Goal: Task Accomplishment & Management: Manage account settings

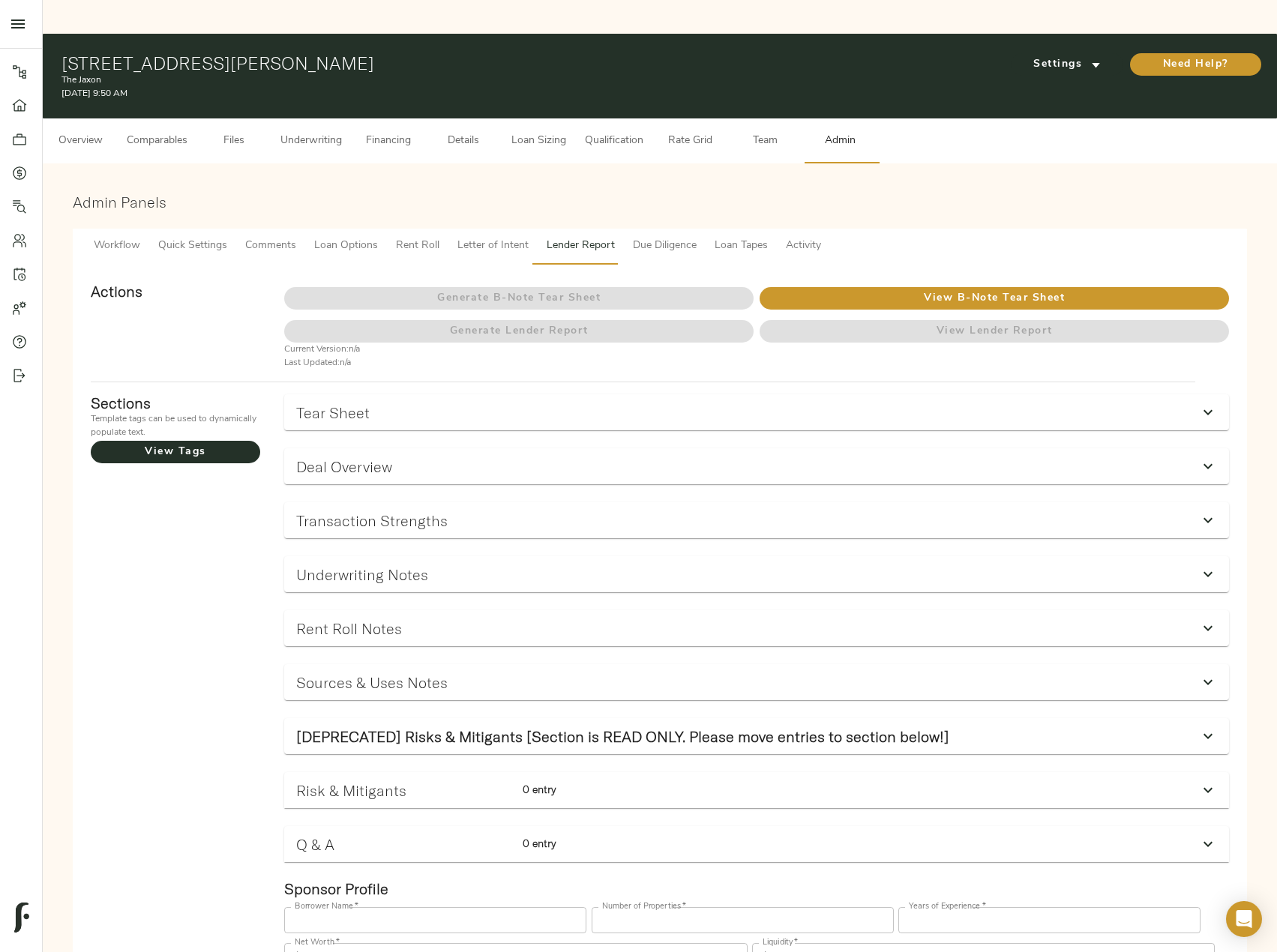
click at [171, 132] on span "Comparables" at bounding box center [157, 141] width 61 height 19
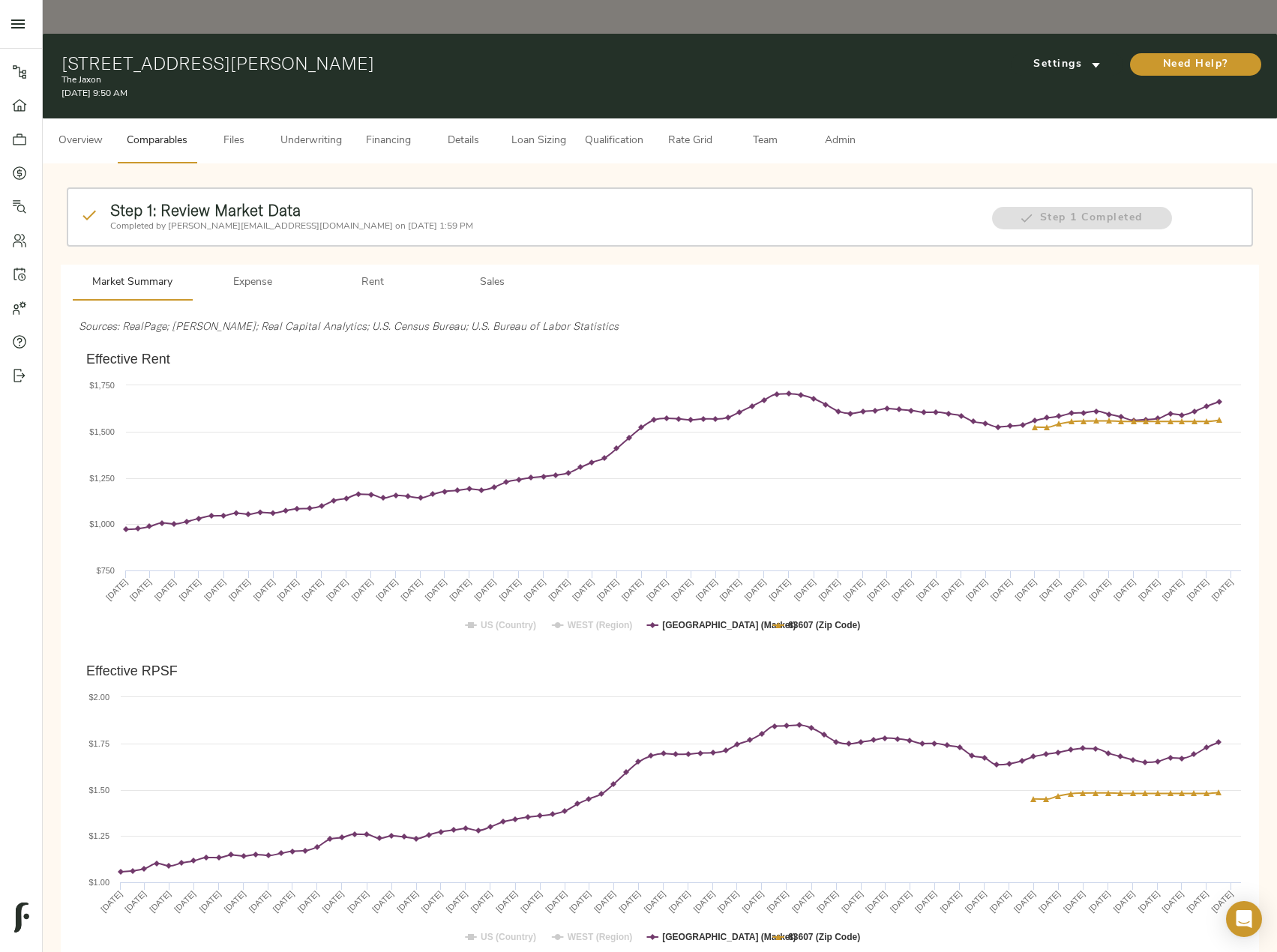
click at [371, 274] on span "Rent" at bounding box center [373, 283] width 102 height 19
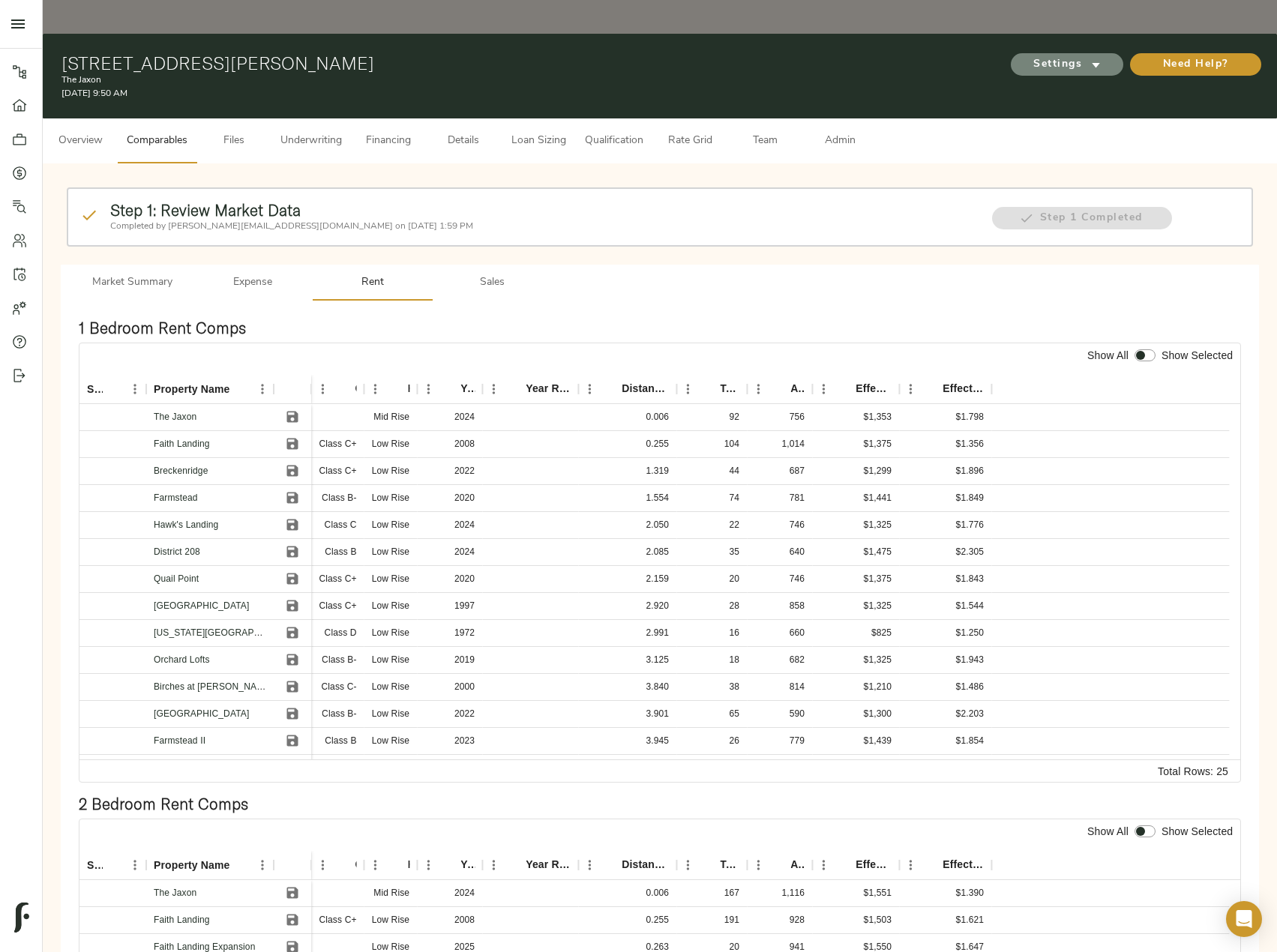
click at [1050, 56] on span "Settings" at bounding box center [1067, 65] width 83 height 19
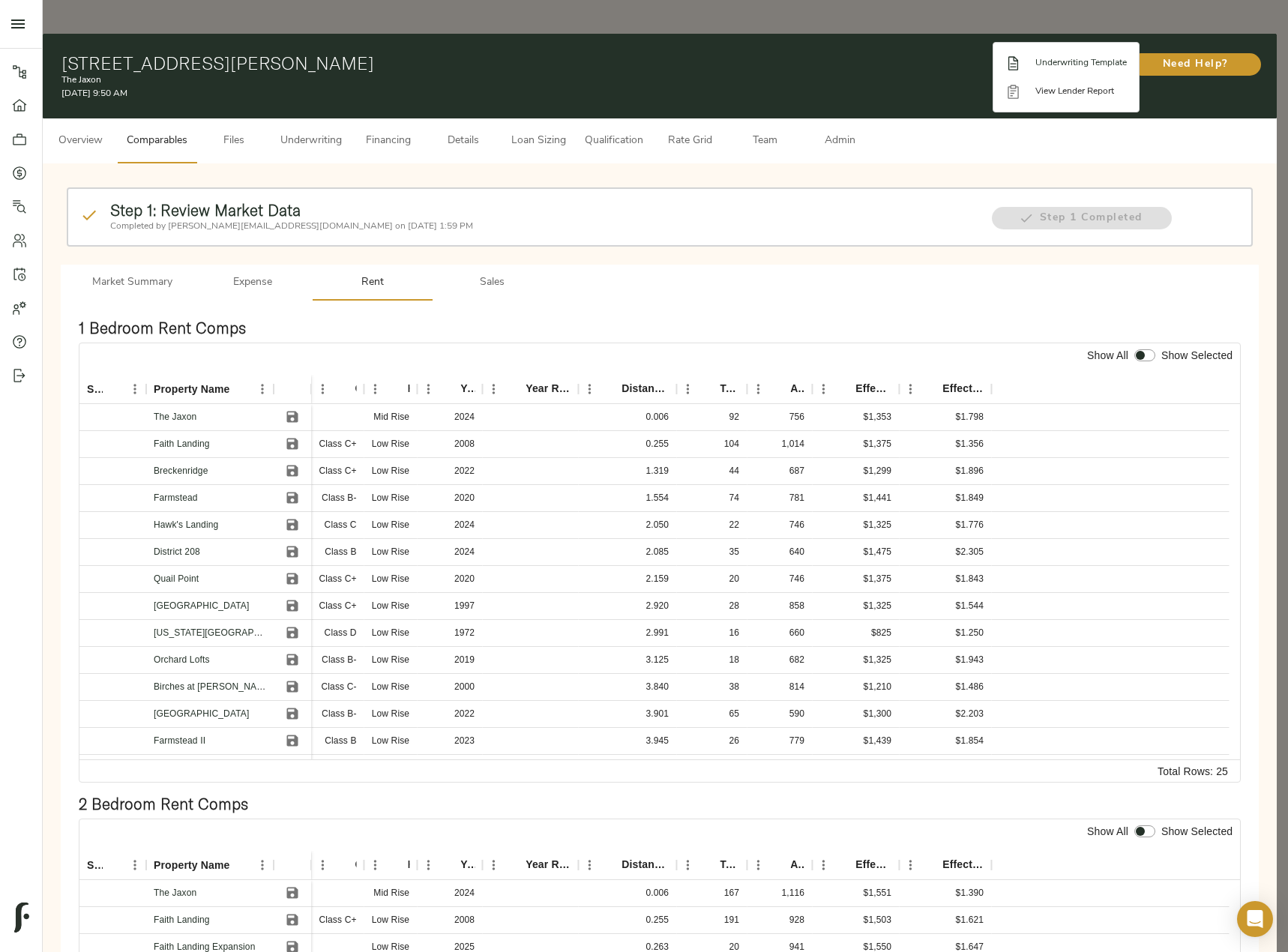
click at [1073, 61] on span "Underwriting Template" at bounding box center [1081, 63] width 91 height 13
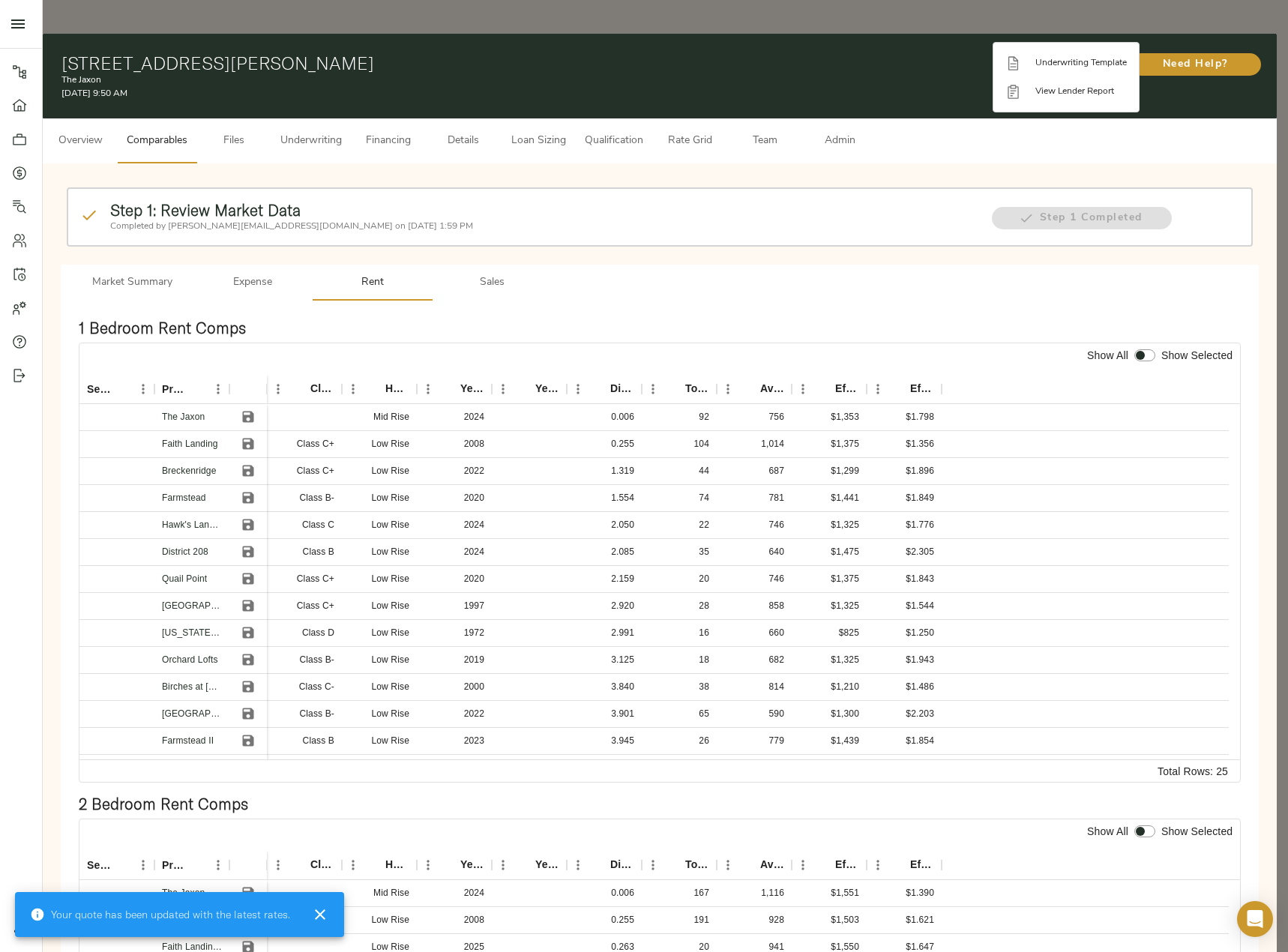
click at [251, 437] on div at bounding box center [644, 476] width 1288 height 952
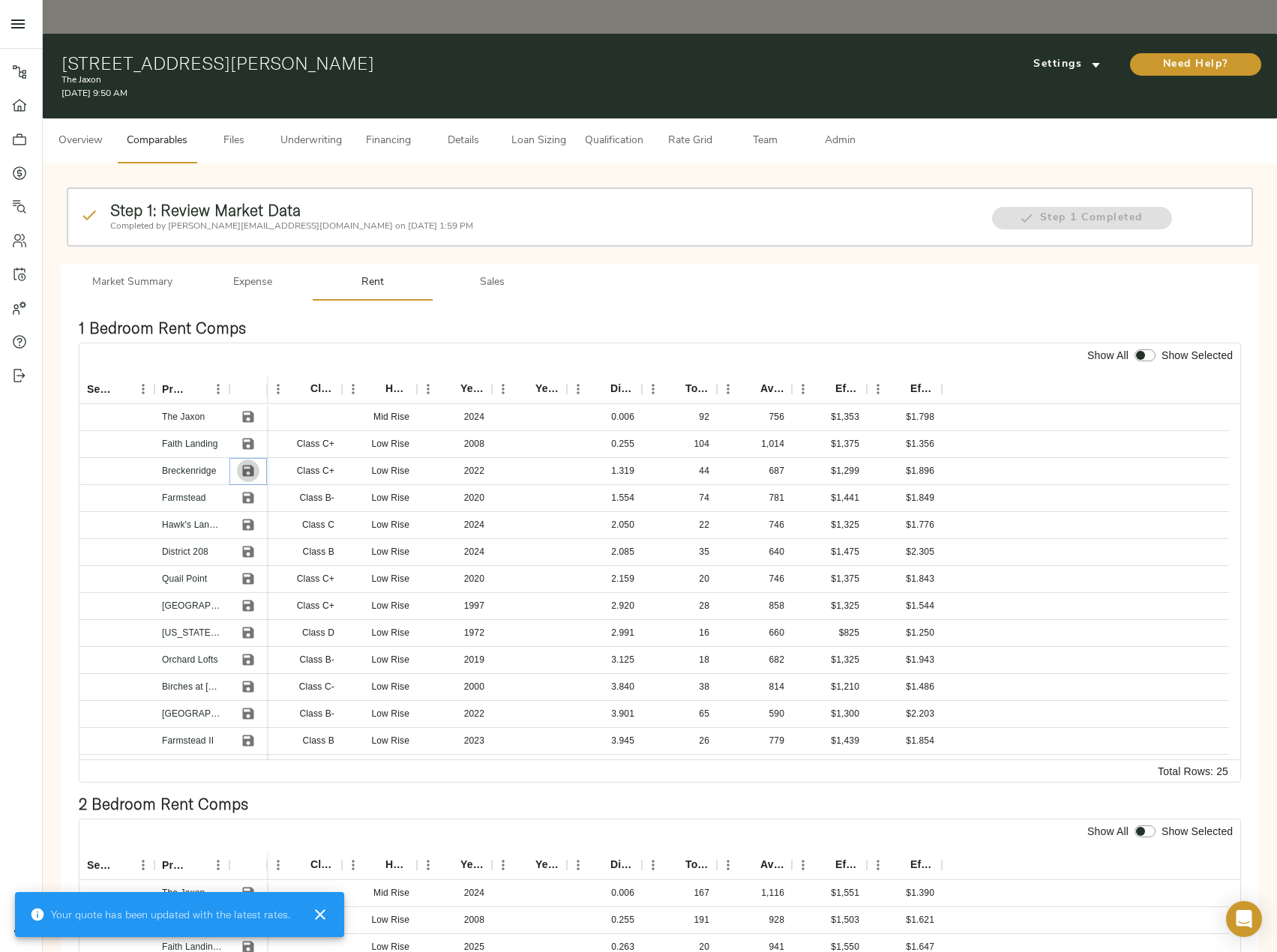
click at [245, 466] on icon "Save" at bounding box center [248, 472] width 12 height 12
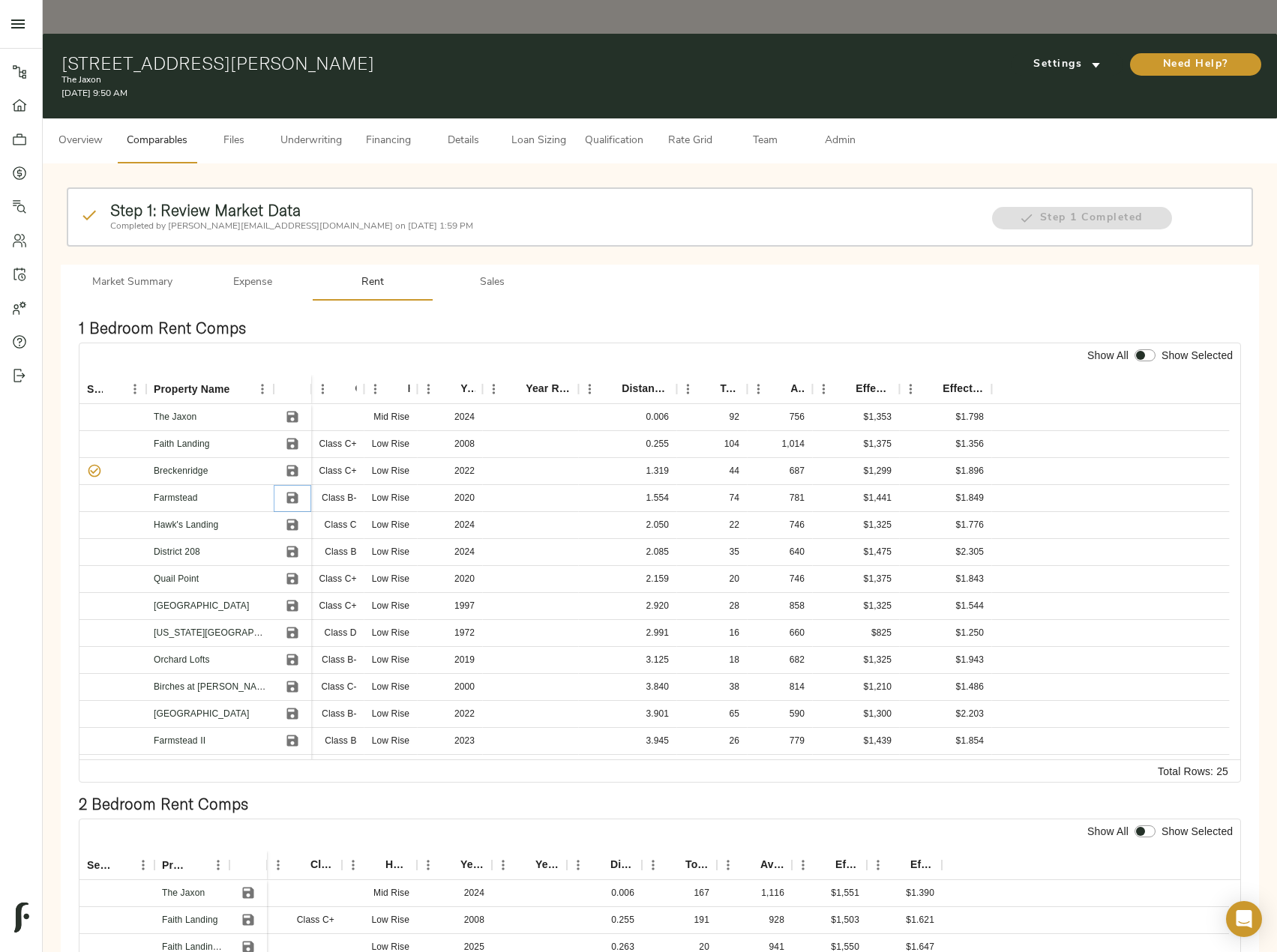
click at [300, 490] on icon "Save" at bounding box center [293, 498] width 15 height 15
click at [293, 517] on icon "Save" at bounding box center [293, 525] width 15 height 15
click at [297, 547] on icon "Save" at bounding box center [293, 552] width 12 height 12
click at [297, 574] on icon "Save" at bounding box center [293, 579] width 12 height 12
click at [1150, 350] on input "checkbox" at bounding box center [1140, 355] width 36 height 12
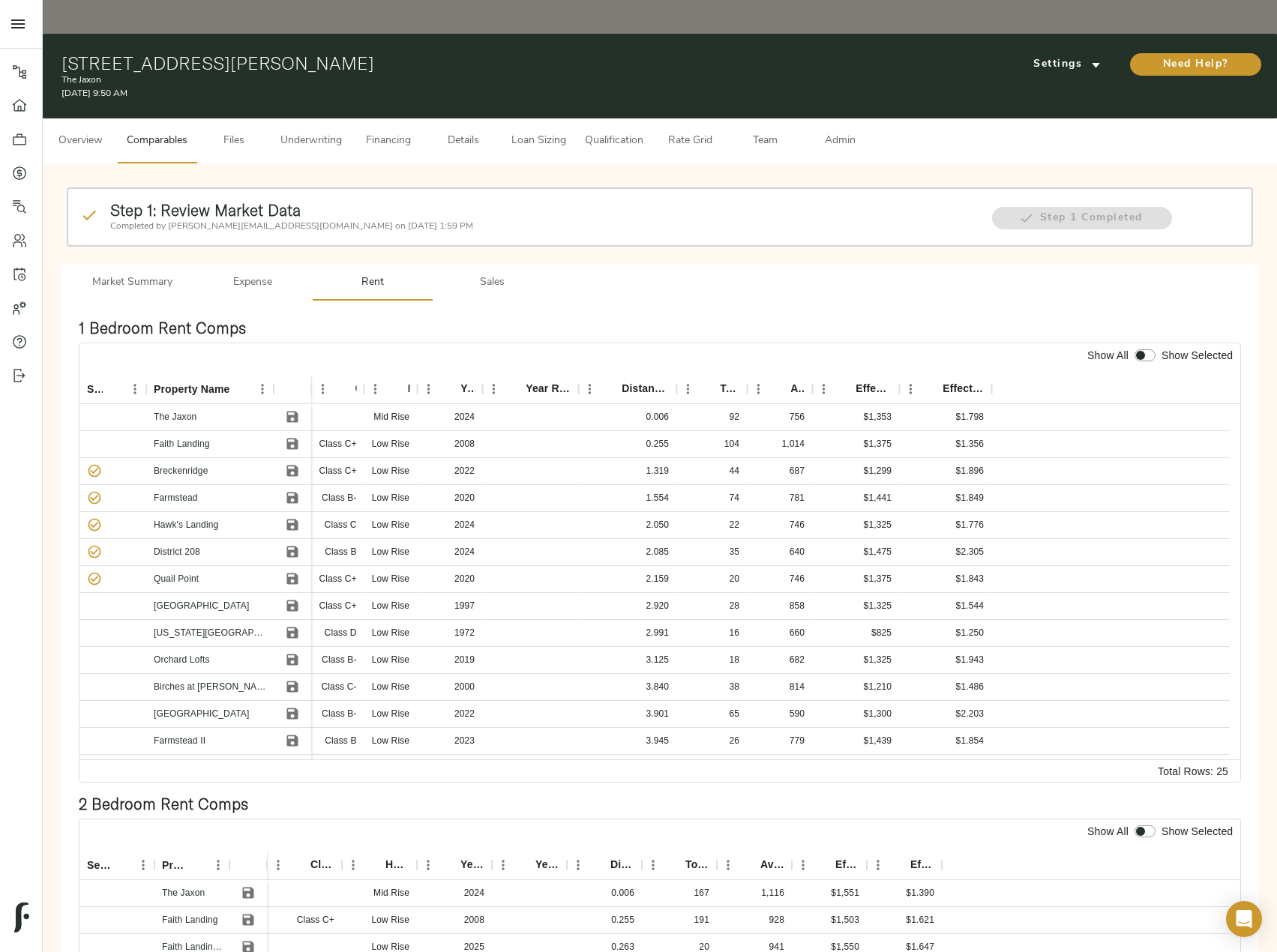
checkbox input "true"
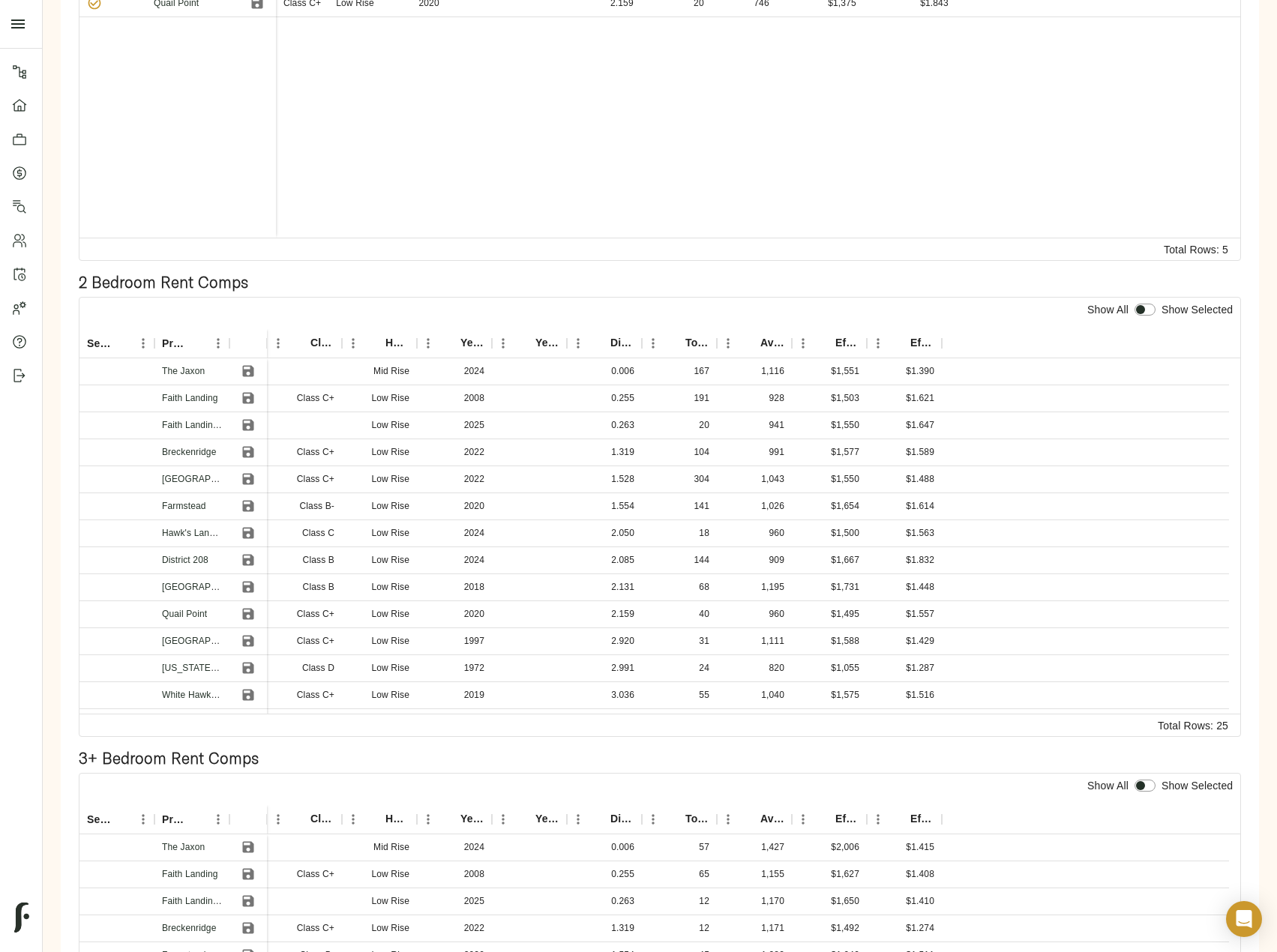
scroll to position [525, 0]
click at [243, 417] on icon "Save" at bounding box center [248, 423] width 12 height 12
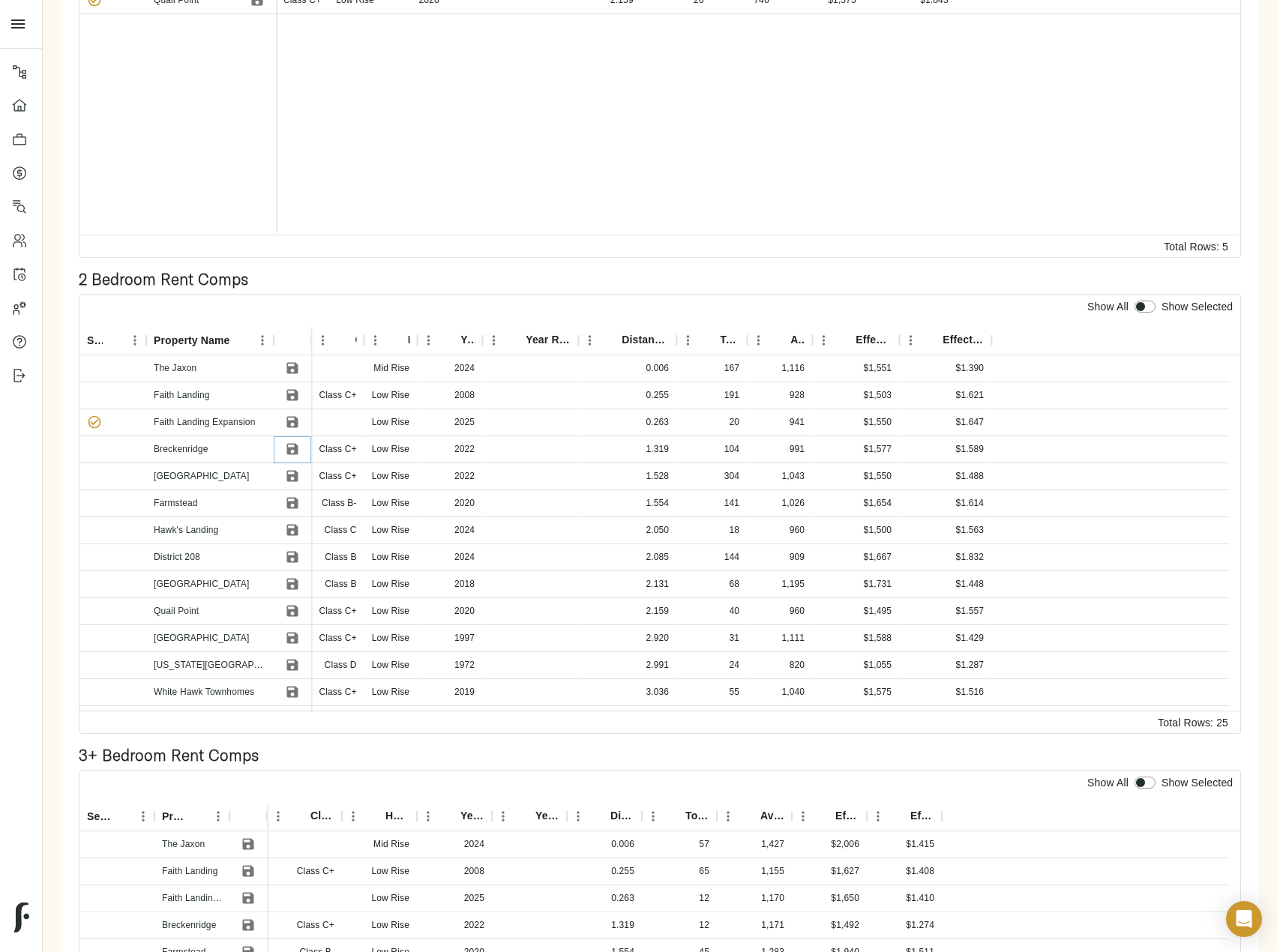
drag, startPoint x: 288, startPoint y: 414, endPoint x: 292, endPoint y: 428, distance: 14.6
click at [288, 444] on icon "Save" at bounding box center [293, 450] width 12 height 12
click at [293, 469] on icon "Save" at bounding box center [293, 476] width 15 height 15
click at [301, 492] on button "Save" at bounding box center [292, 502] width 22 height 22
click at [291, 523] on icon "Save" at bounding box center [293, 530] width 15 height 15
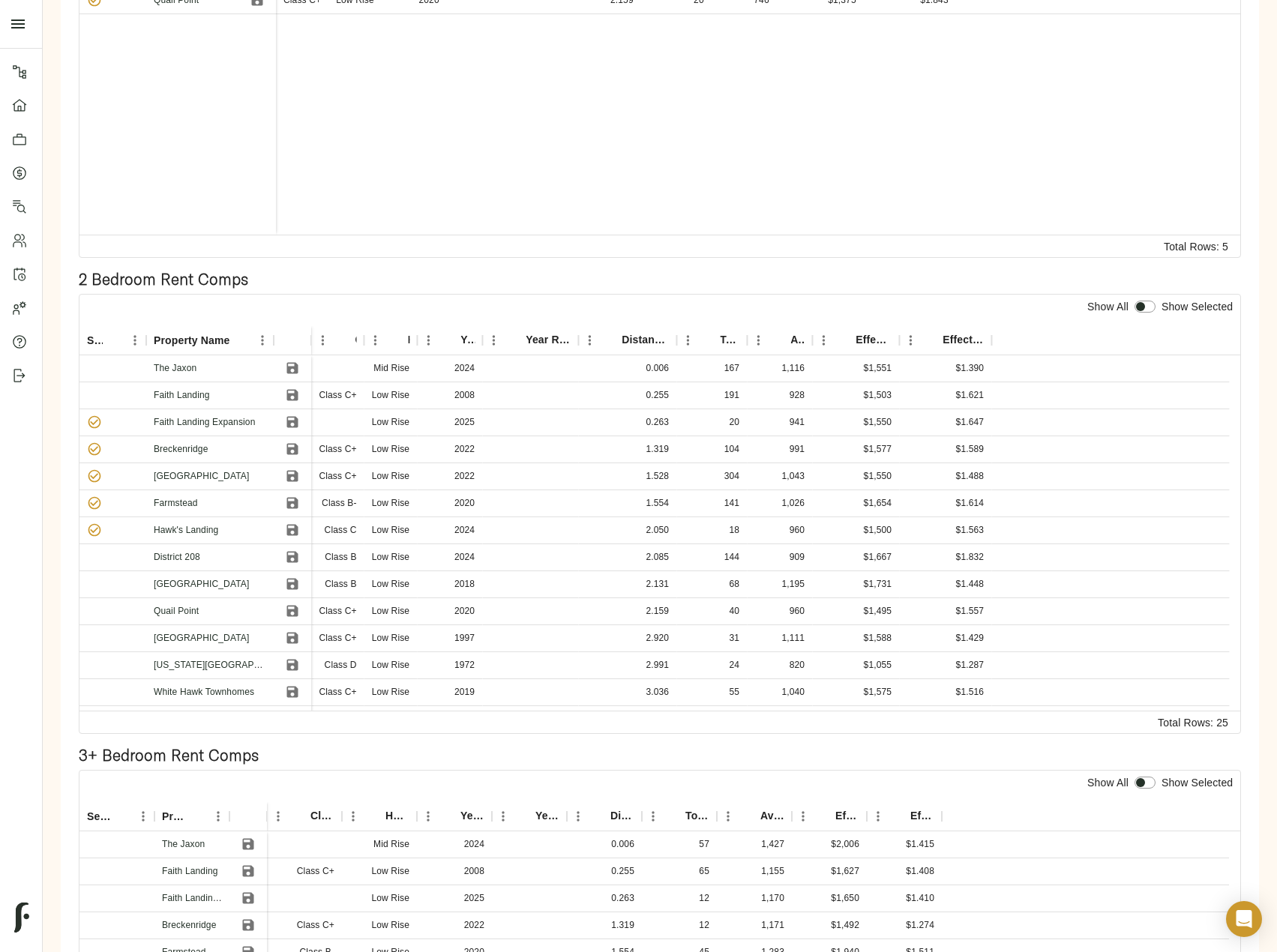
click at [1142, 301] on input "checkbox" at bounding box center [1140, 306] width 36 height 12
checkbox input "true"
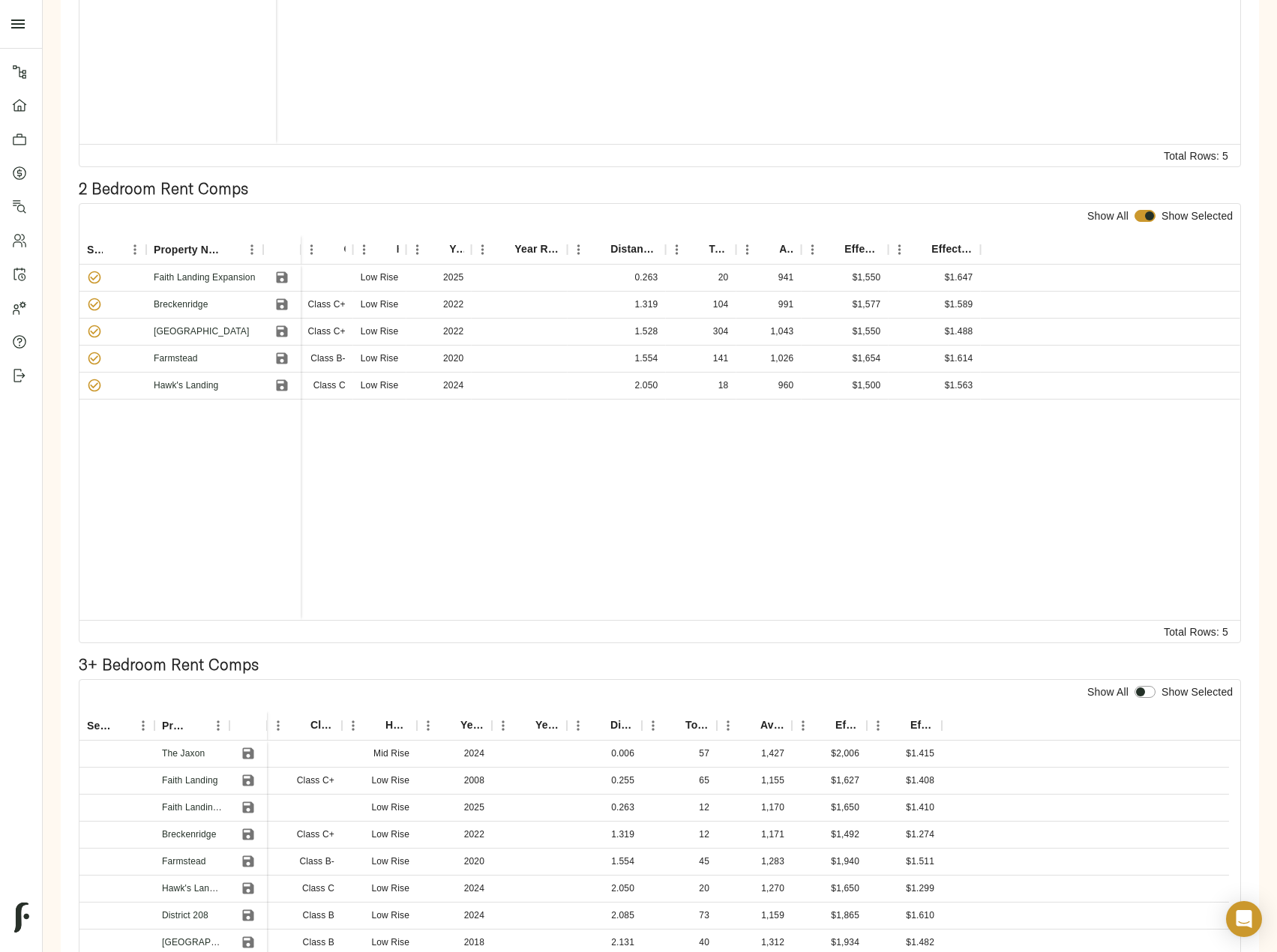
scroll to position [776, 0]
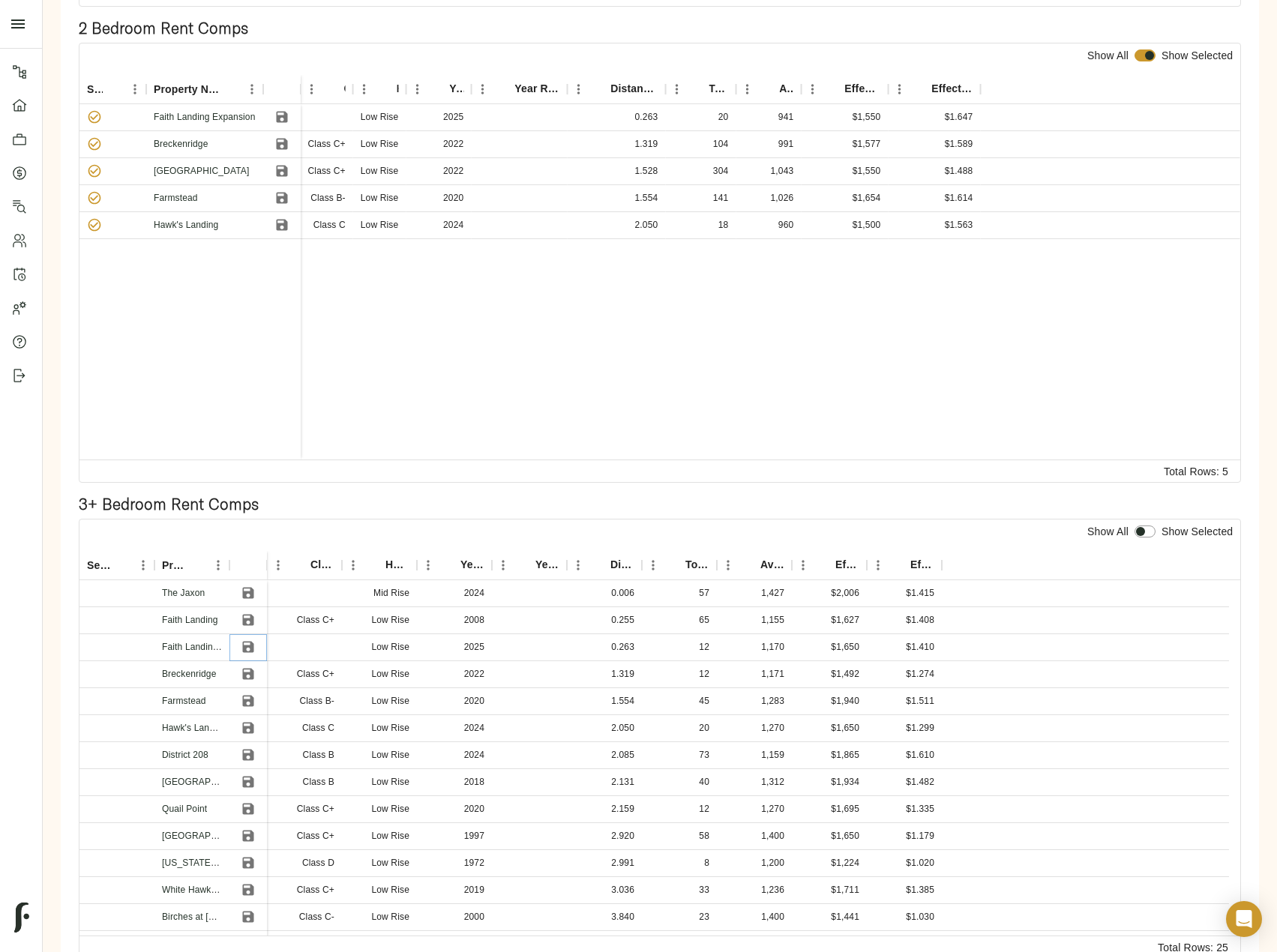
click at [247, 640] on icon "Save" at bounding box center [248, 647] width 15 height 15
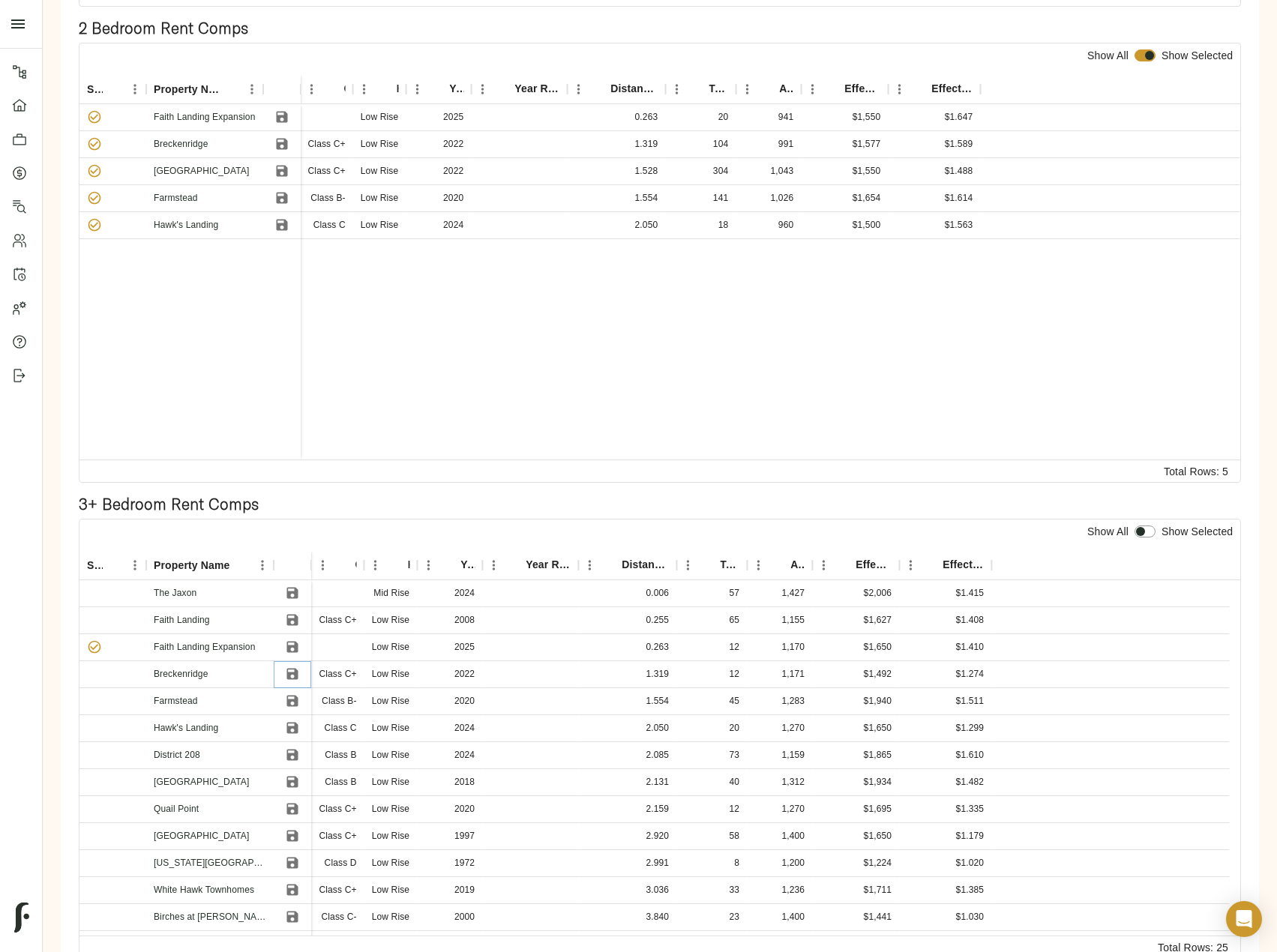
click at [294, 667] on icon "Save" at bounding box center [293, 674] width 15 height 15
click at [289, 694] on icon "Save" at bounding box center [293, 701] width 15 height 15
click at [288, 722] on icon "Save" at bounding box center [293, 728] width 12 height 12
click at [292, 747] on icon "Save" at bounding box center [293, 755] width 15 height 15
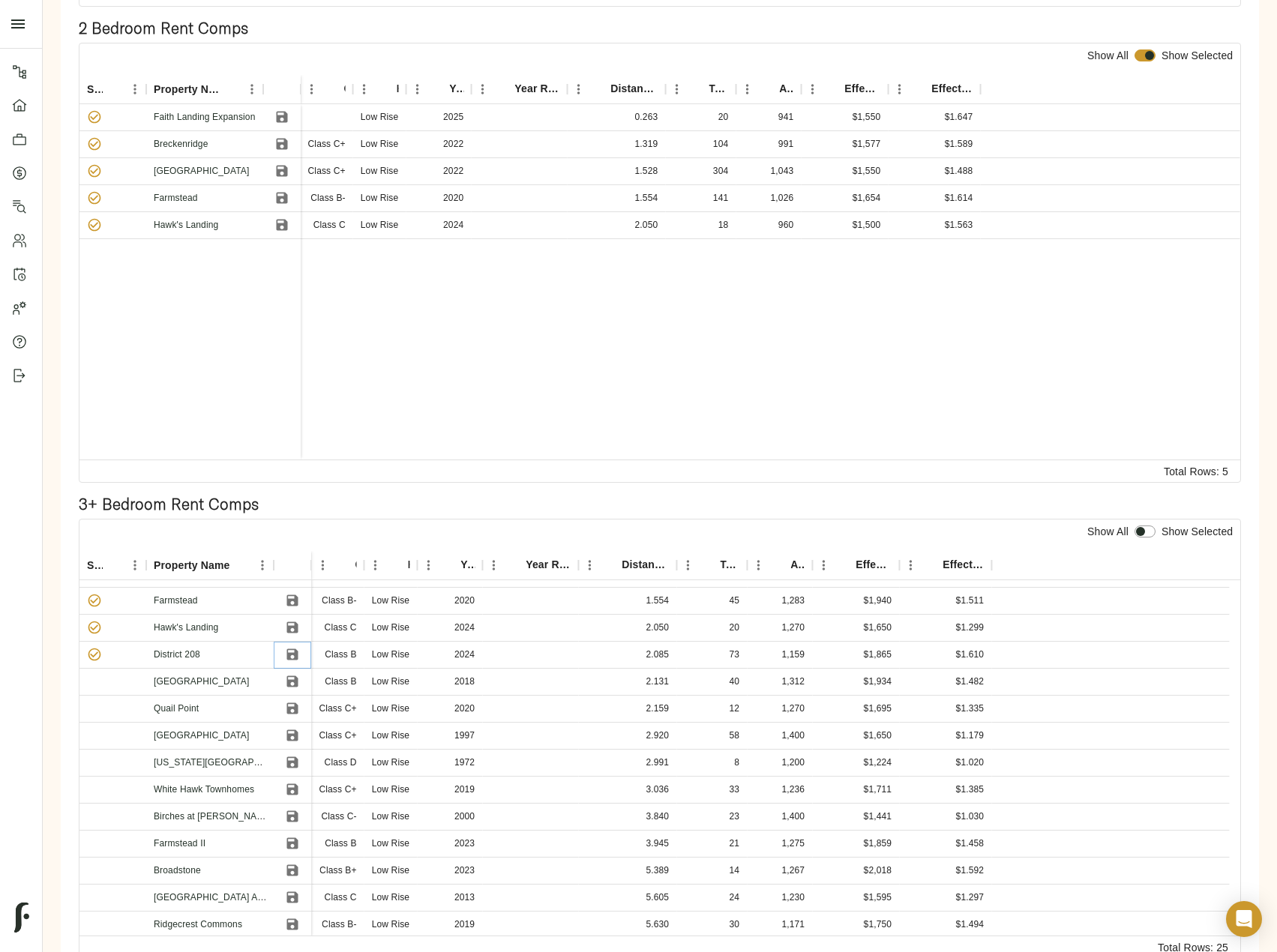
scroll to position [0, 0]
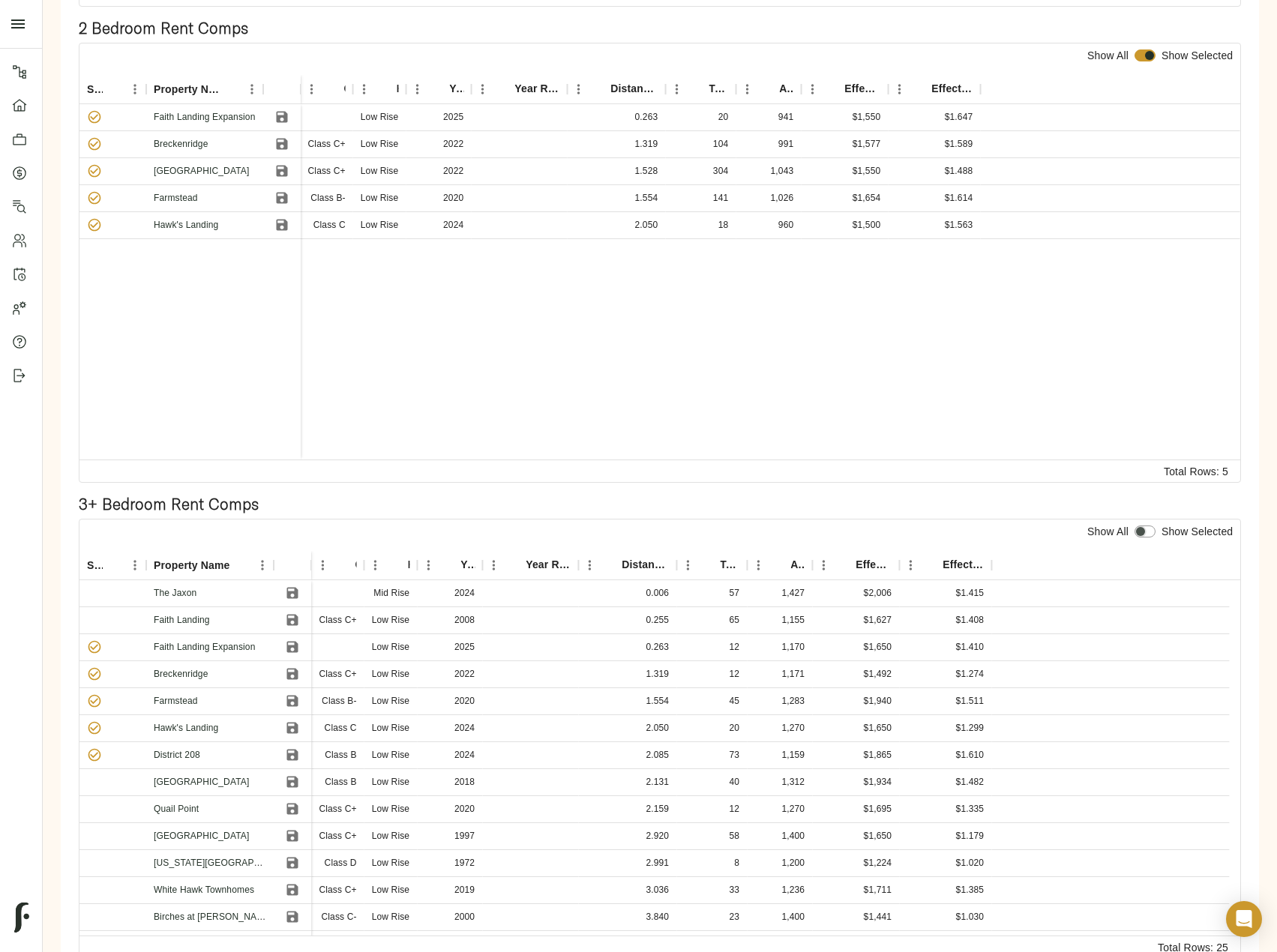
click at [1147, 525] on input "checkbox" at bounding box center [1140, 531] width 36 height 12
checkbox input "true"
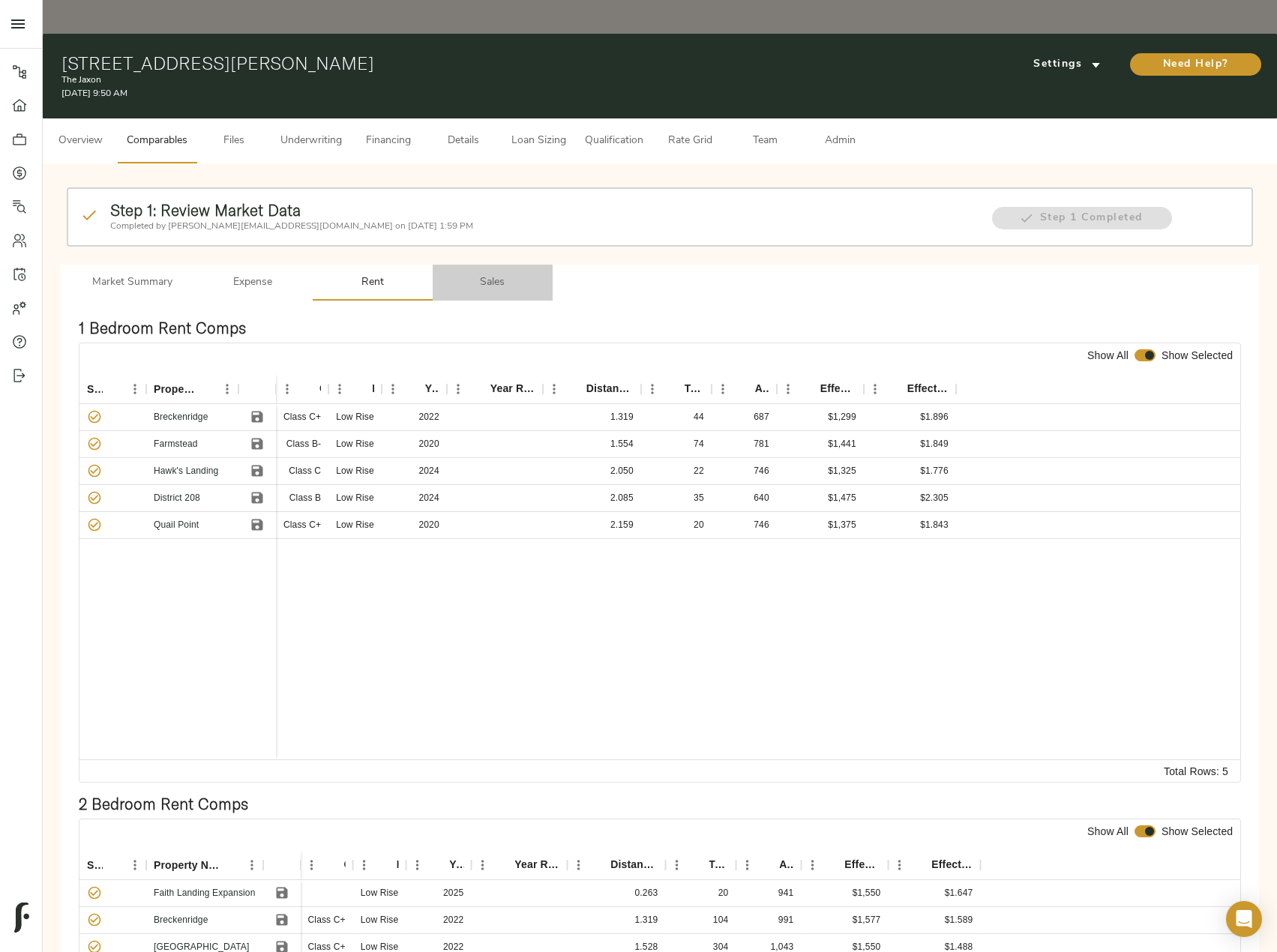
click at [483, 264] on button "Sales" at bounding box center [492, 281] width 120 height 36
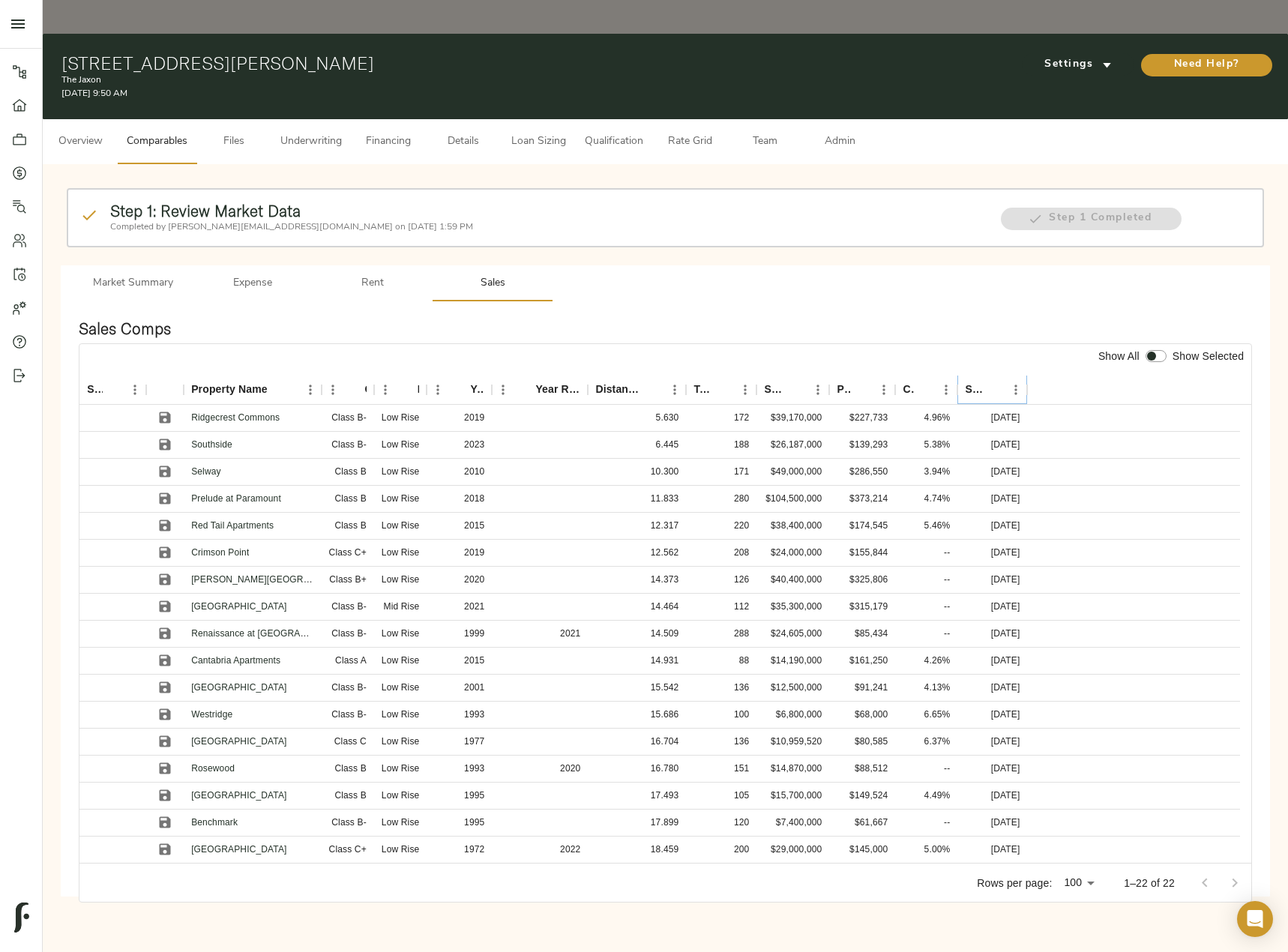
click at [990, 385] on icon "Sort" at bounding box center [993, 389] width 9 height 9
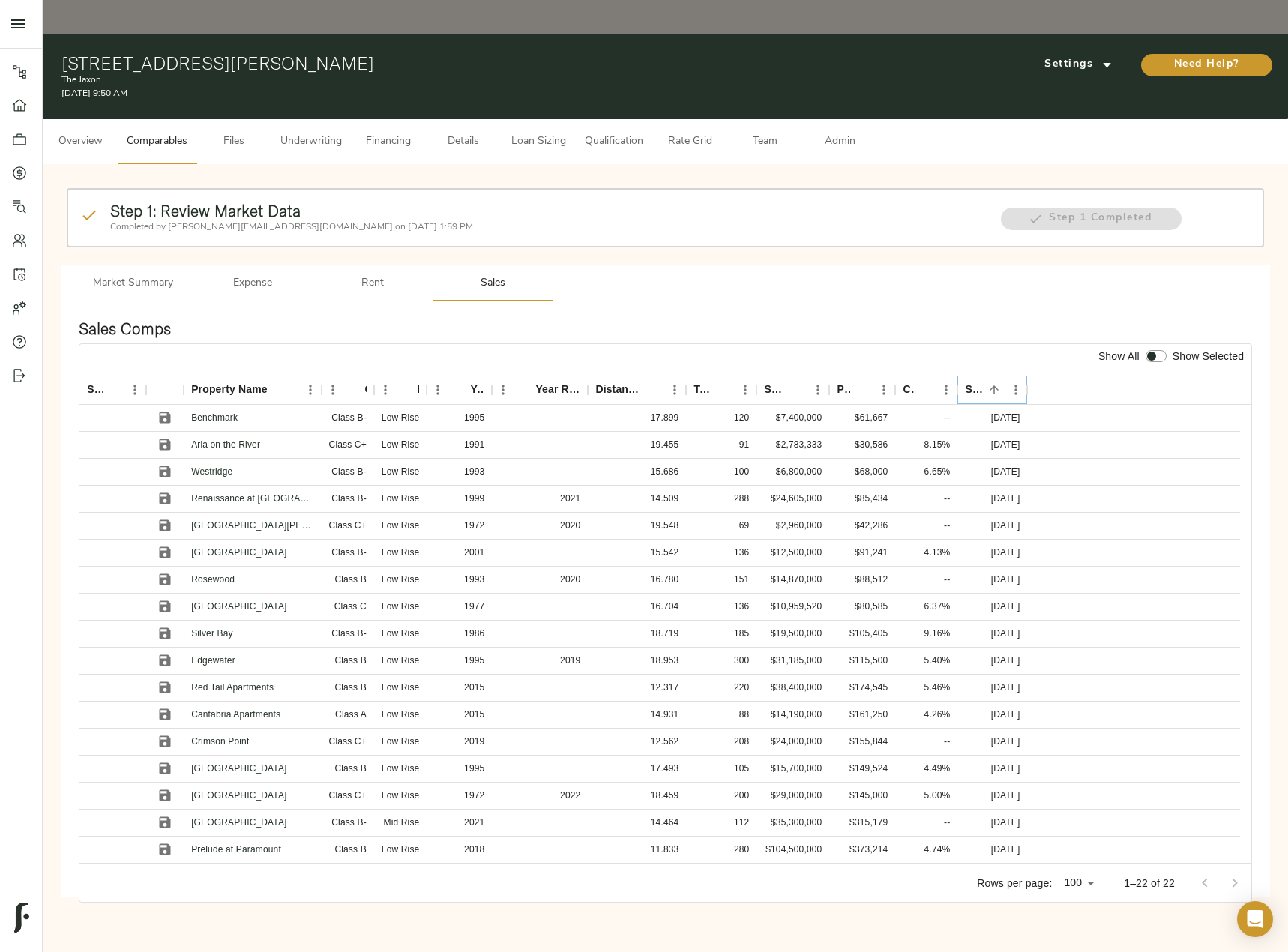
click at [996, 383] on icon "Sort" at bounding box center [994, 390] width 13 height 13
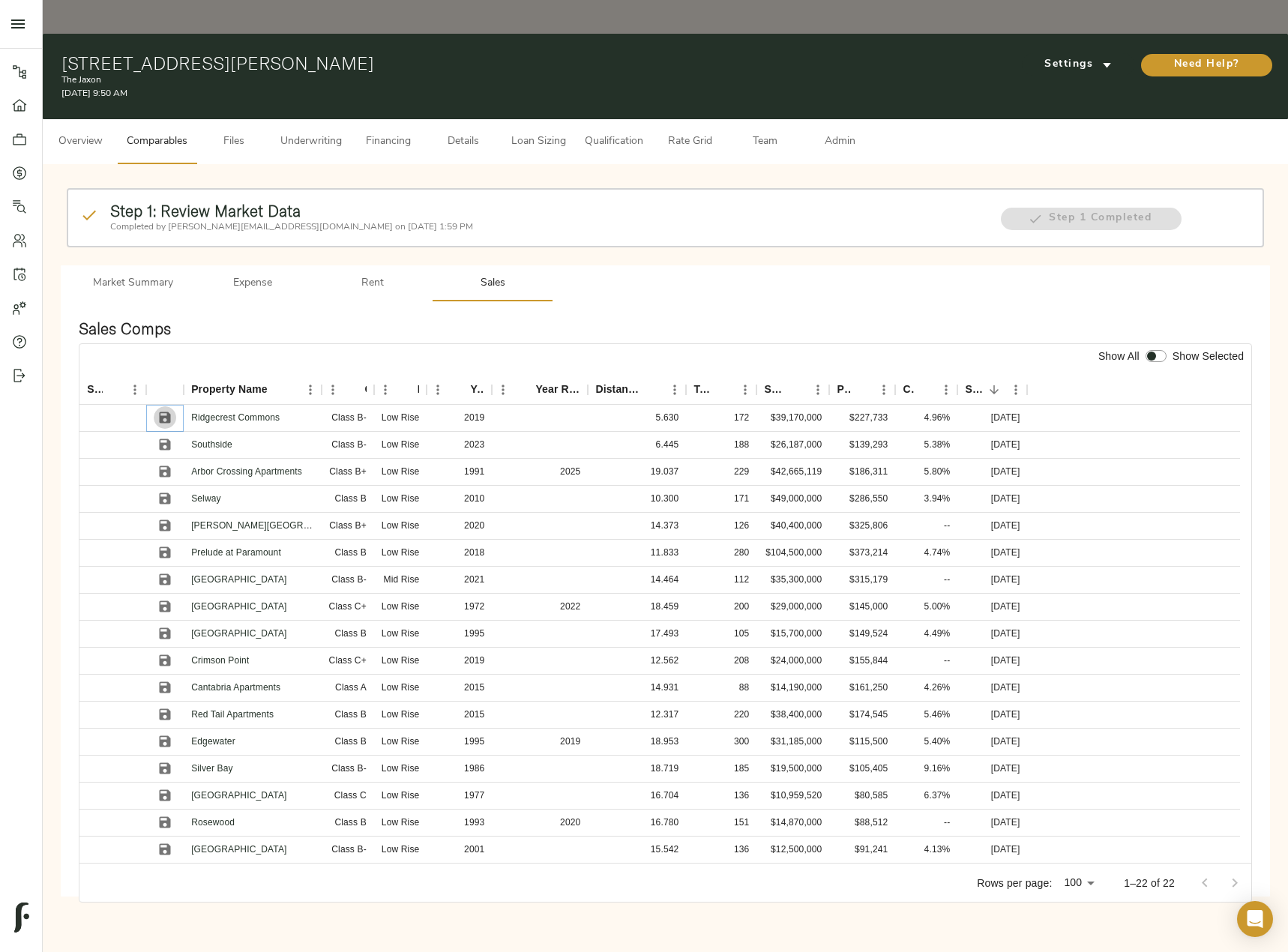
click at [165, 412] on icon "Save" at bounding box center [165, 418] width 12 height 12
click at [163, 439] on icon "Save" at bounding box center [165, 445] width 12 height 12
click at [168, 466] on icon "Save" at bounding box center [165, 472] width 12 height 12
click at [163, 491] on icon "Save" at bounding box center [165, 499] width 15 height 15
click at [162, 521] on icon "Save" at bounding box center [165, 526] width 12 height 12
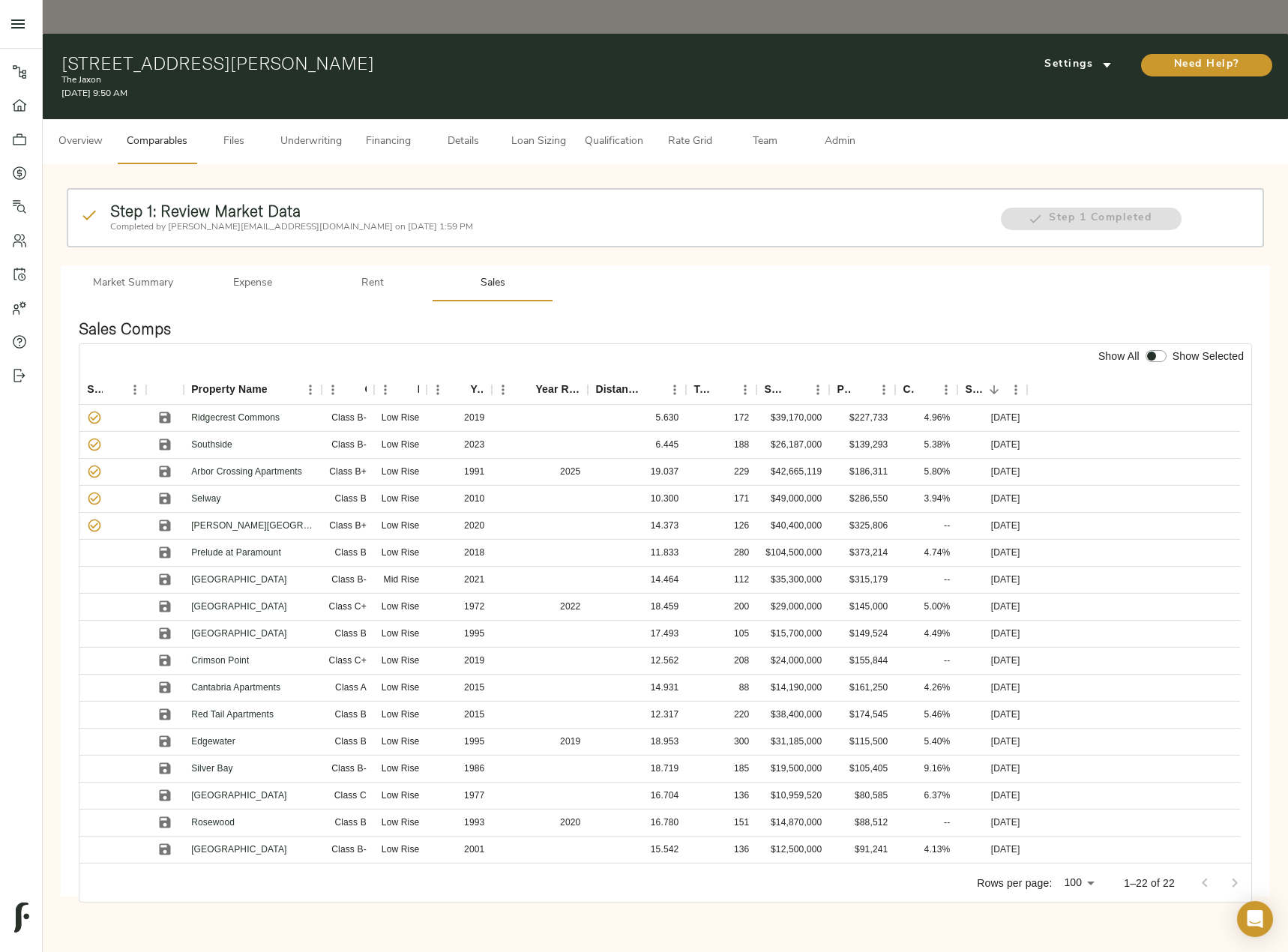
click at [1161, 350] on input "checkbox" at bounding box center [1151, 355] width 36 height 12
checkbox input "true"
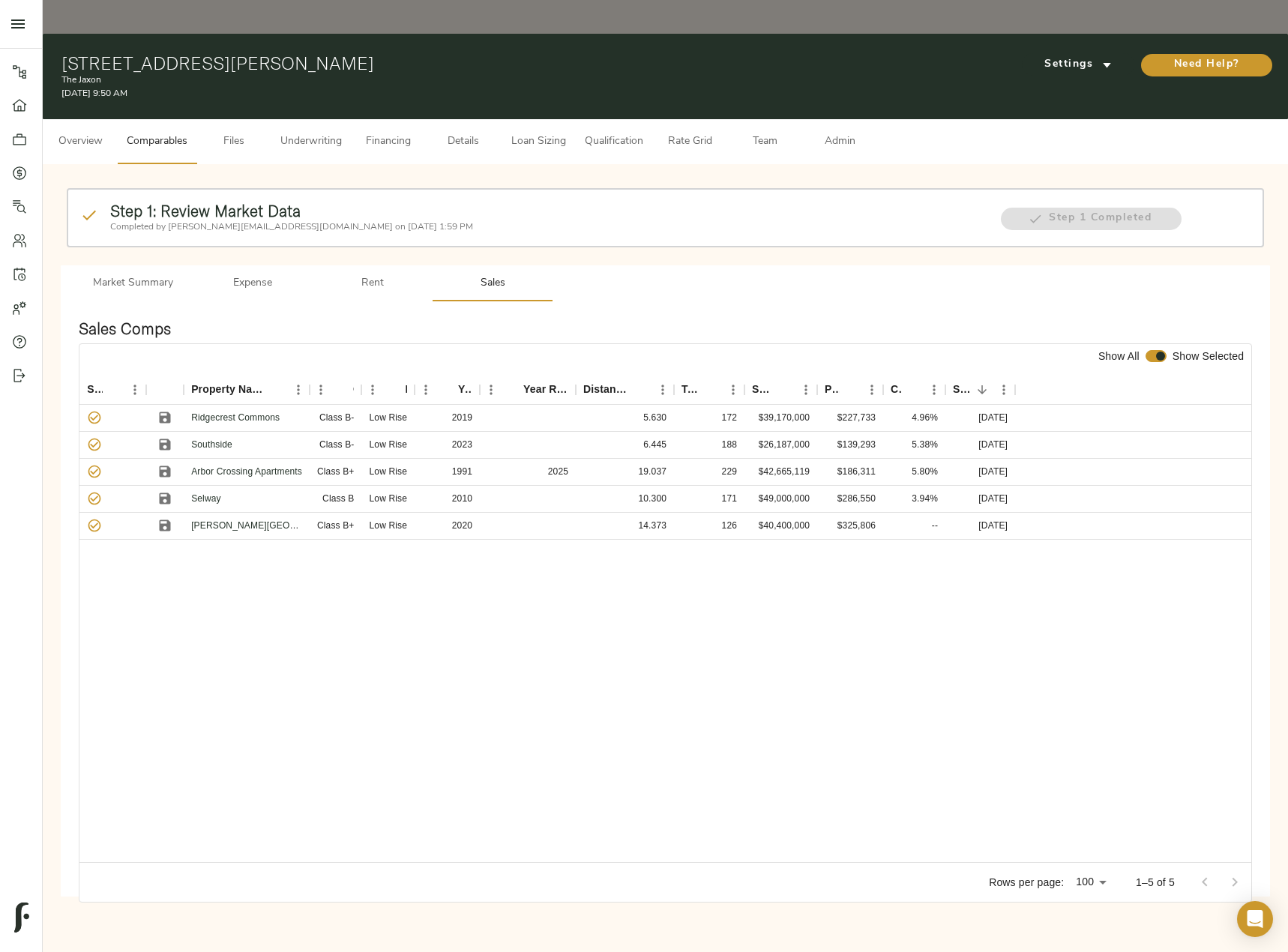
click at [859, 133] on span "Admin" at bounding box center [838, 142] width 57 height 19
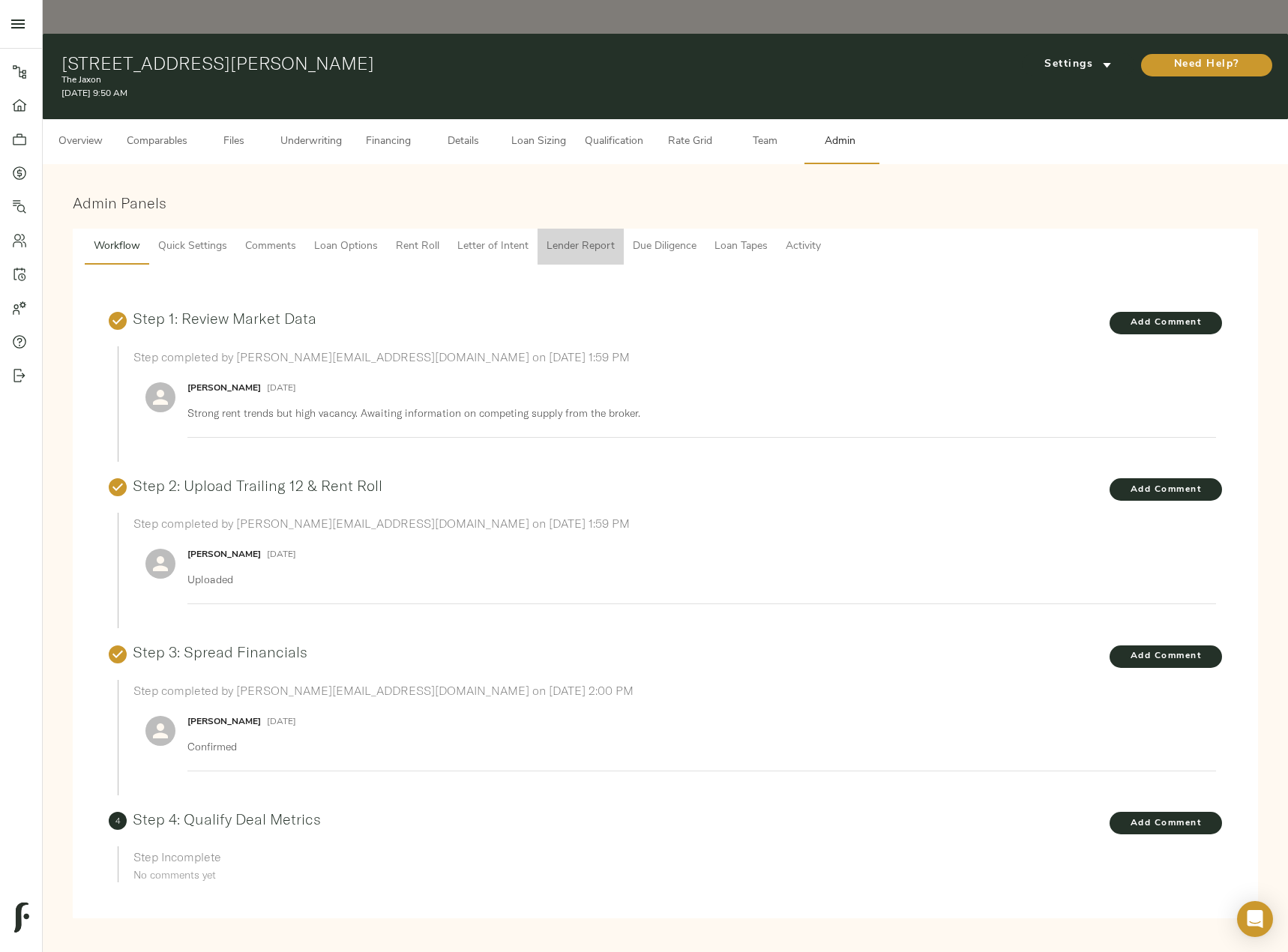
click at [575, 237] on span "Lender Report" at bounding box center [580, 247] width 68 height 19
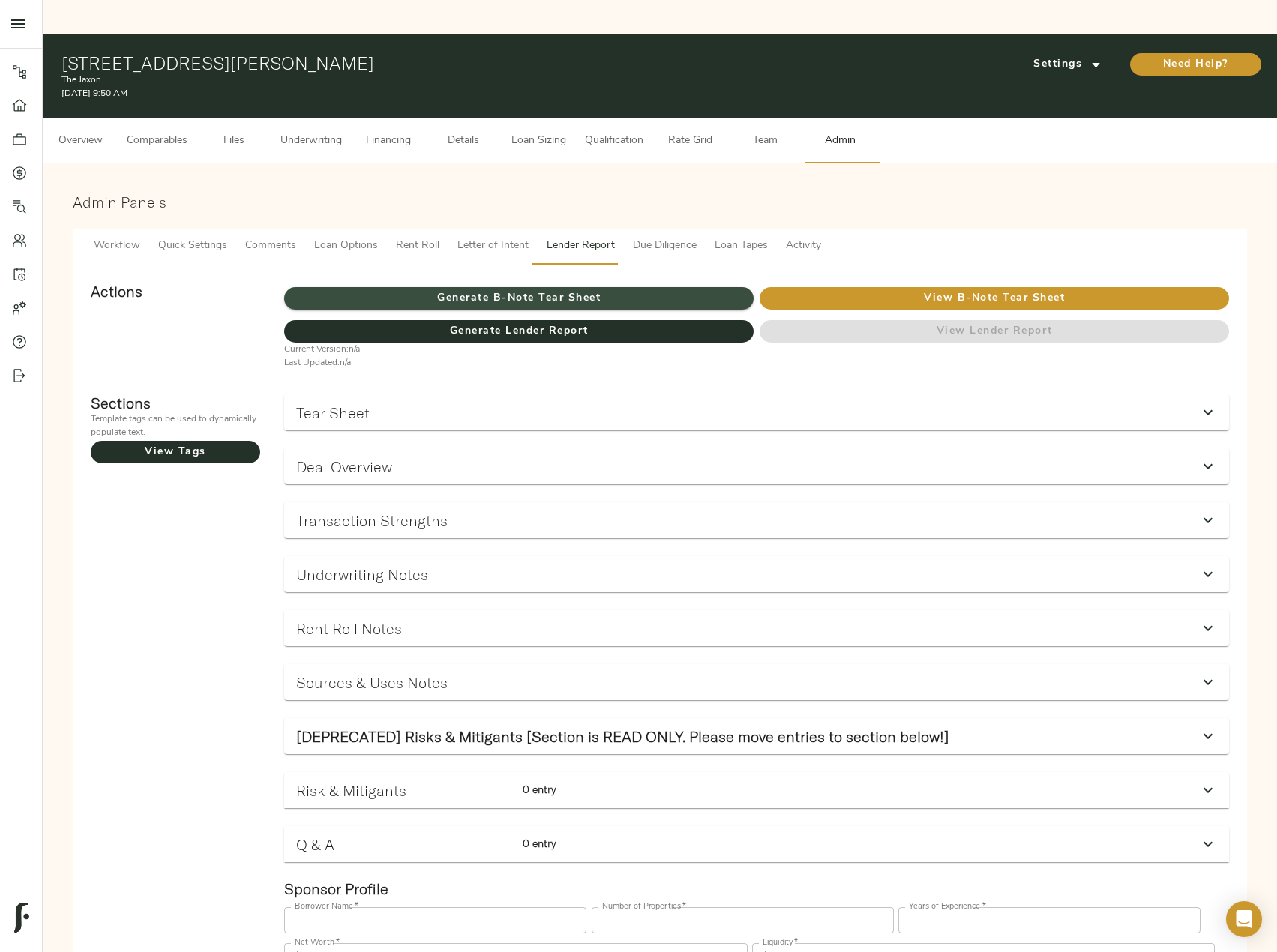
click at [654, 287] on button "Generate B-Note Tear Sheet" at bounding box center [519, 298] width 469 height 22
click at [19, 173] on icon at bounding box center [19, 173] width 5 height 9
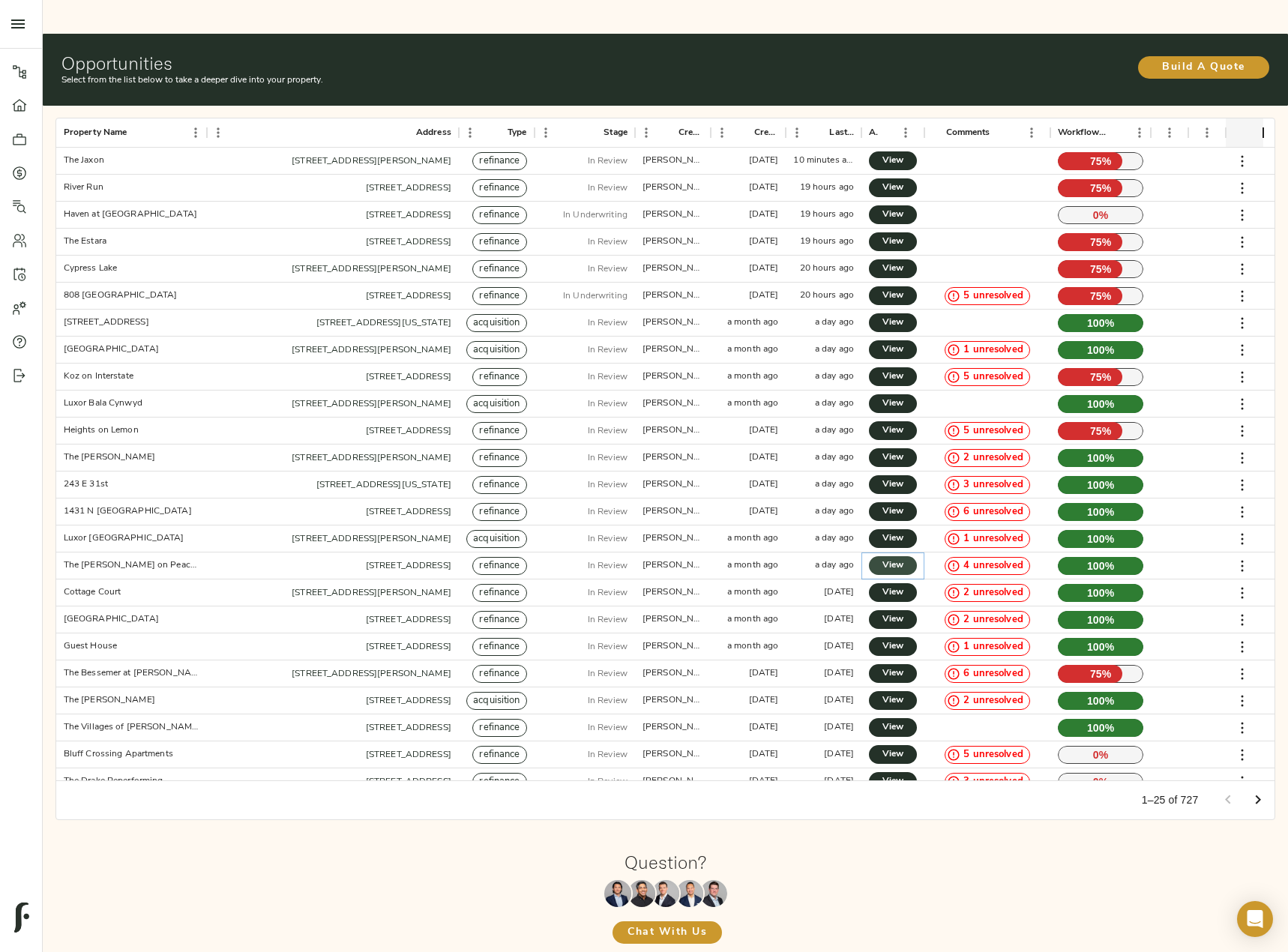
click at [892, 558] on span "View" at bounding box center [892, 566] width 18 height 15
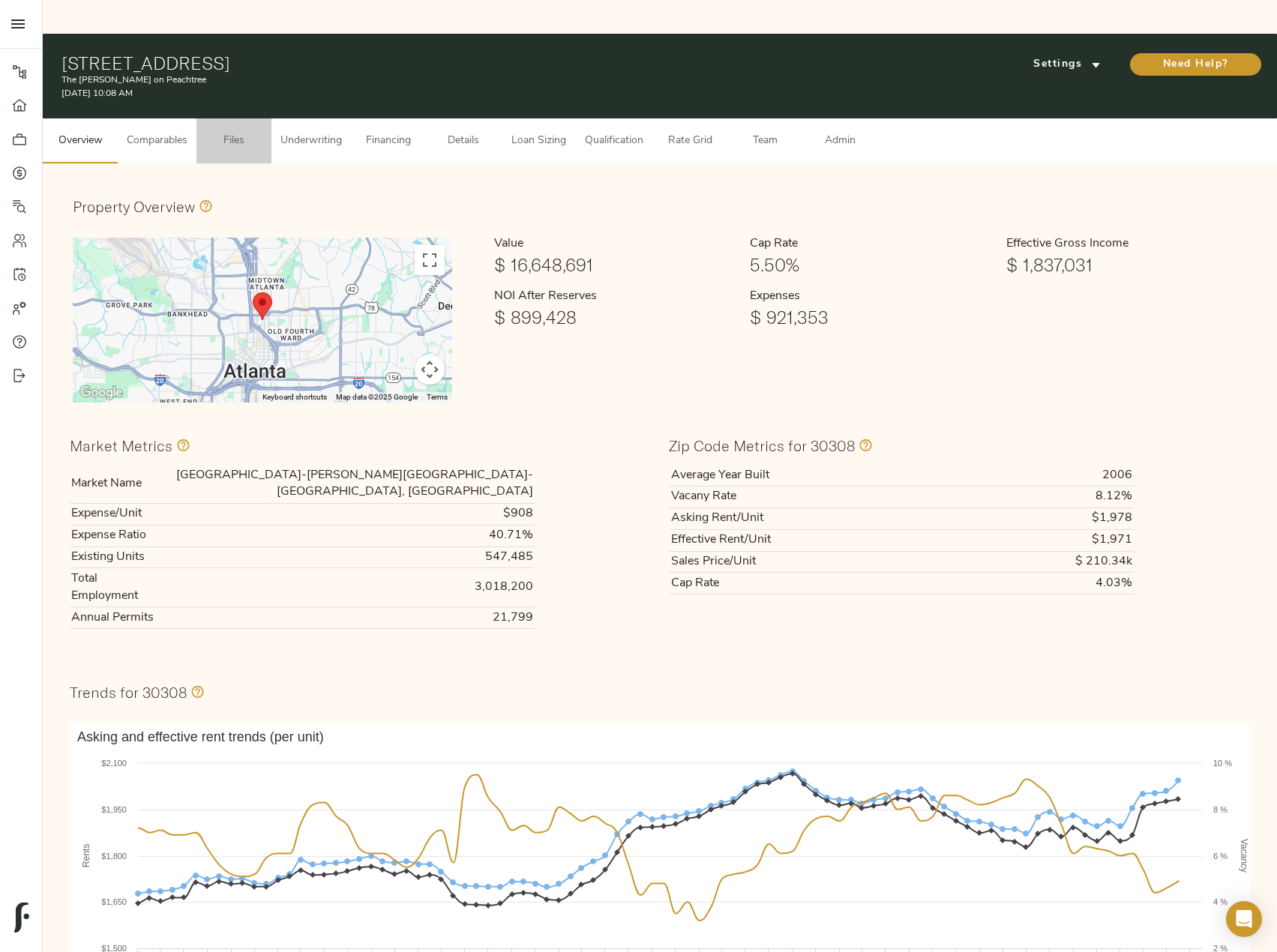
click at [233, 132] on span "Files" at bounding box center [233, 141] width 57 height 19
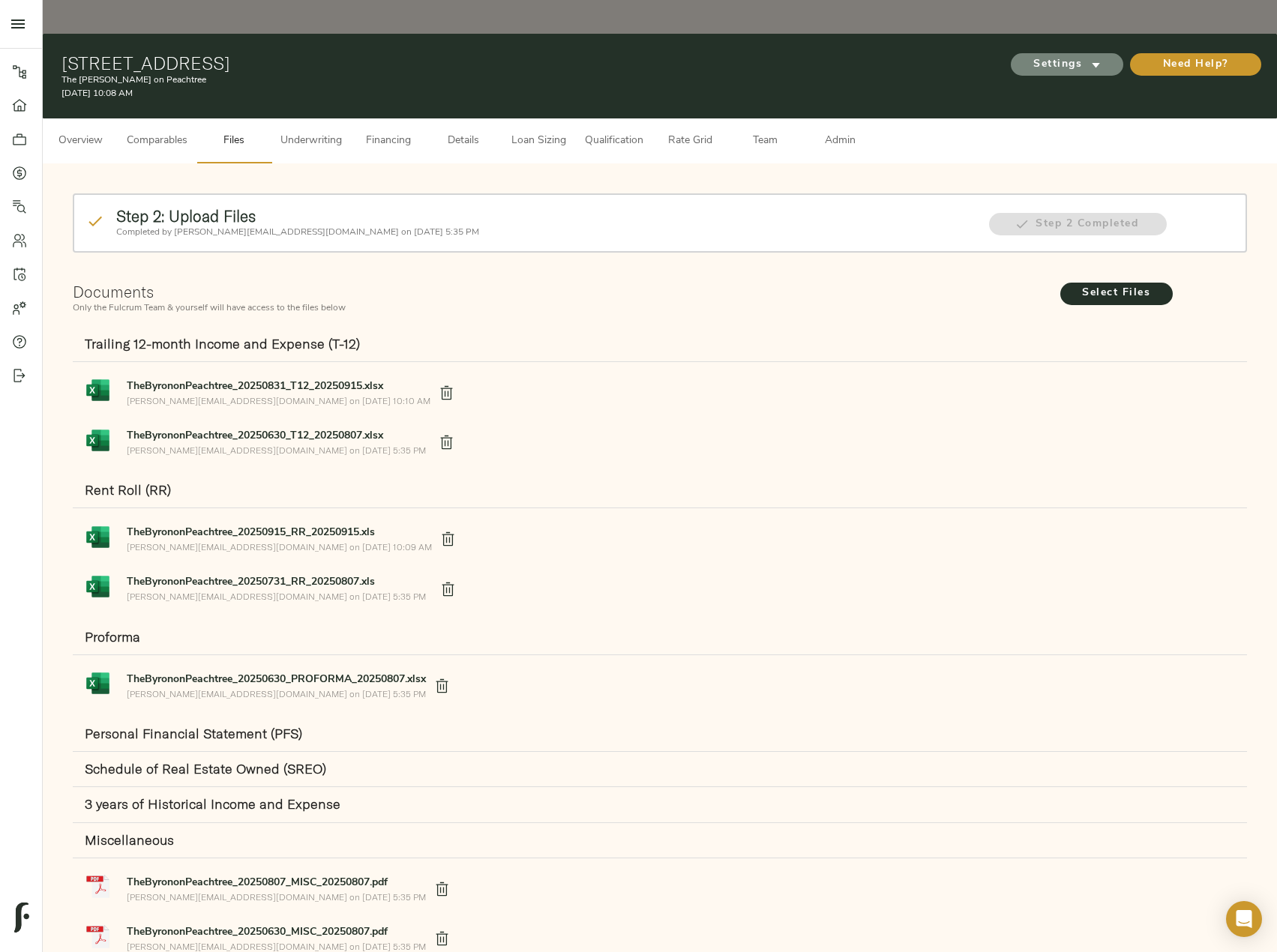
click at [1087, 56] on span "Settings" at bounding box center [1067, 65] width 83 height 19
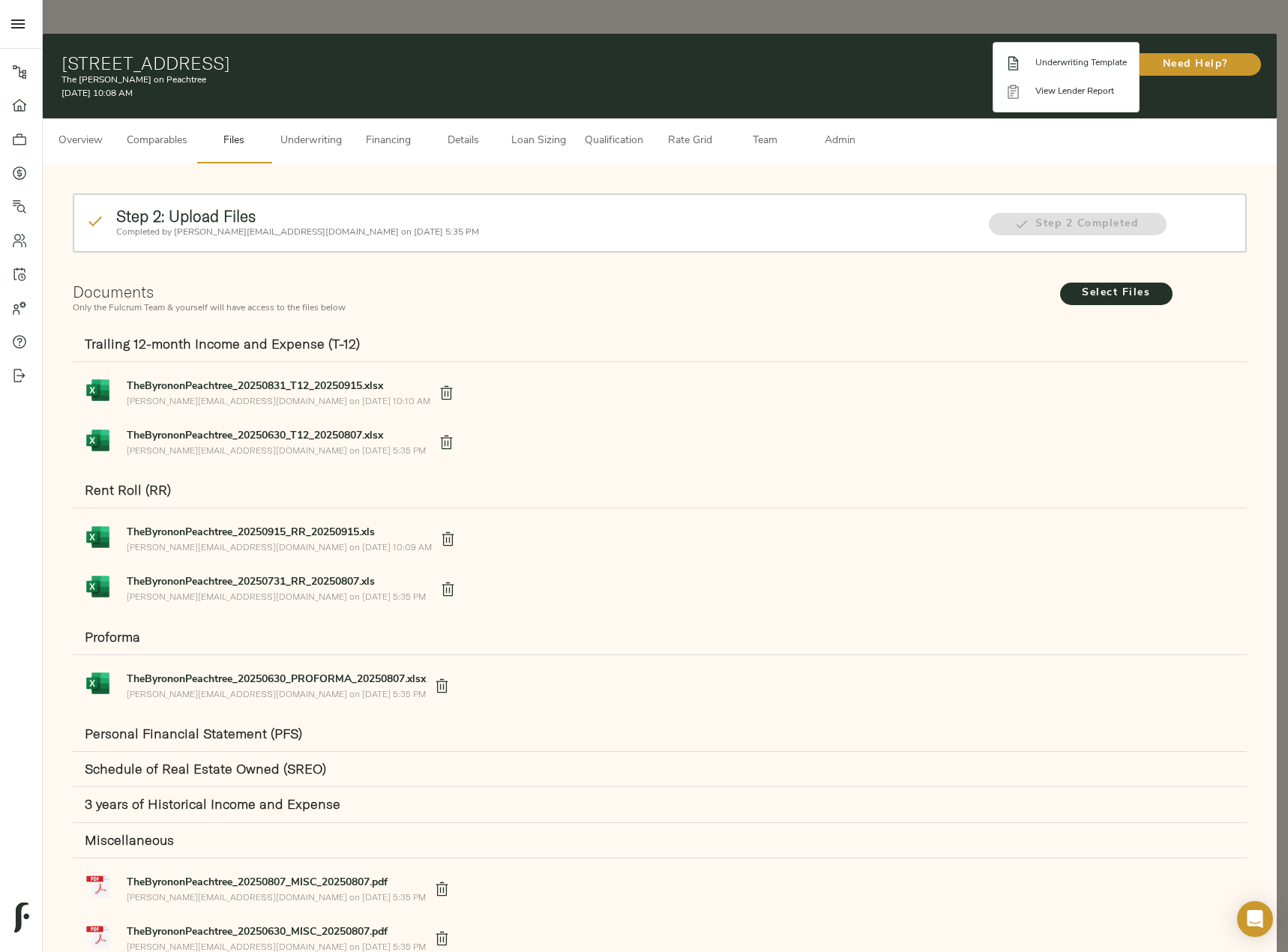
click at [1093, 66] on span "Underwriting Template" at bounding box center [1081, 63] width 91 height 13
drag, startPoint x: 288, startPoint y: 110, endPoint x: 319, endPoint y: 110, distance: 31.0
click at [289, 110] on div at bounding box center [644, 476] width 1288 height 952
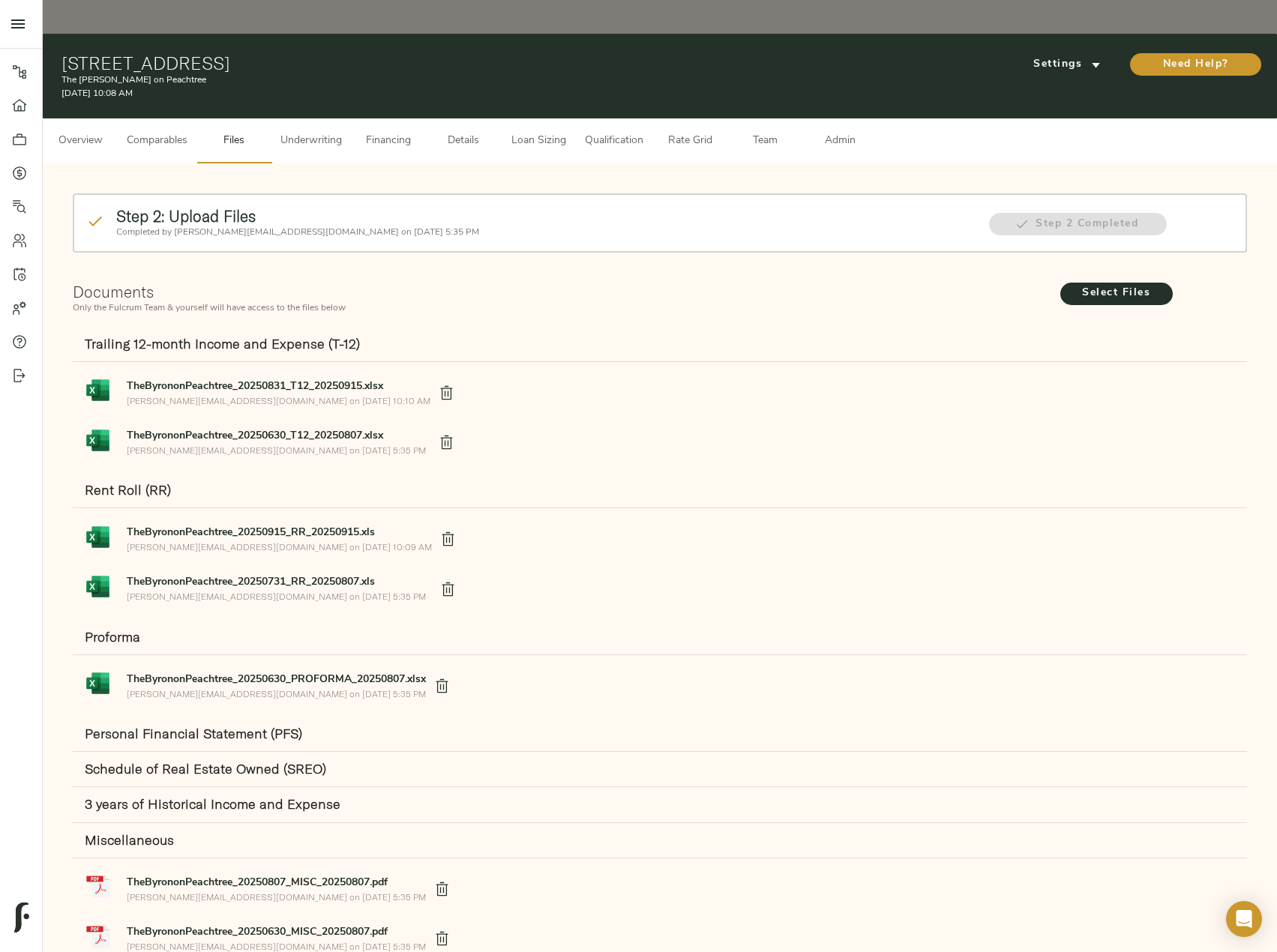
click at [336, 132] on span "Underwriting" at bounding box center [311, 141] width 61 height 19
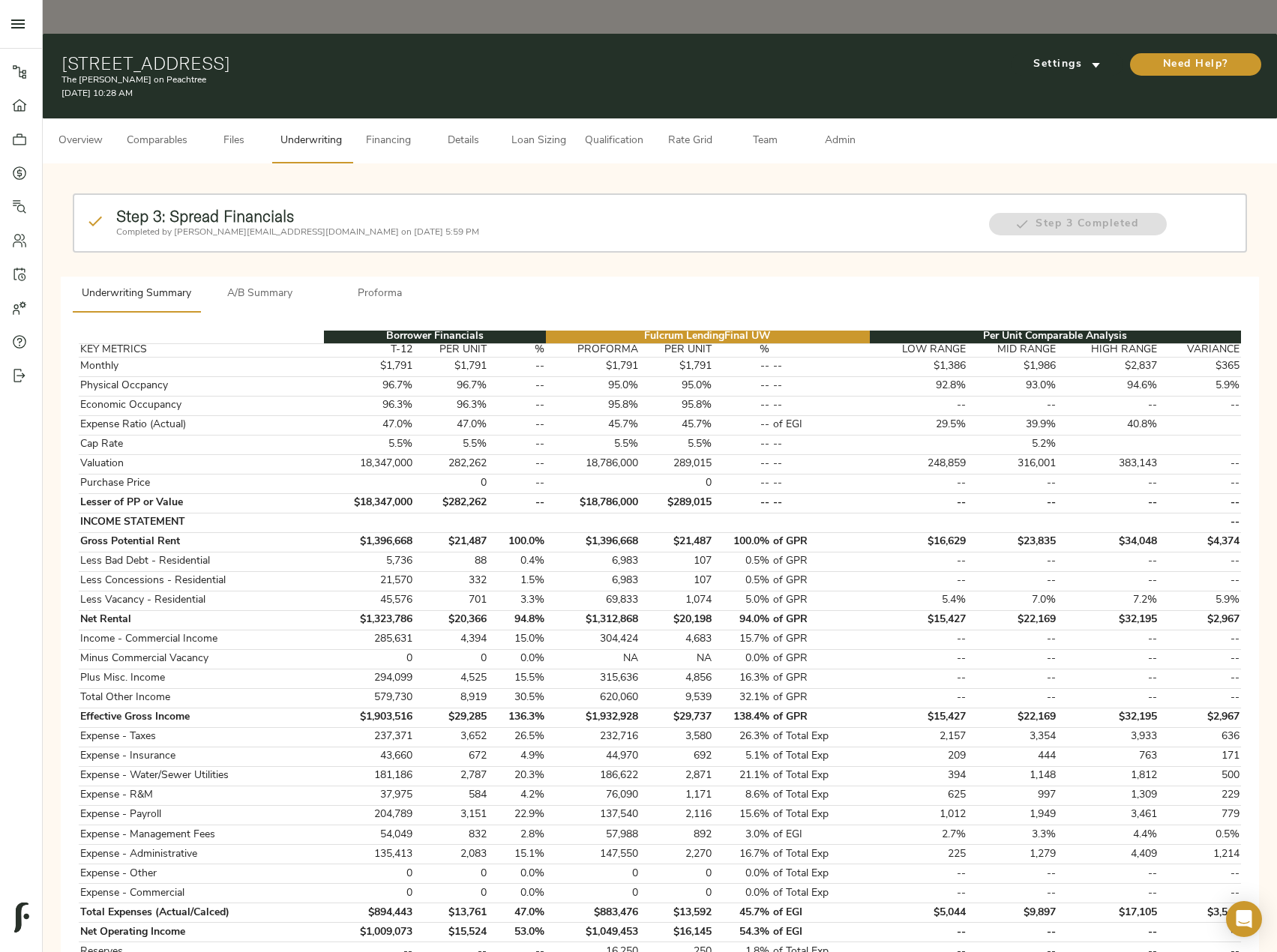
click at [851, 132] on span "Admin" at bounding box center [839, 141] width 57 height 19
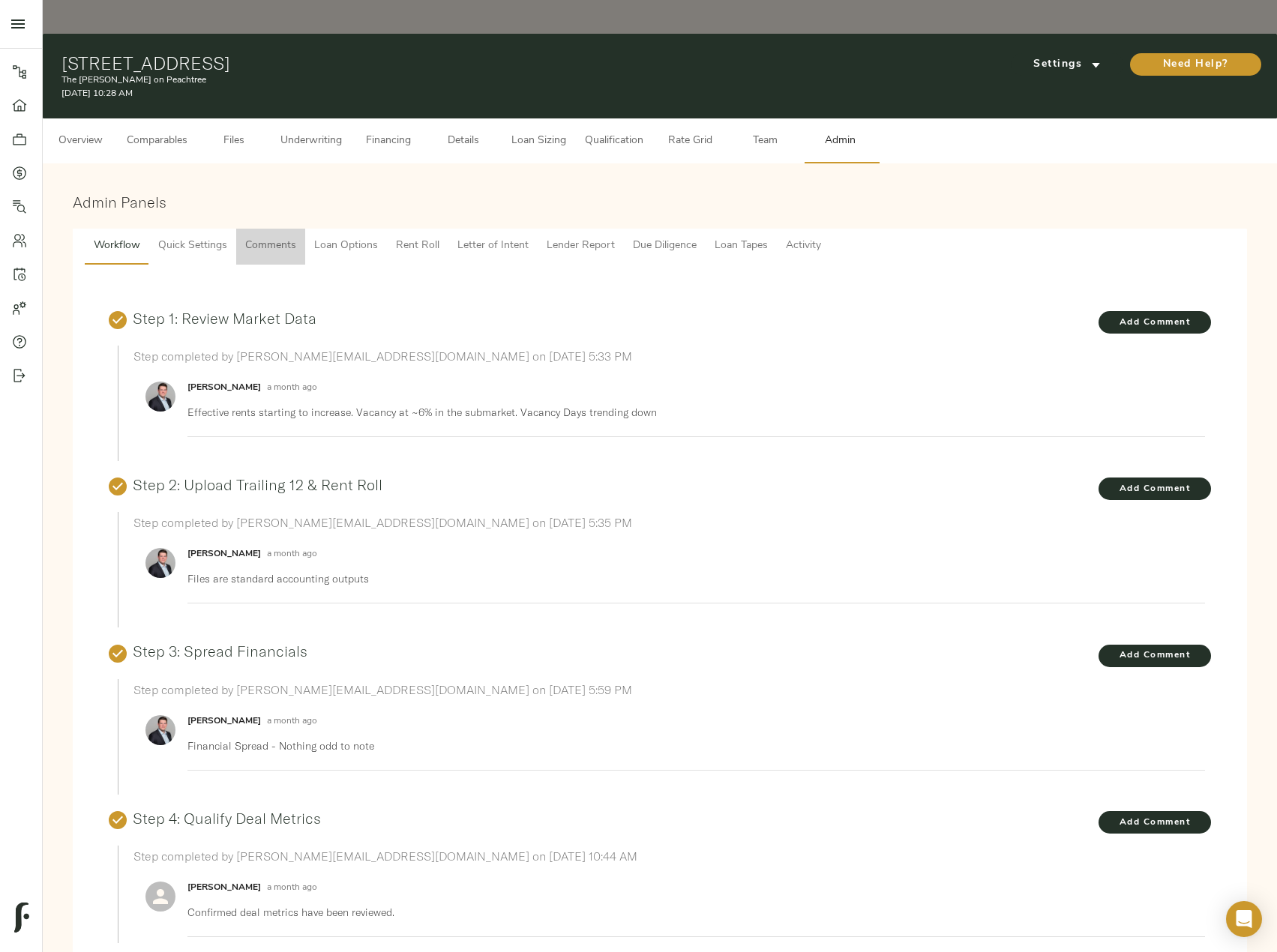
click at [278, 237] on span "Comments" at bounding box center [270, 247] width 51 height 19
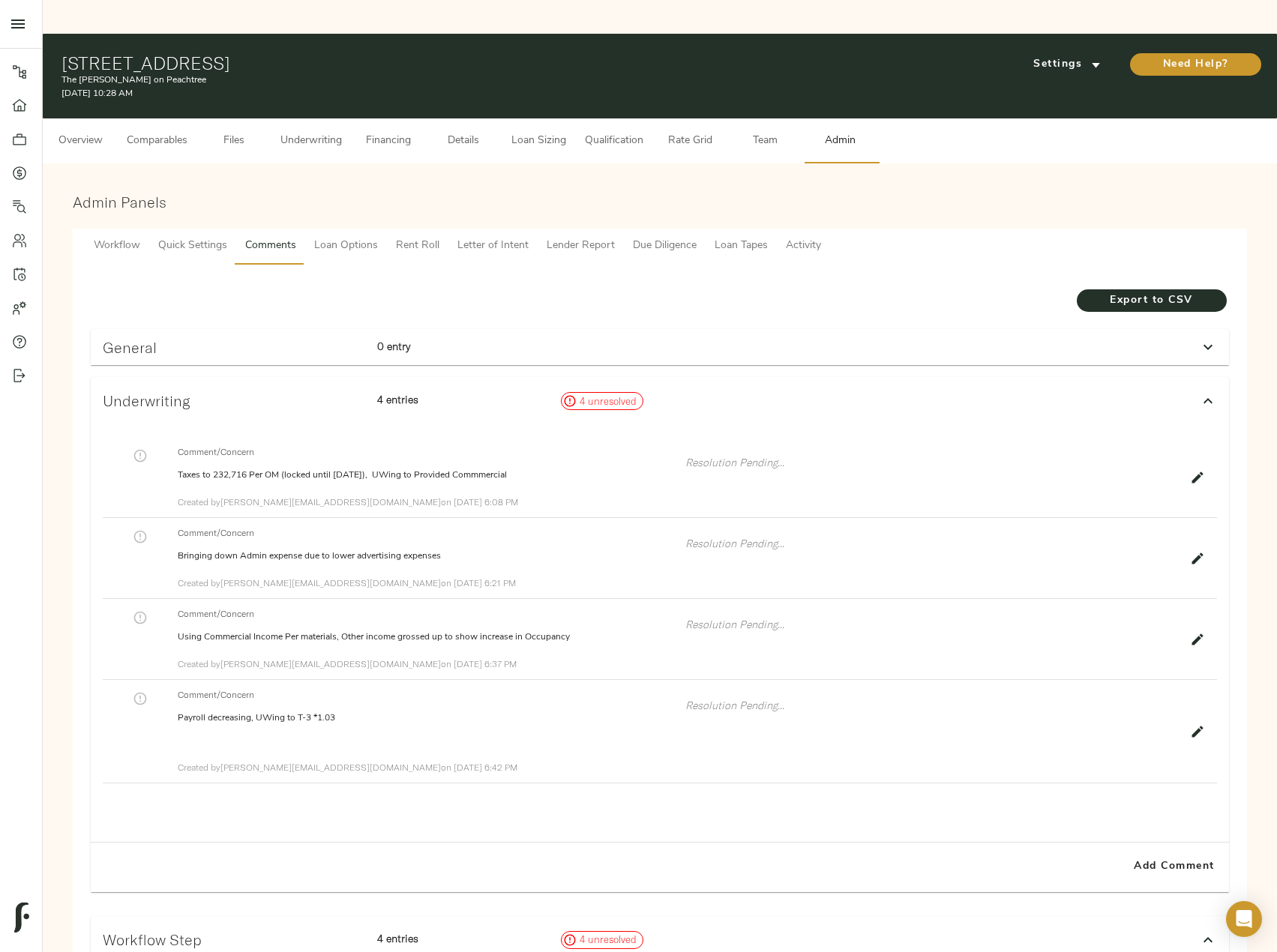
click at [1193, 551] on icon "button" at bounding box center [1197, 559] width 15 height 15
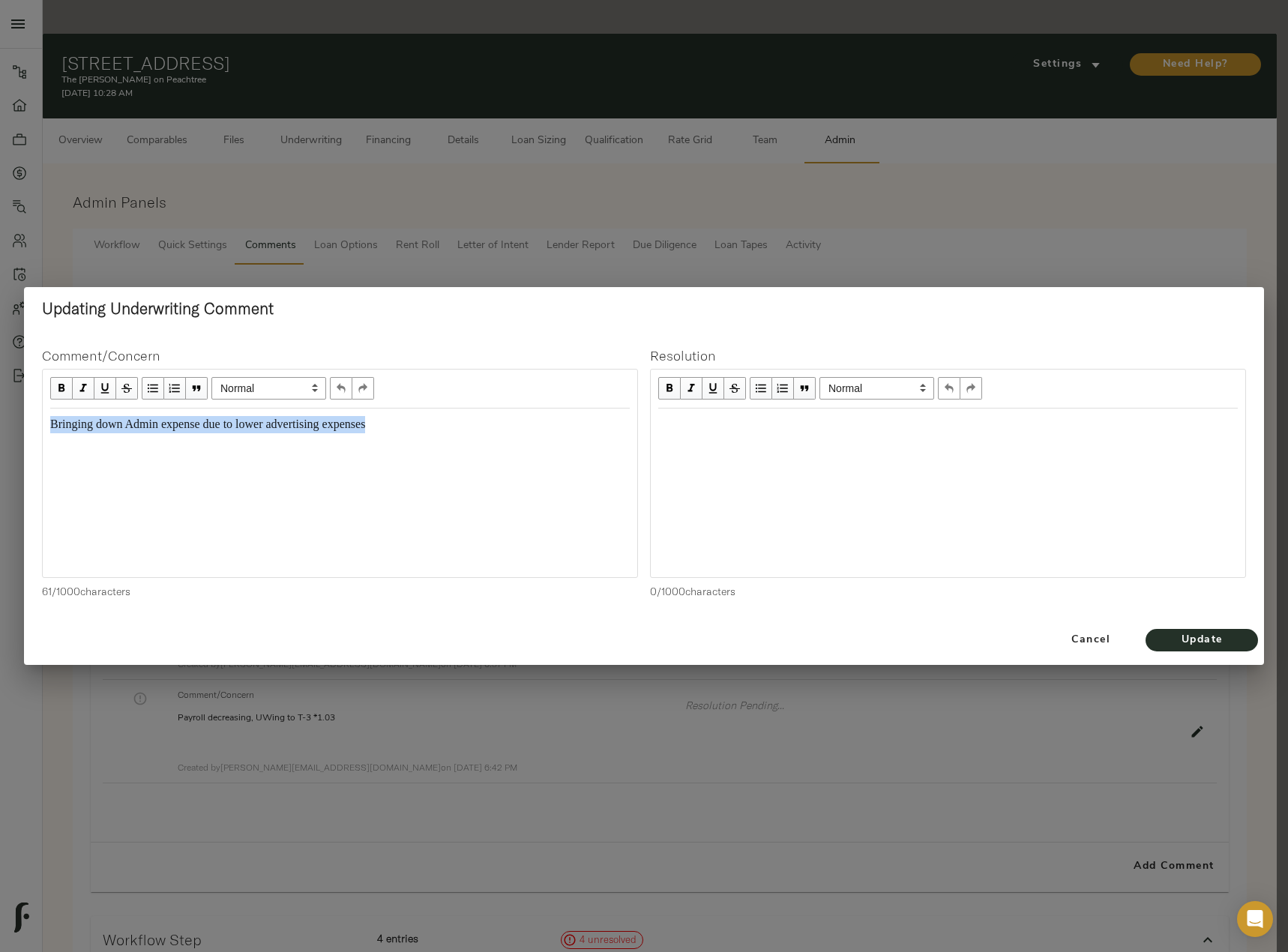
drag, startPoint x: 433, startPoint y: 433, endPoint x: -1, endPoint y: 406, distance: 434.8
click at [0, 406] on html "The Byron on Peachtree - 549 Peachtree St NE, Atlanta, GA 30308 Pipeline Dashbo…" at bounding box center [644, 727] width 1288 height 1455
click at [439, 433] on div "Bringing down Admin expense due to lower advertising expenses" at bounding box center [339, 425] width 579 height 17
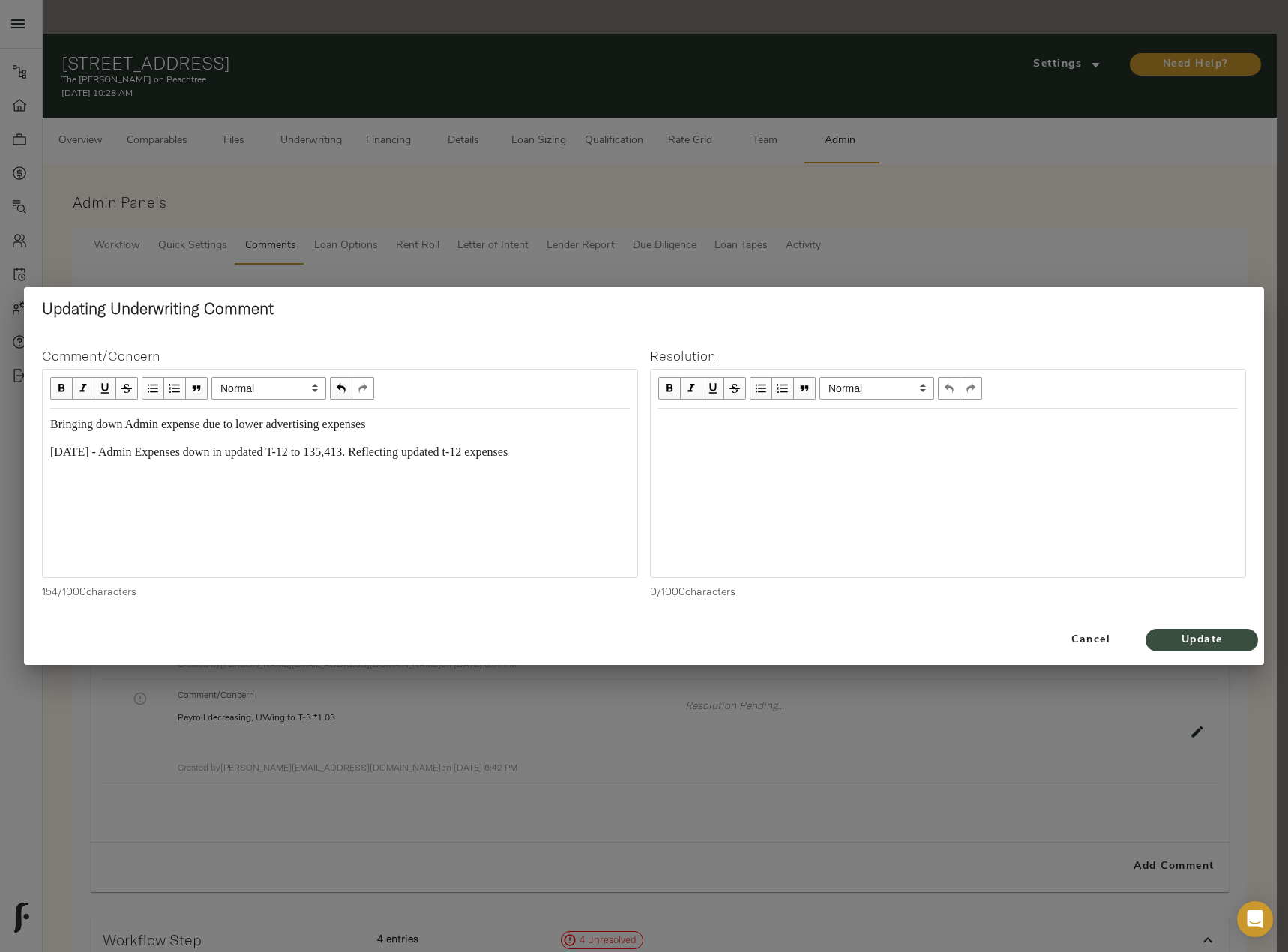
click at [1196, 629] on button "Update" at bounding box center [1201, 640] width 112 height 22
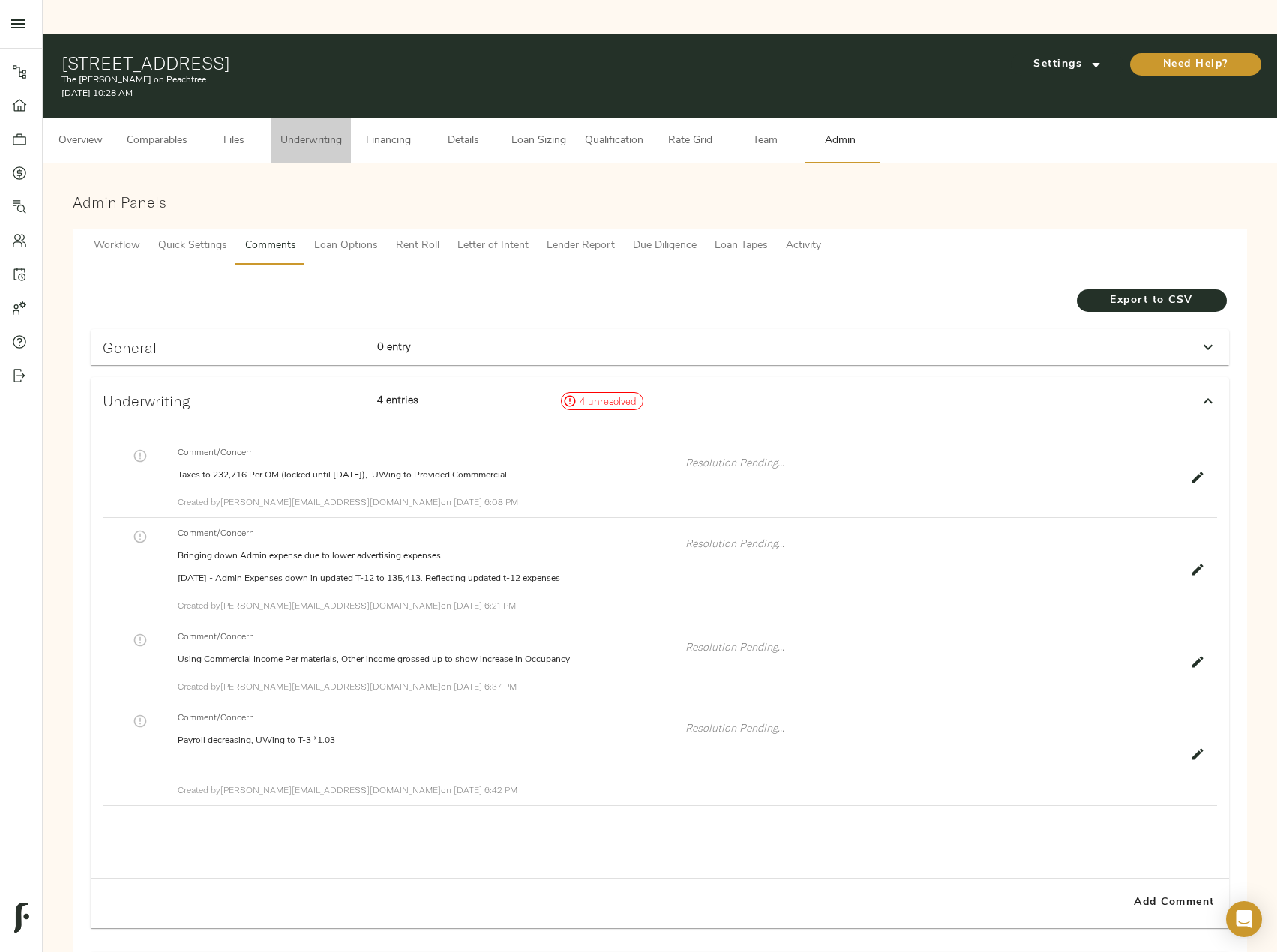
click at [332, 118] on button "Underwriting" at bounding box center [310, 140] width 80 height 45
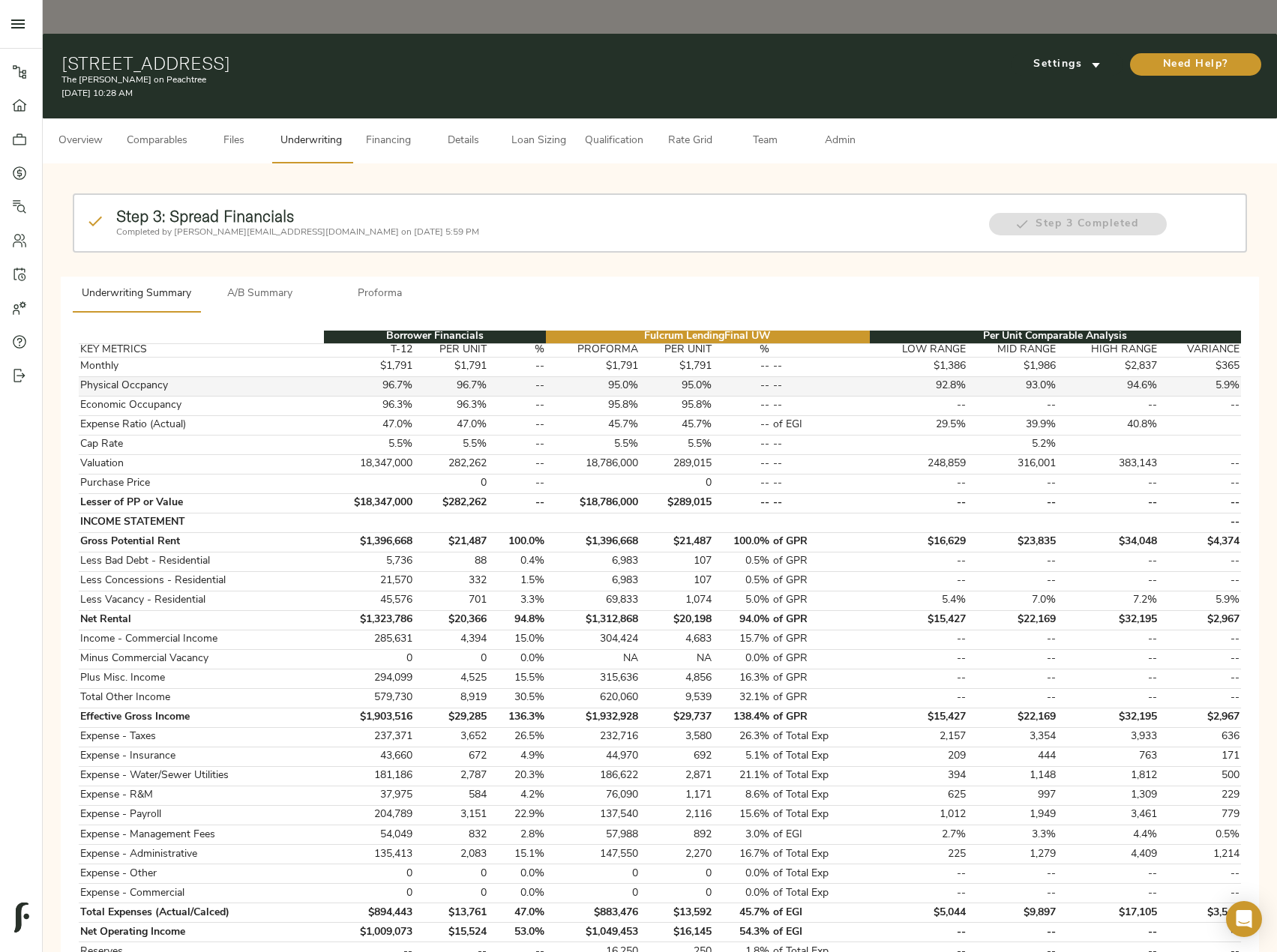
scroll to position [447, 0]
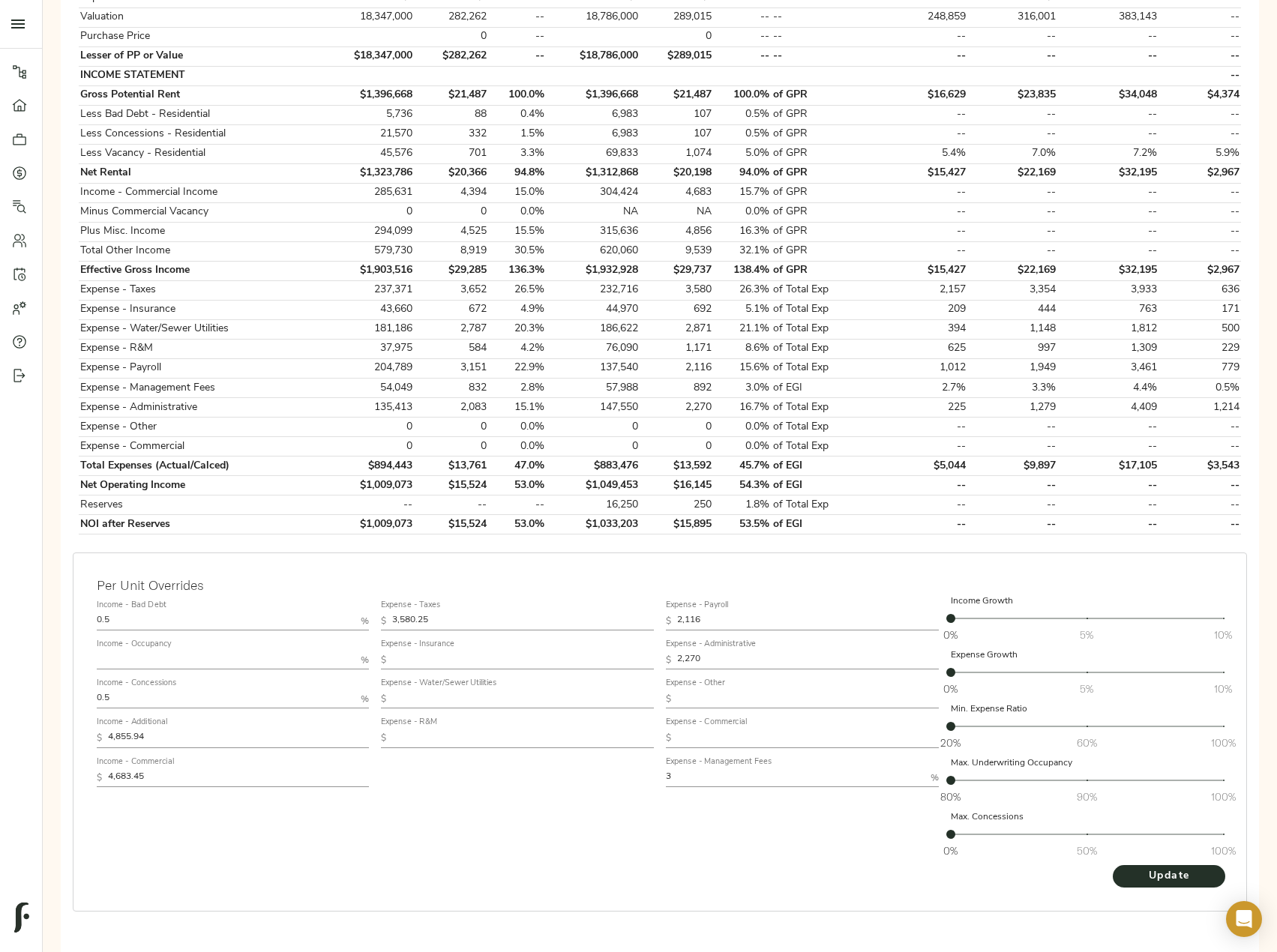
drag, startPoint x: 716, startPoint y: 622, endPoint x: 596, endPoint y: 613, distance: 120.3
click at [596, 613] on div "Income - Bad Debt 0.5 % Income - Occupancy % Income - Concessions 0.5 % Income …" at bounding box center [659, 729] width 1139 height 281
drag, startPoint x: 664, startPoint y: 811, endPoint x: 1223, endPoint y: 865, distance: 561.6
click at [669, 811] on div "Expense - Payroll $ 2,116 Expense - Administrative $ Expense - Other $ Expense …" at bounding box center [802, 729] width 285 height 281
click at [1187, 867] on span "Update" at bounding box center [1169, 877] width 83 height 19
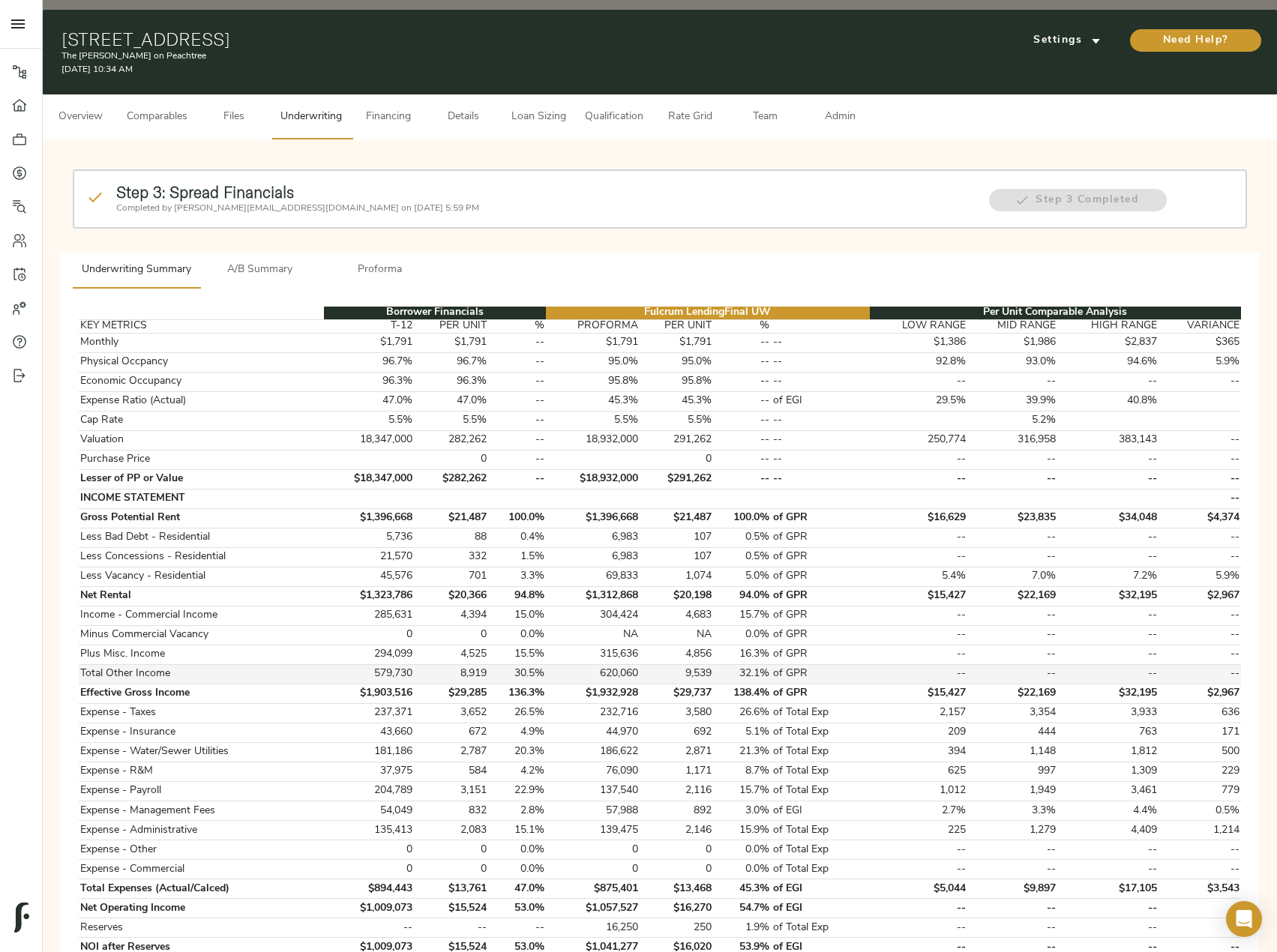
scroll to position [0, 0]
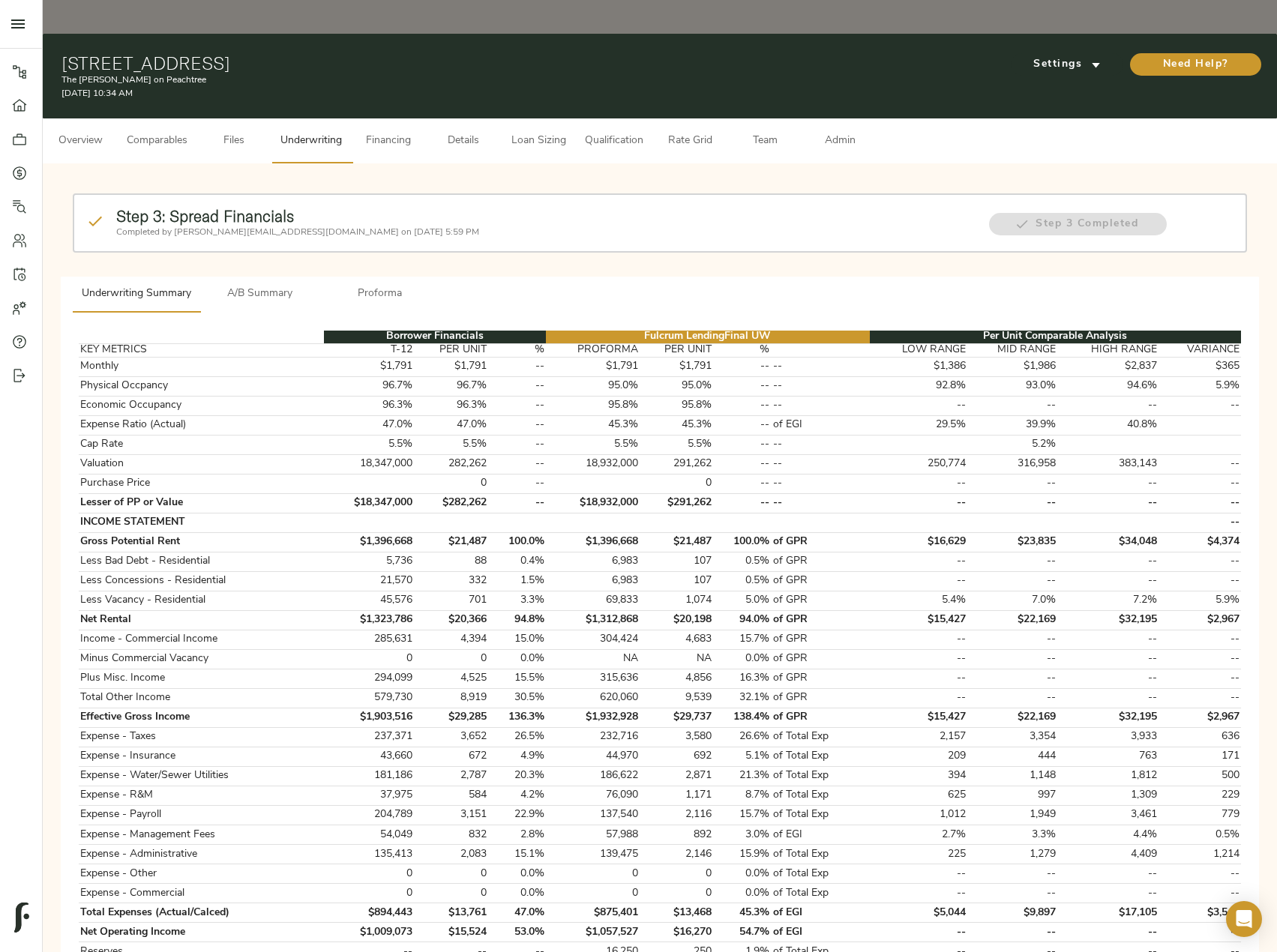
click at [827, 132] on span "Admin" at bounding box center [839, 141] width 57 height 19
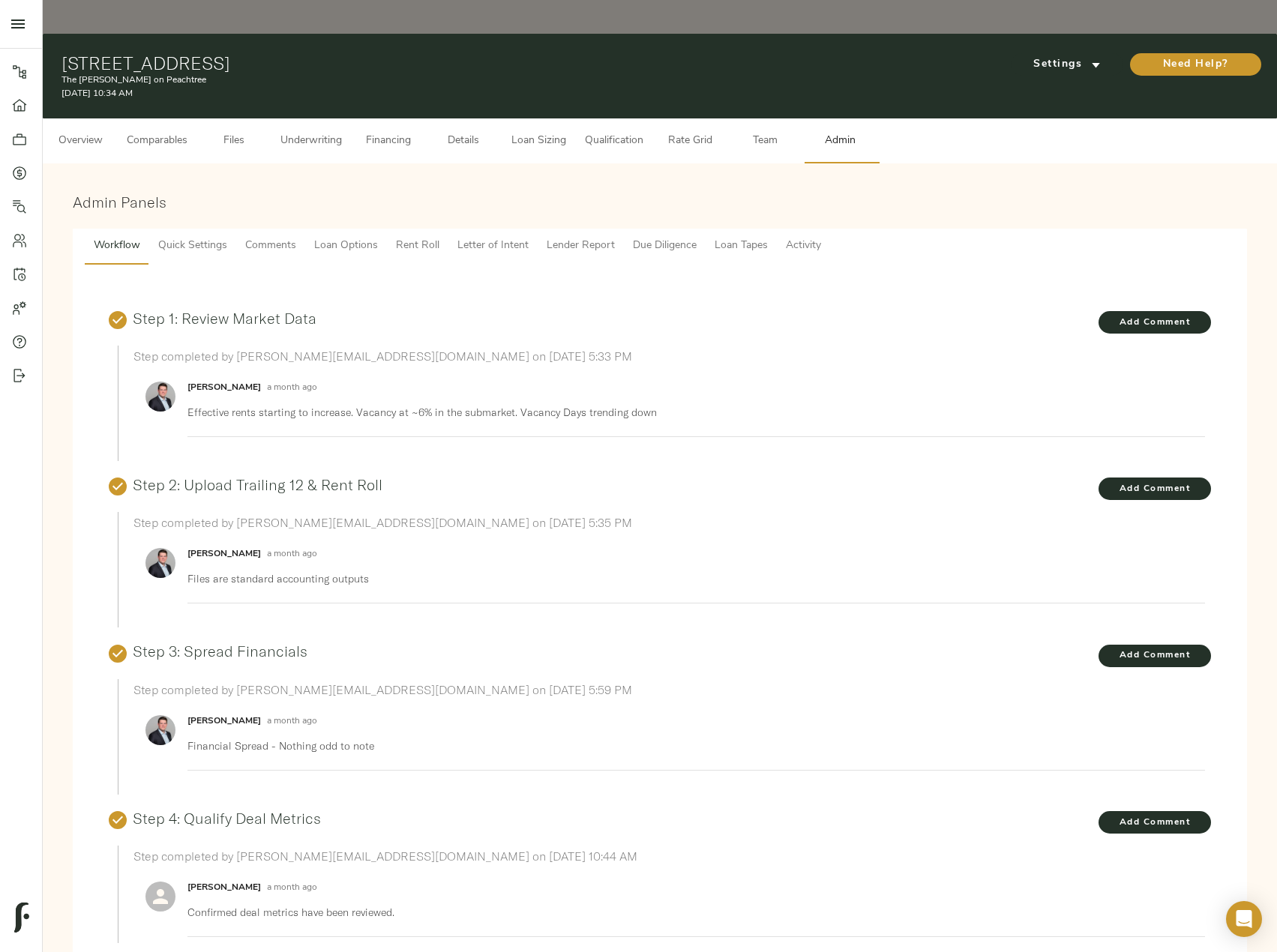
click at [275, 237] on span "Comments" at bounding box center [270, 247] width 51 height 19
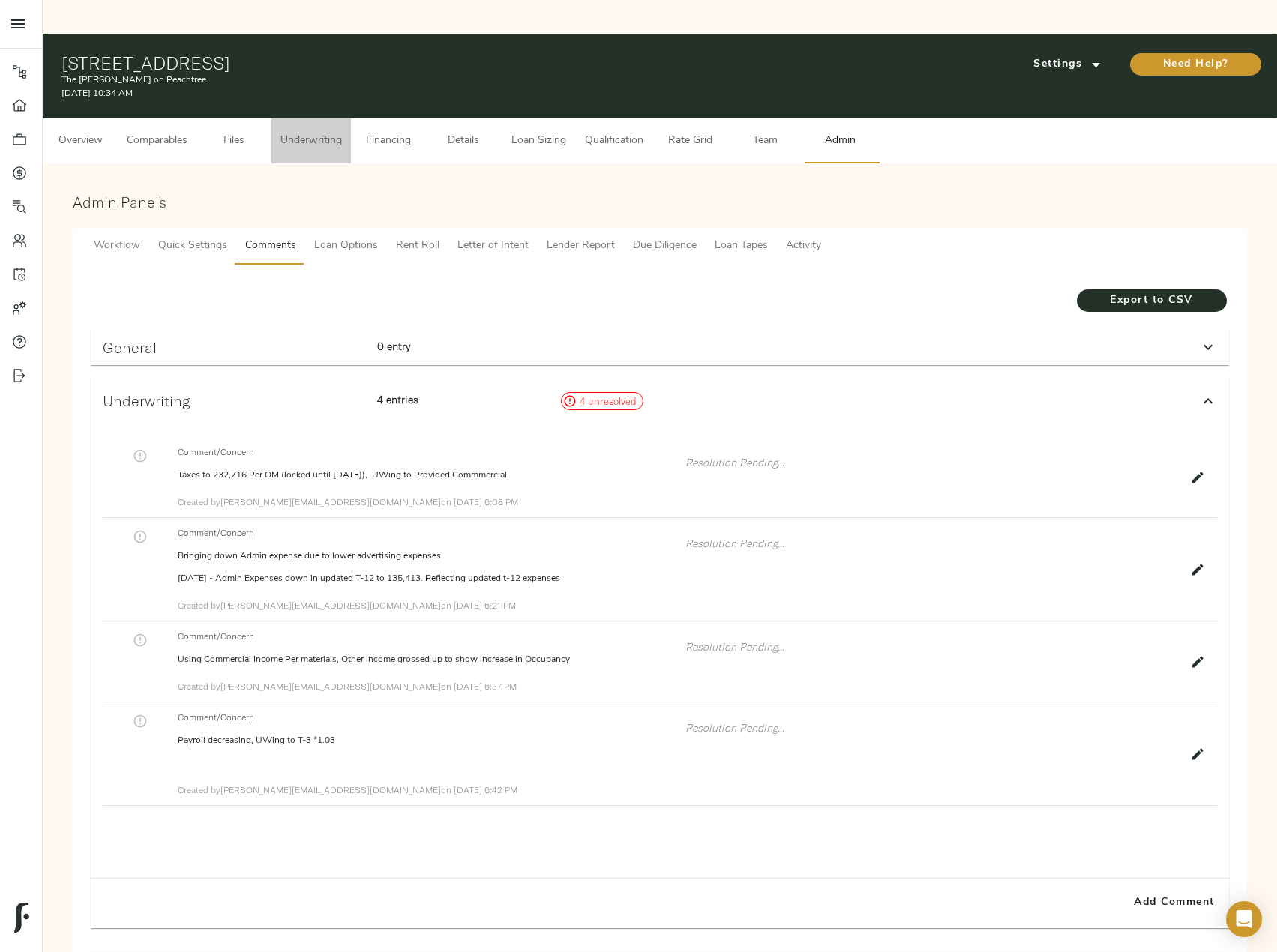
click at [312, 118] on button "Underwriting" at bounding box center [310, 140] width 80 height 45
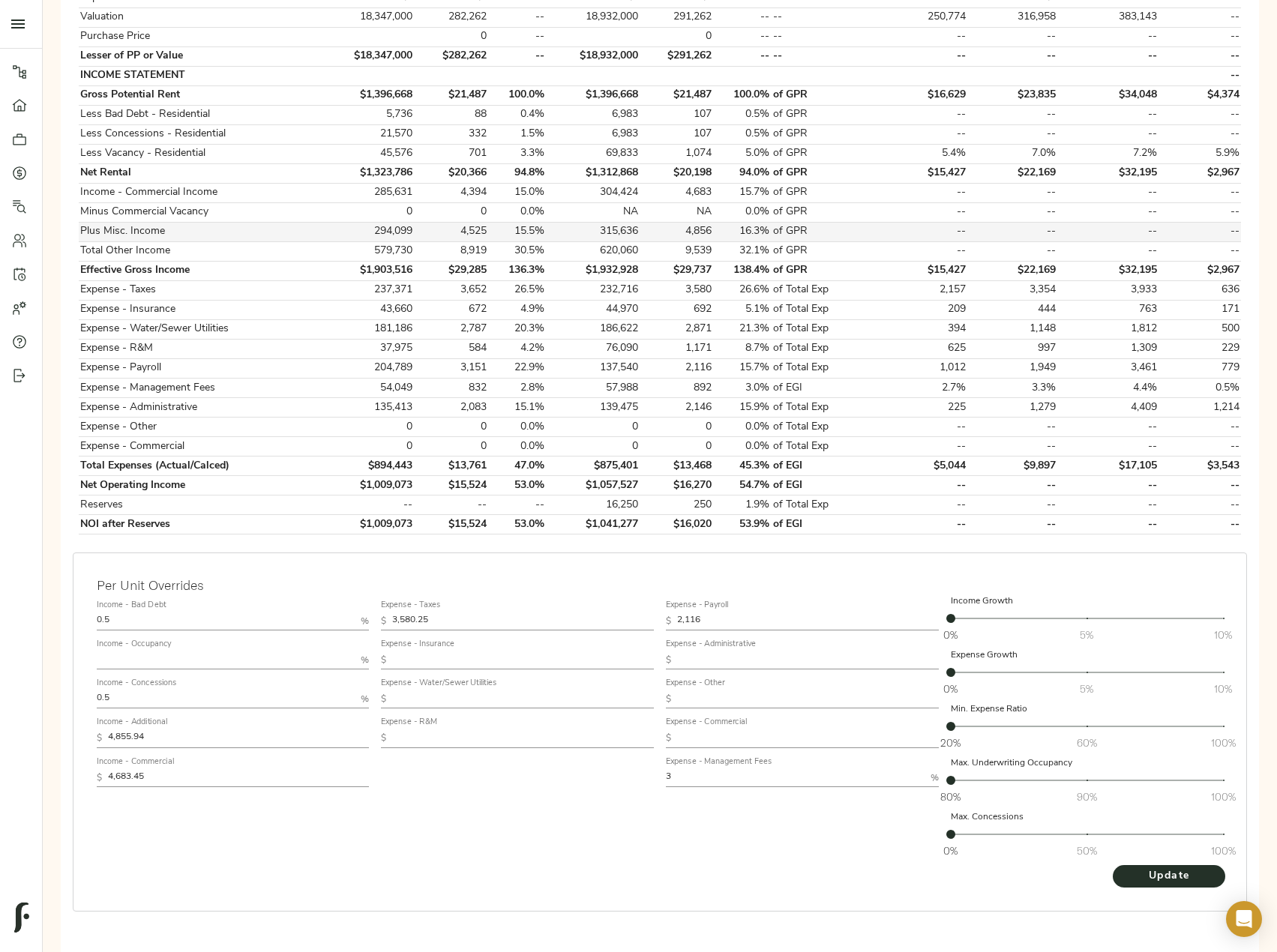
scroll to position [222, 0]
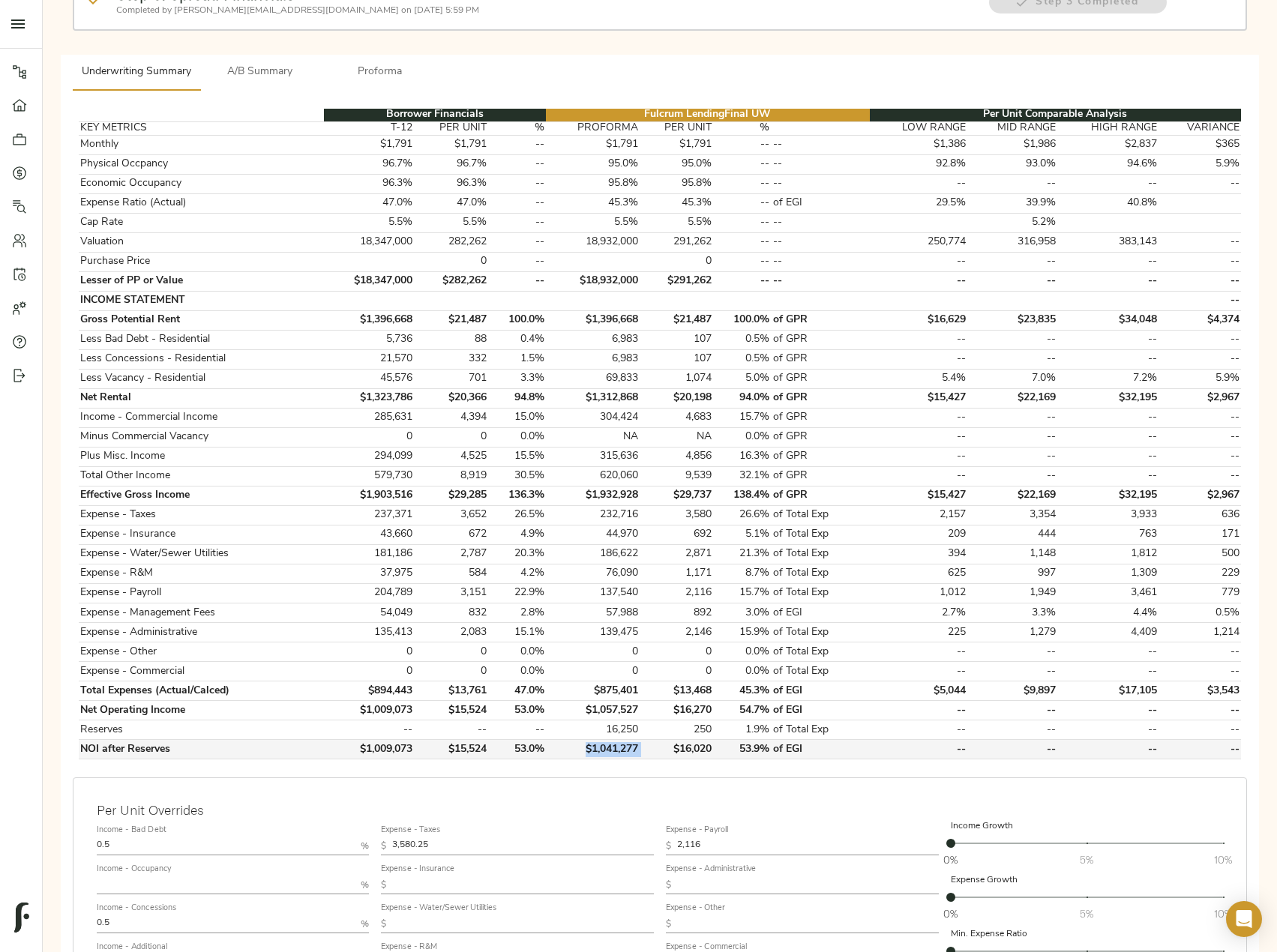
drag, startPoint x: 647, startPoint y: 717, endPoint x: 580, endPoint y: 718, distance: 67.0
click at [580, 740] on tr "NOI after Reserves $1,009,073 $15,524 53.0% $1,041,277 $16,020 53.9% of EGI -- …" at bounding box center [659, 749] width 1162 height 19
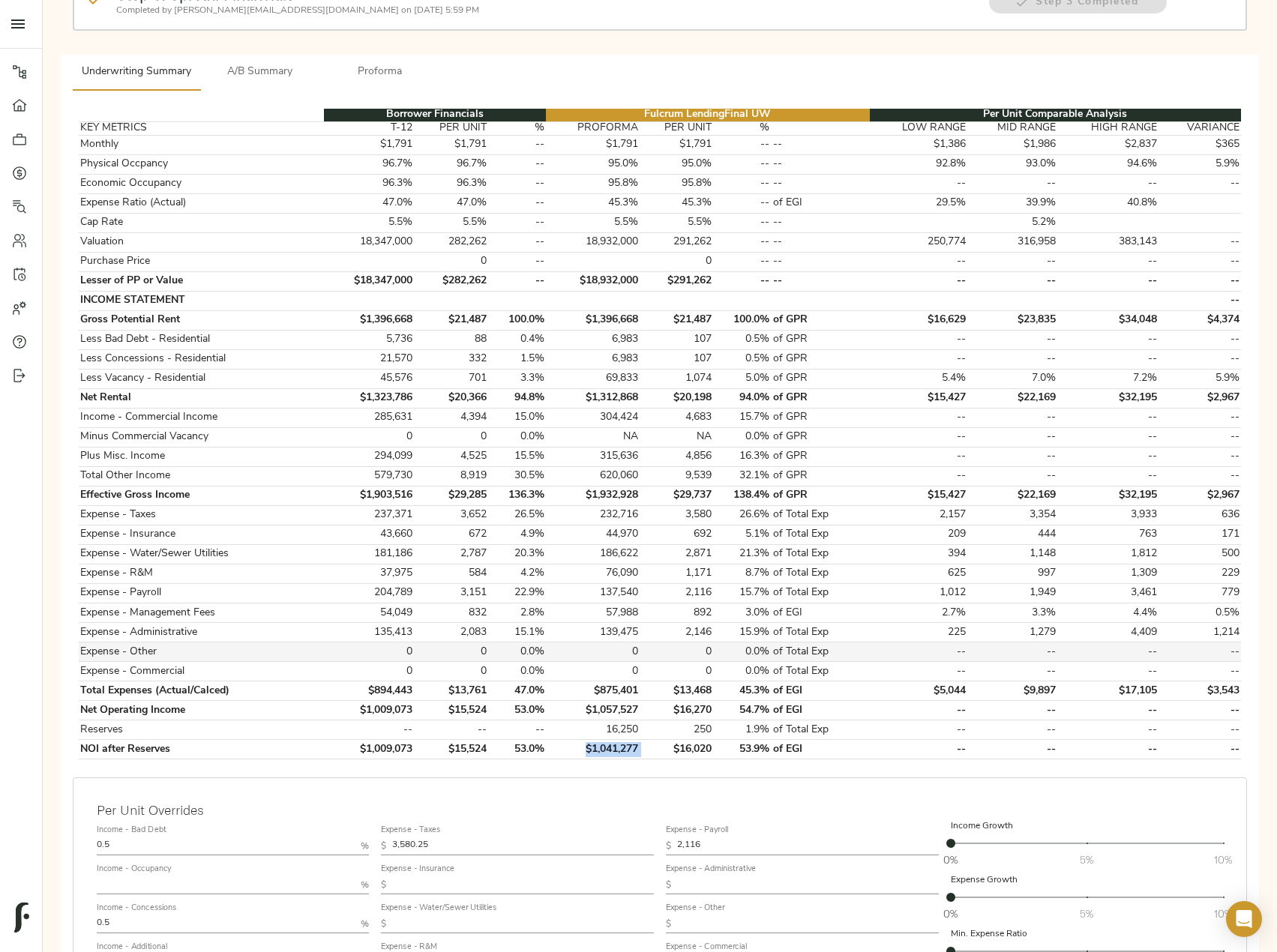
copy td "$1,041,277"
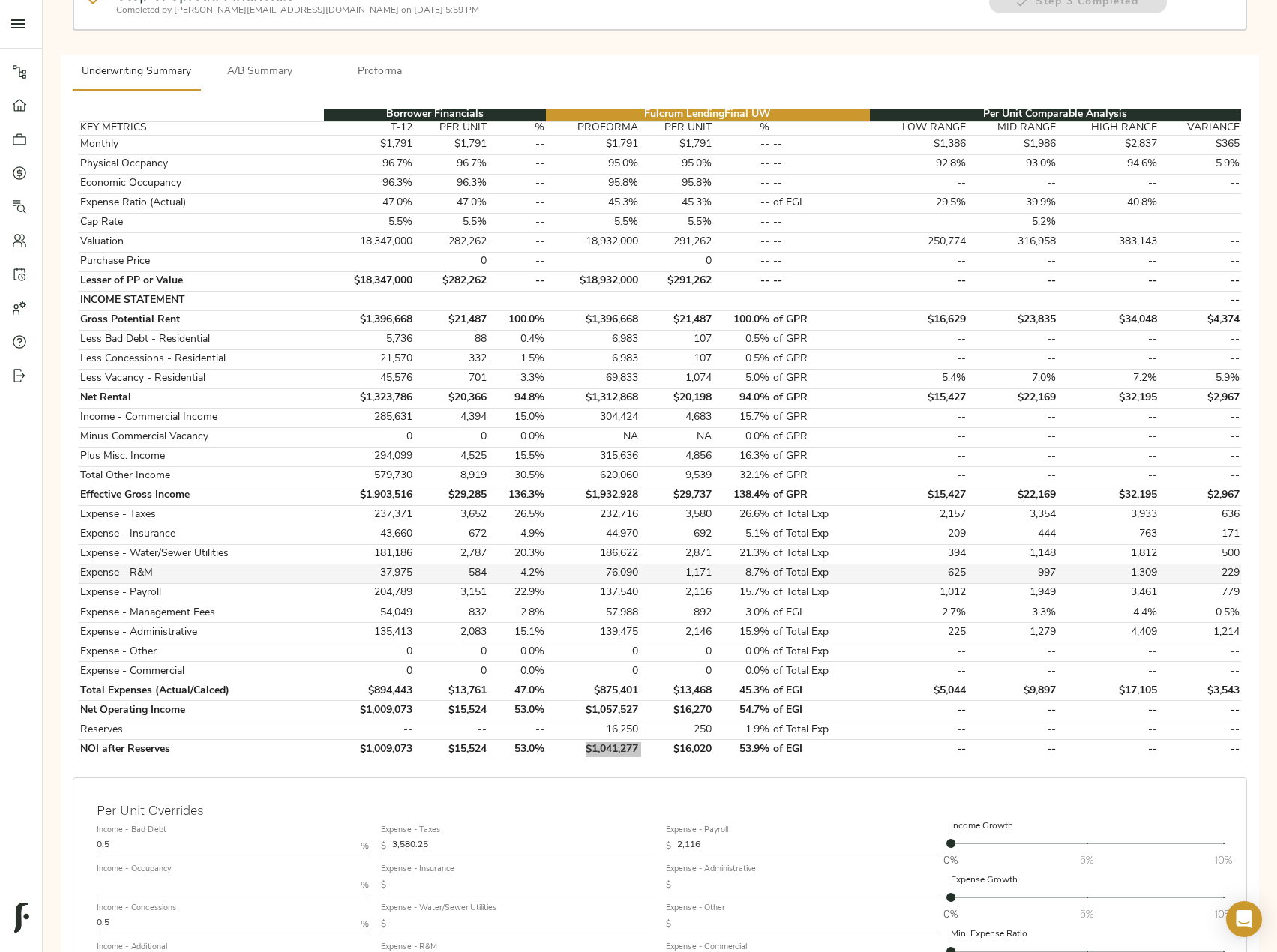
scroll to position [0, 0]
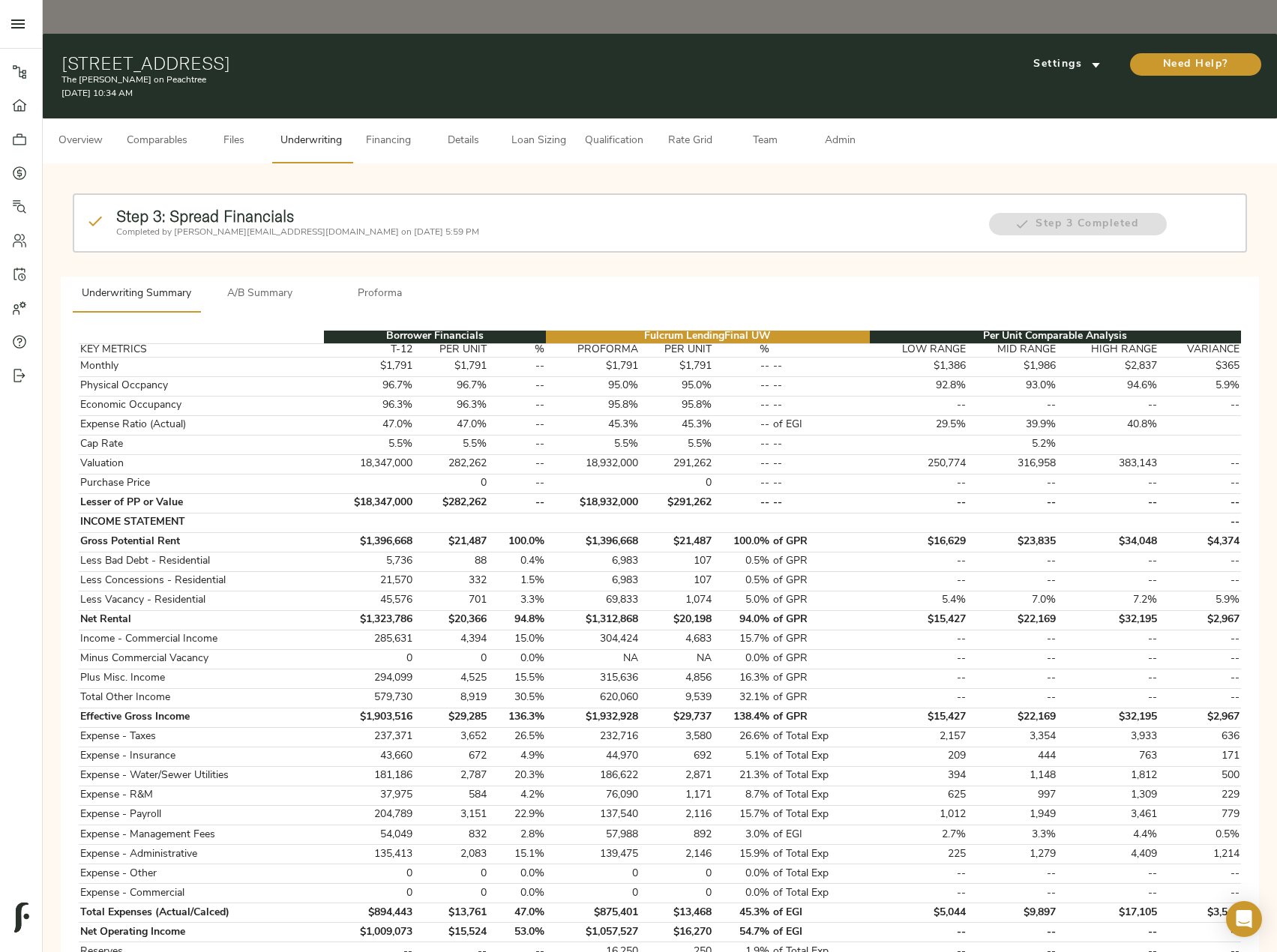
click at [251, 285] on span "A/B Summary" at bounding box center [260, 295] width 102 height 19
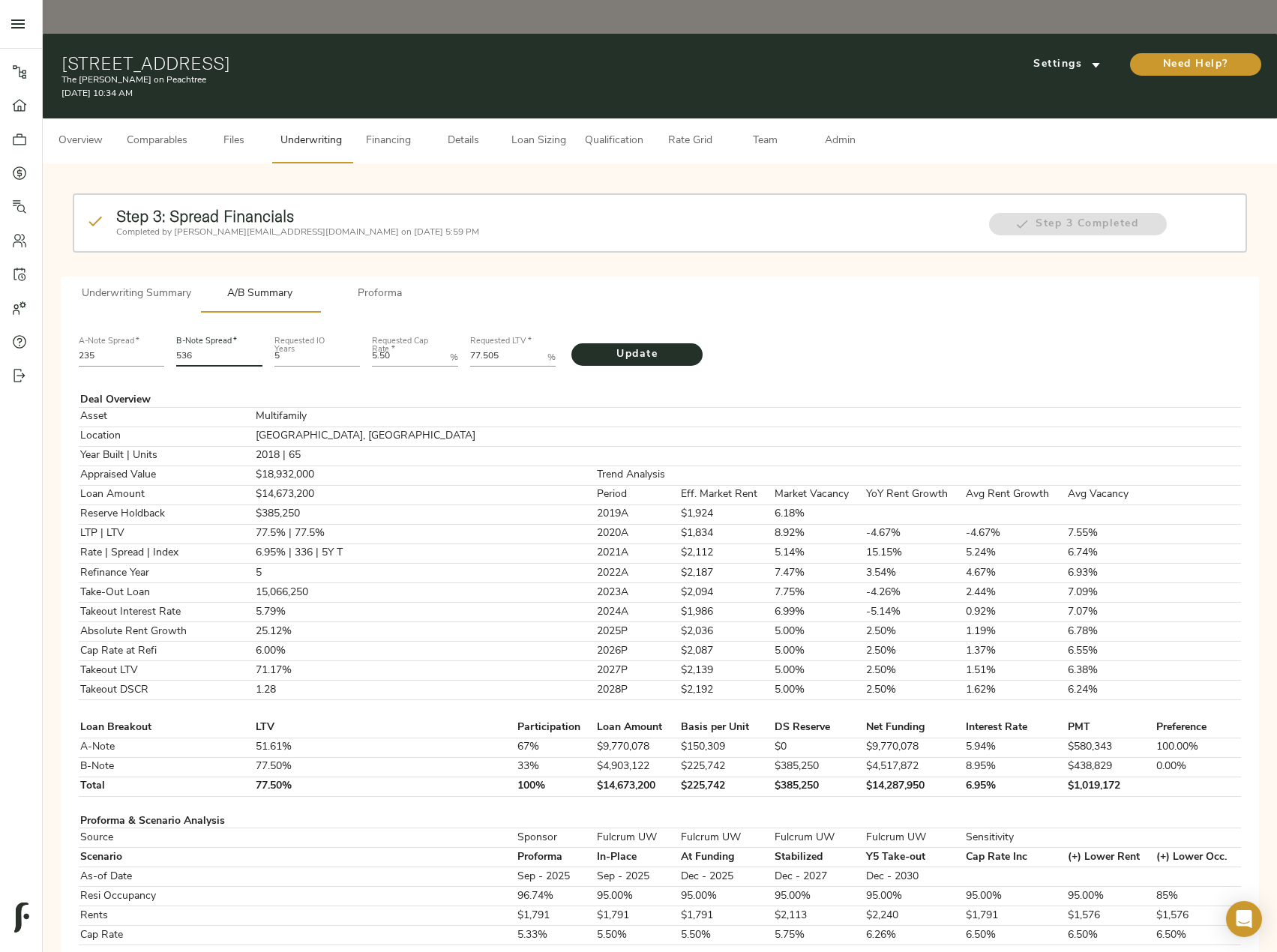
drag, startPoint x: 232, startPoint y: 321, endPoint x: 173, endPoint y: 321, distance: 59.0
click at [173, 325] on div "B-Note Spread   * 536" at bounding box center [219, 350] width 98 height 51
type input "552"
drag, startPoint x: 508, startPoint y: 319, endPoint x: 438, endPoint y: 319, distance: 70.0
click at [438, 325] on div "A-Note Spread   * 235 B-Note Spread   * 552 Requested IO Years 5 Requested Cap …" at bounding box center [660, 350] width 1174 height 51
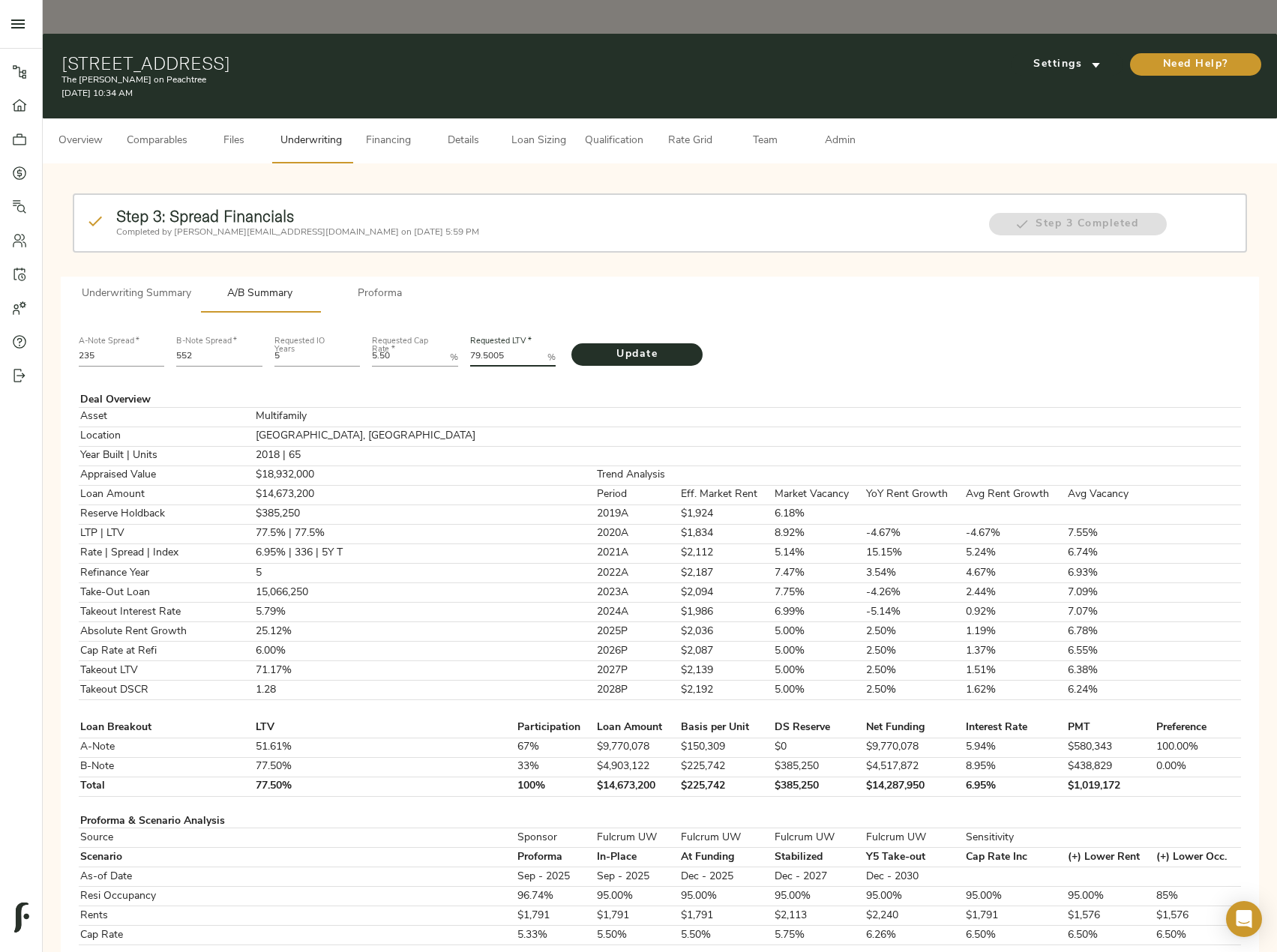
type LTV "79.5005"
click at [572, 343] on button "Update" at bounding box center [637, 354] width 132 height 22
click at [149, 285] on span "Underwriting Summary" at bounding box center [136, 295] width 110 height 19
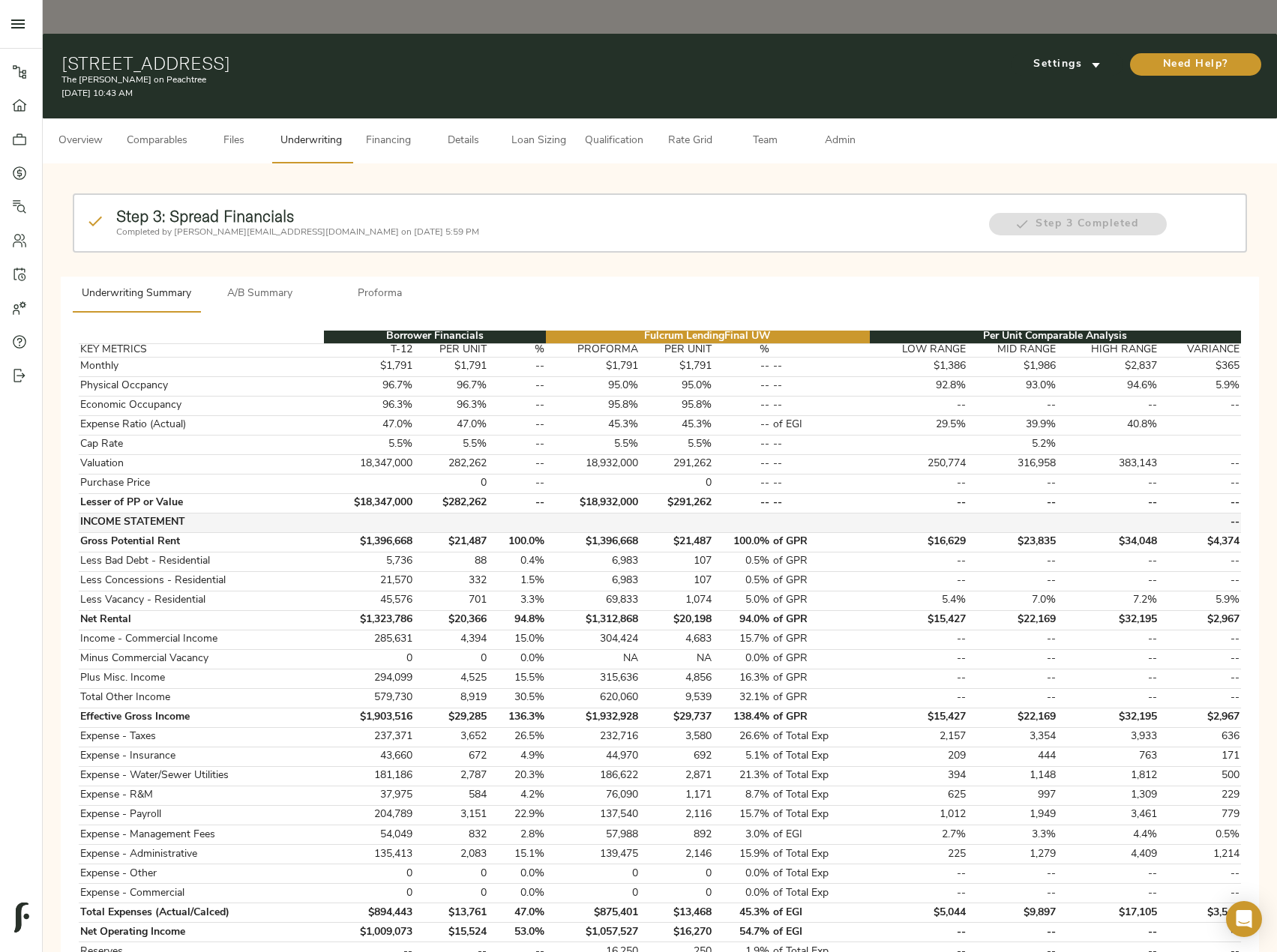
scroll to position [447, 0]
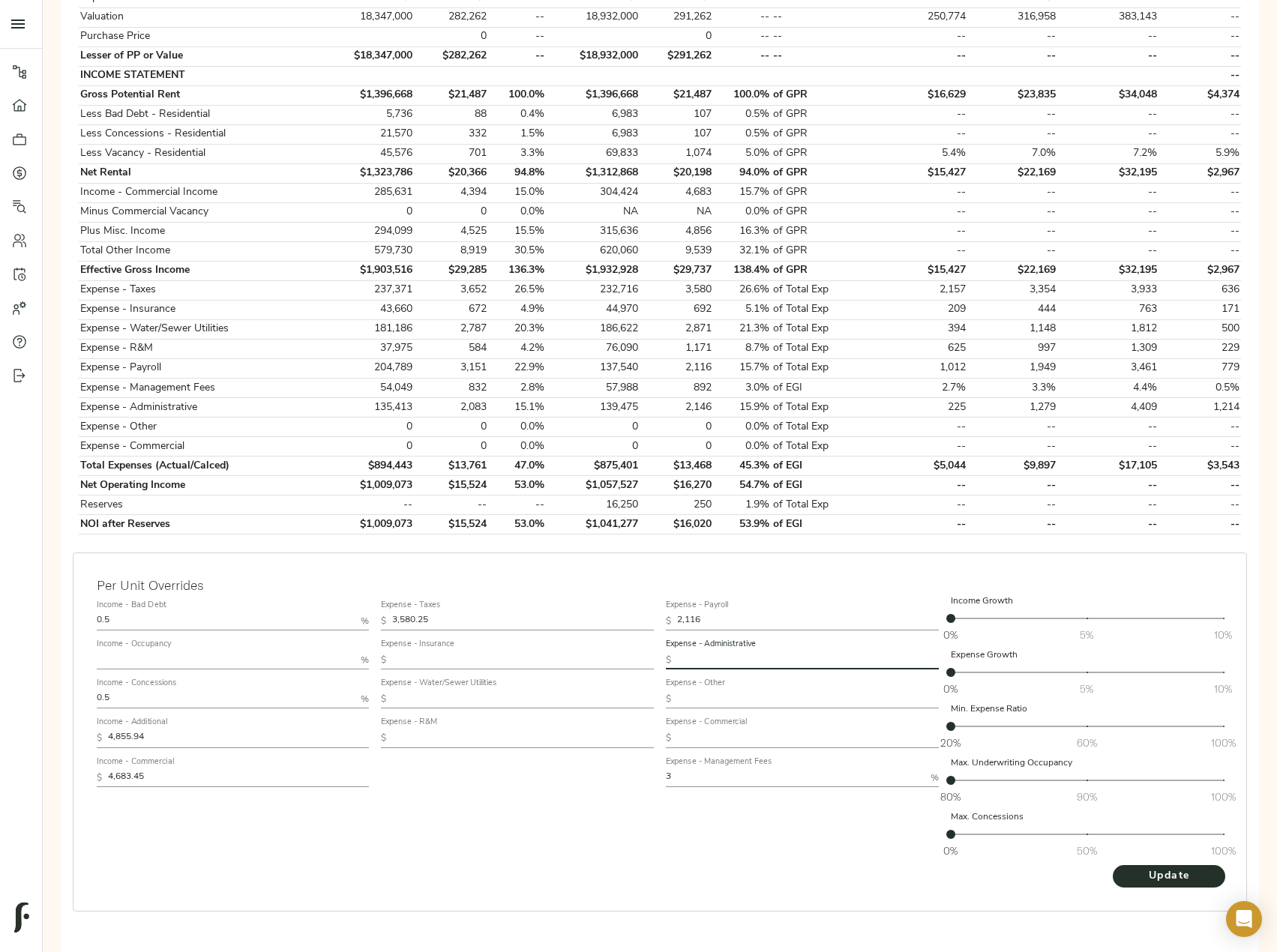
click at [734, 651] on input "text" at bounding box center [808, 660] width 261 height 18
paste input "1,550"
type input "1,550"
click at [1146, 867] on span "Update" at bounding box center [1169, 877] width 83 height 19
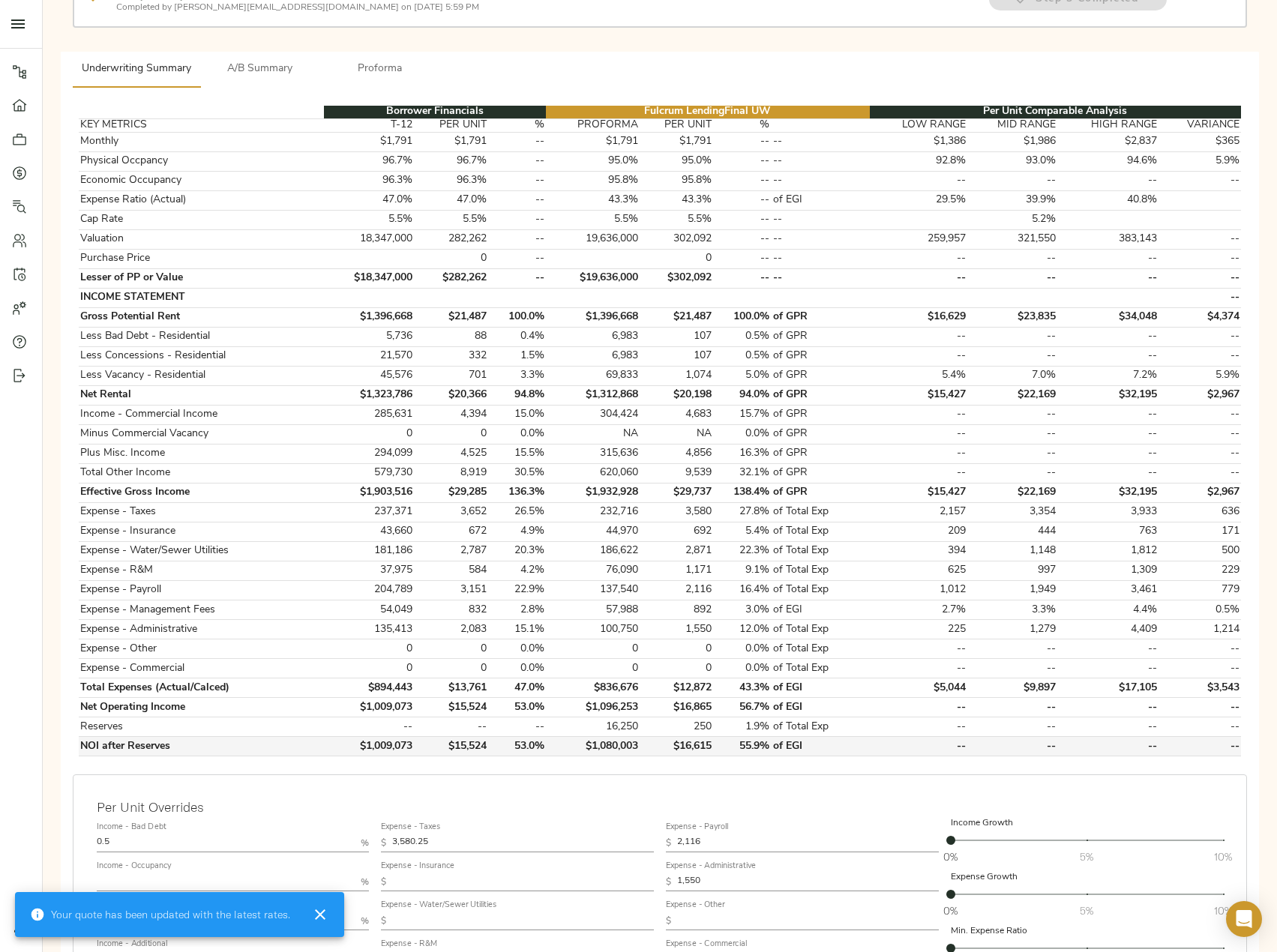
scroll to position [0, 0]
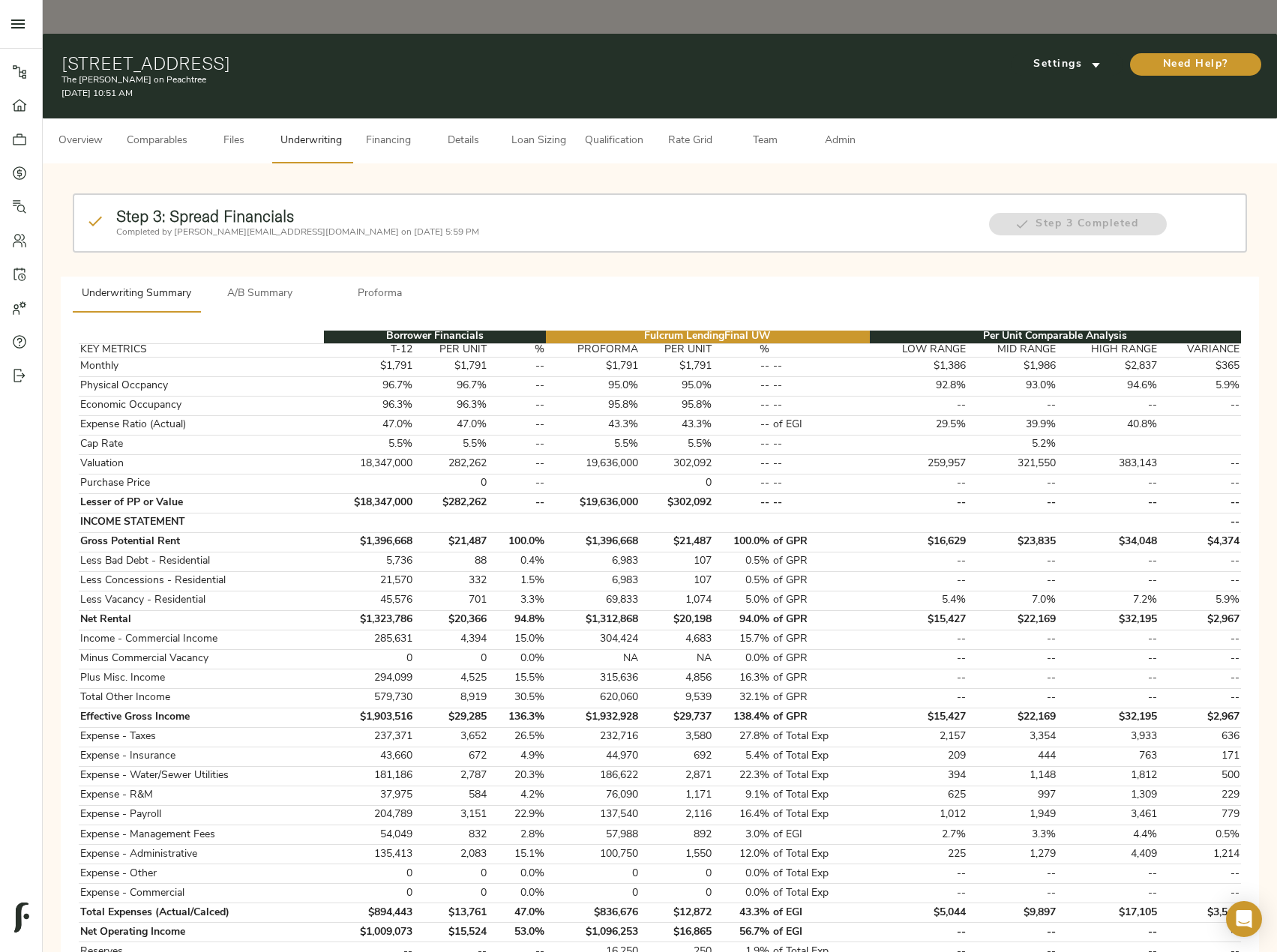
click at [850, 132] on span "Admin" at bounding box center [839, 141] width 57 height 19
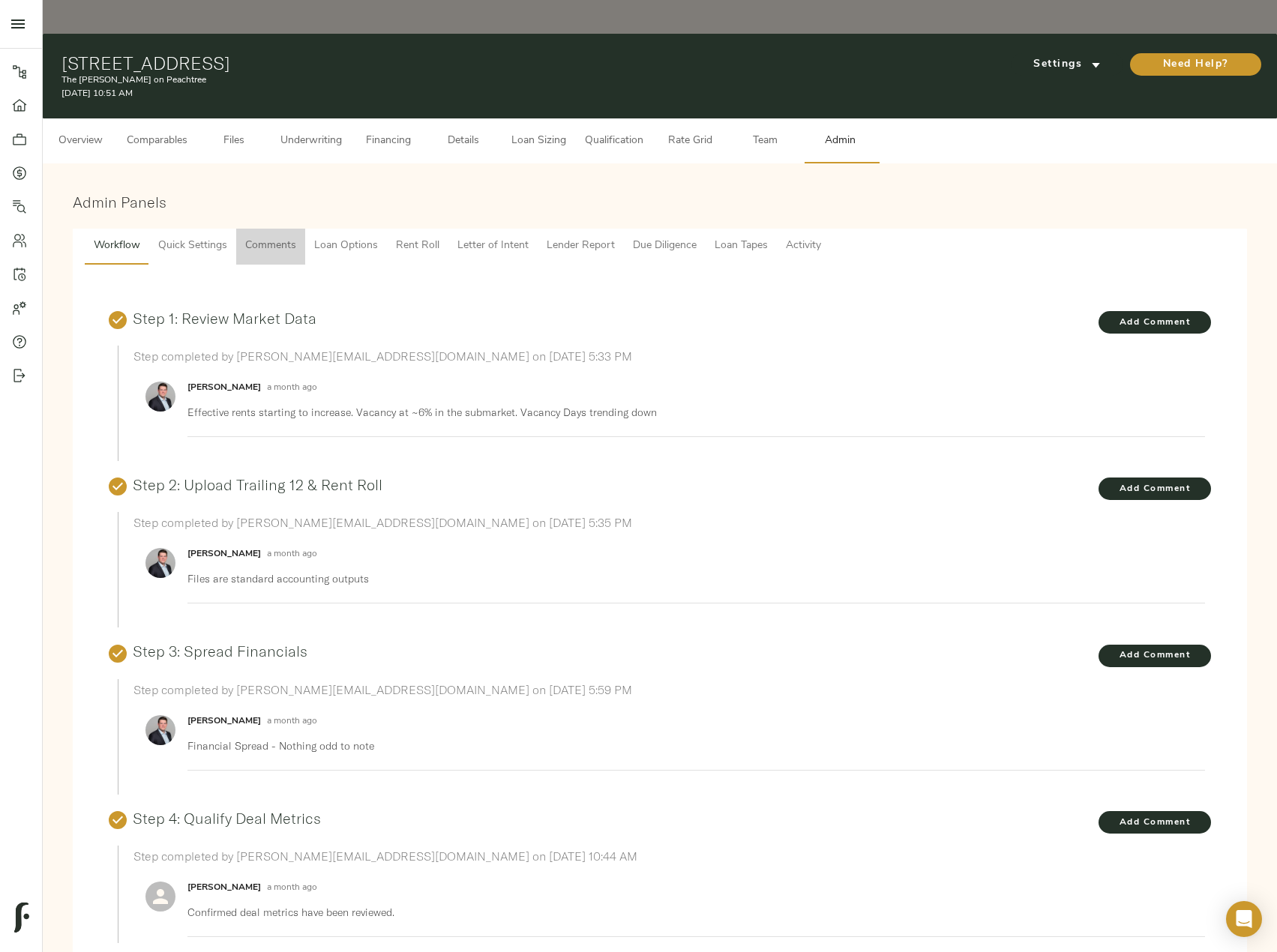
click at [268, 237] on span "Comments" at bounding box center [270, 247] width 51 height 19
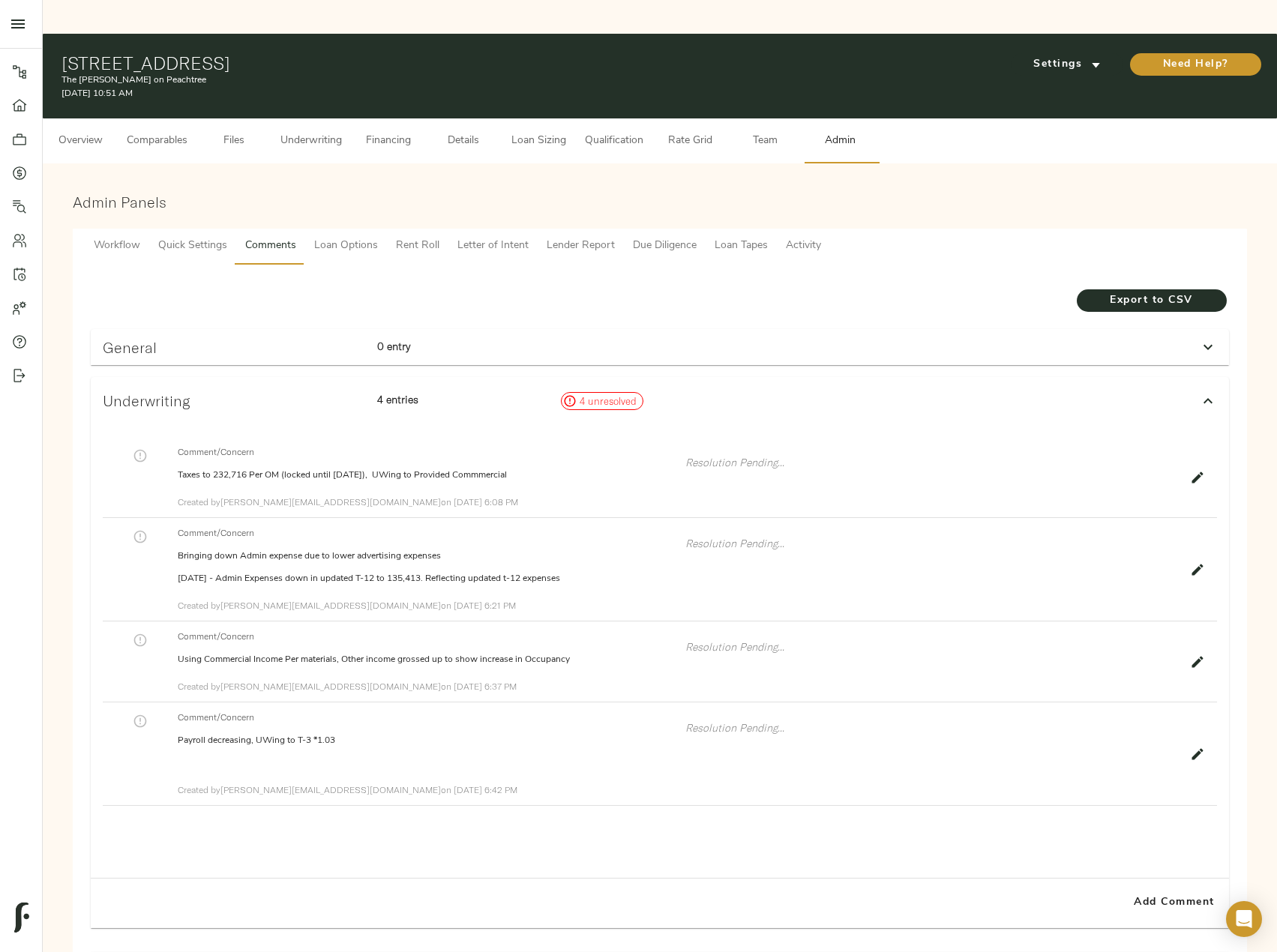
click at [1200, 562] on icon "button" at bounding box center [1197, 570] width 15 height 15
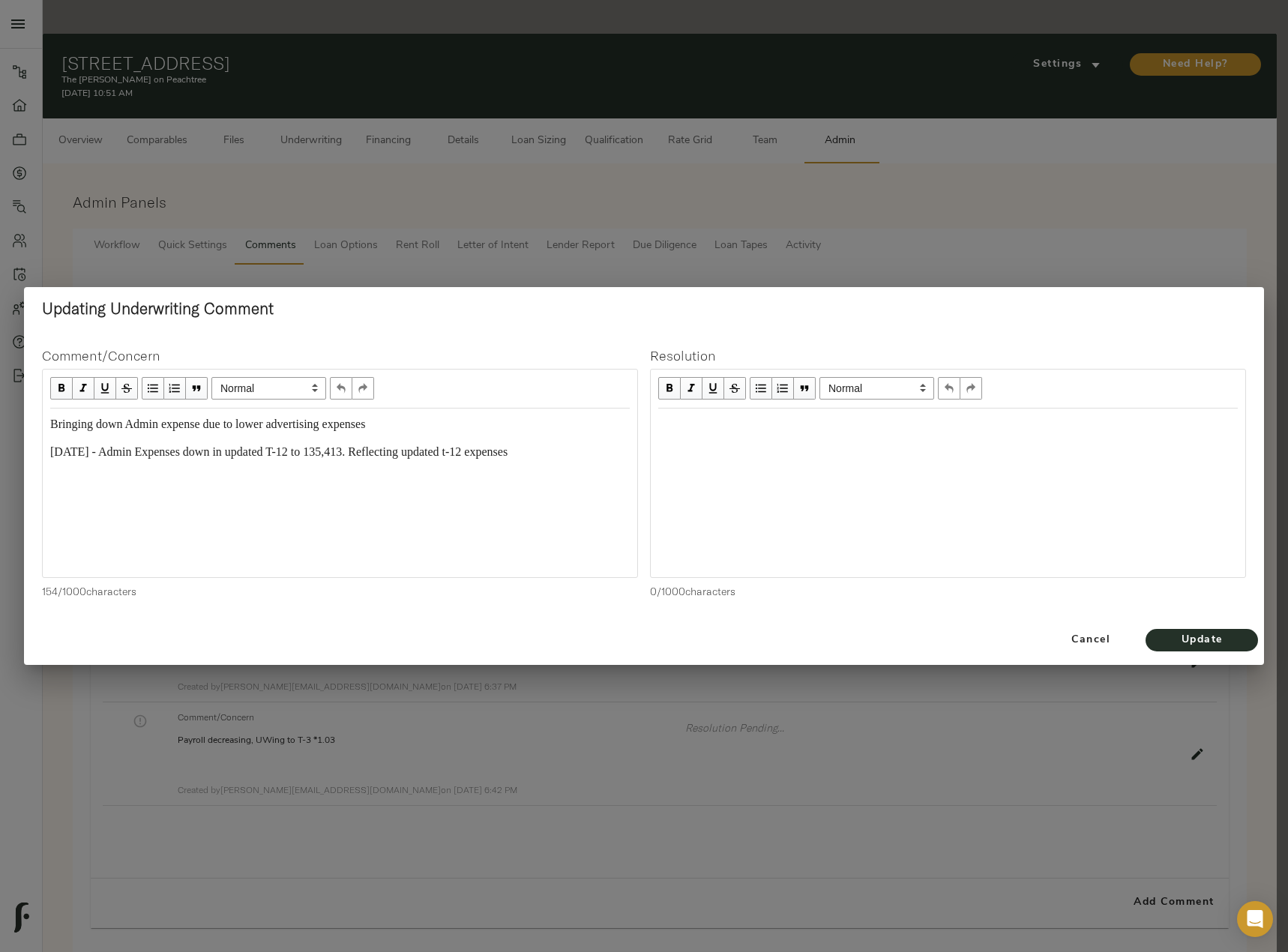
click at [269, 451] on span "9.17.2025 - Admin Expenses down in updated T-12 to 135,413. Reflecting updated …" at bounding box center [279, 452] width 457 height 12
click at [565, 451] on div "9.17.2025 - Admin Expenses down in updated T-12 to 135,413. Reflecting updated …" at bounding box center [339, 452] width 579 height 17
click at [1240, 635] on span "Update" at bounding box center [1202, 641] width 83 height 19
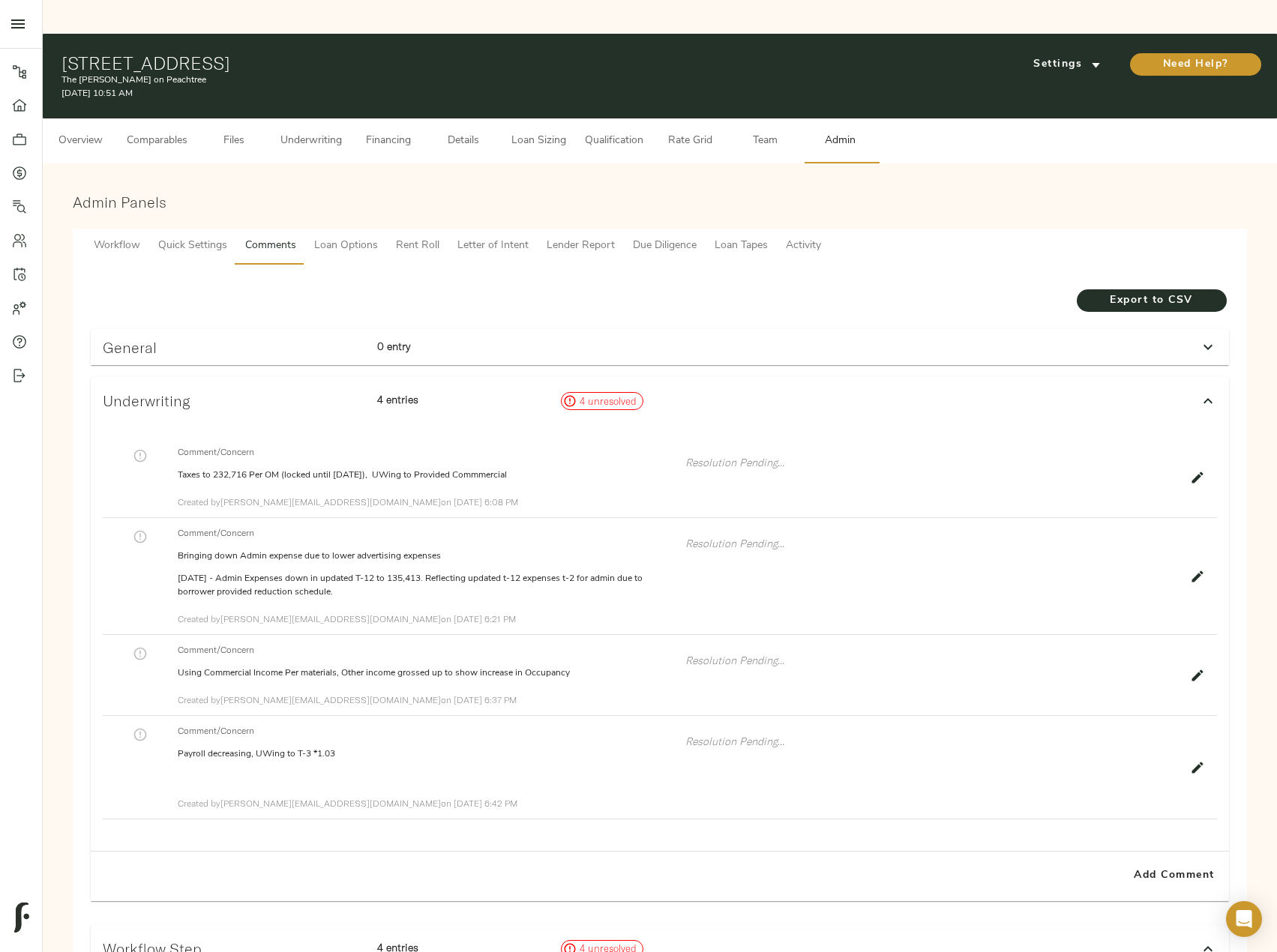
click at [282, 132] on span "Underwriting" at bounding box center [311, 141] width 61 height 19
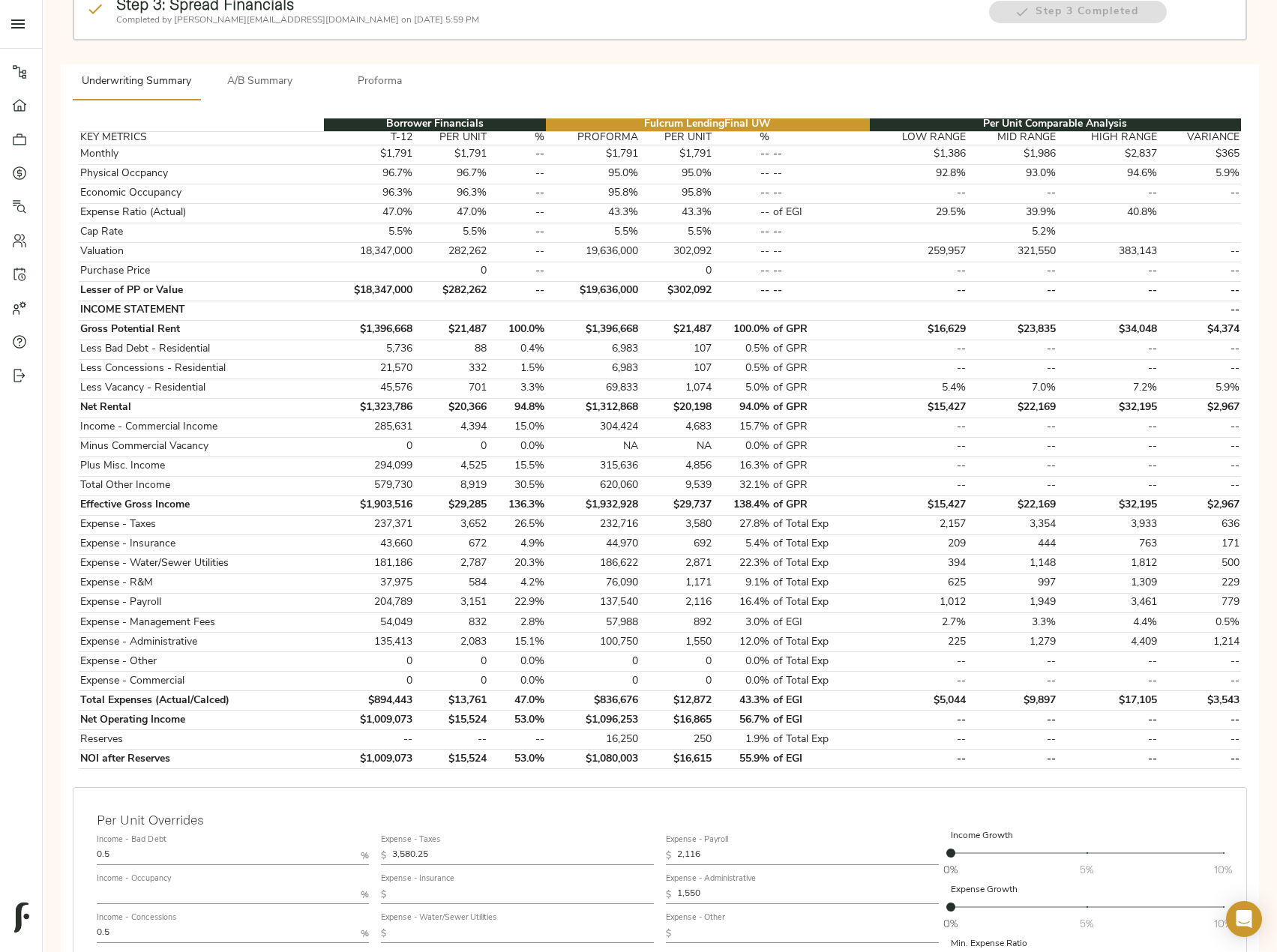
scroll to position [225, 0]
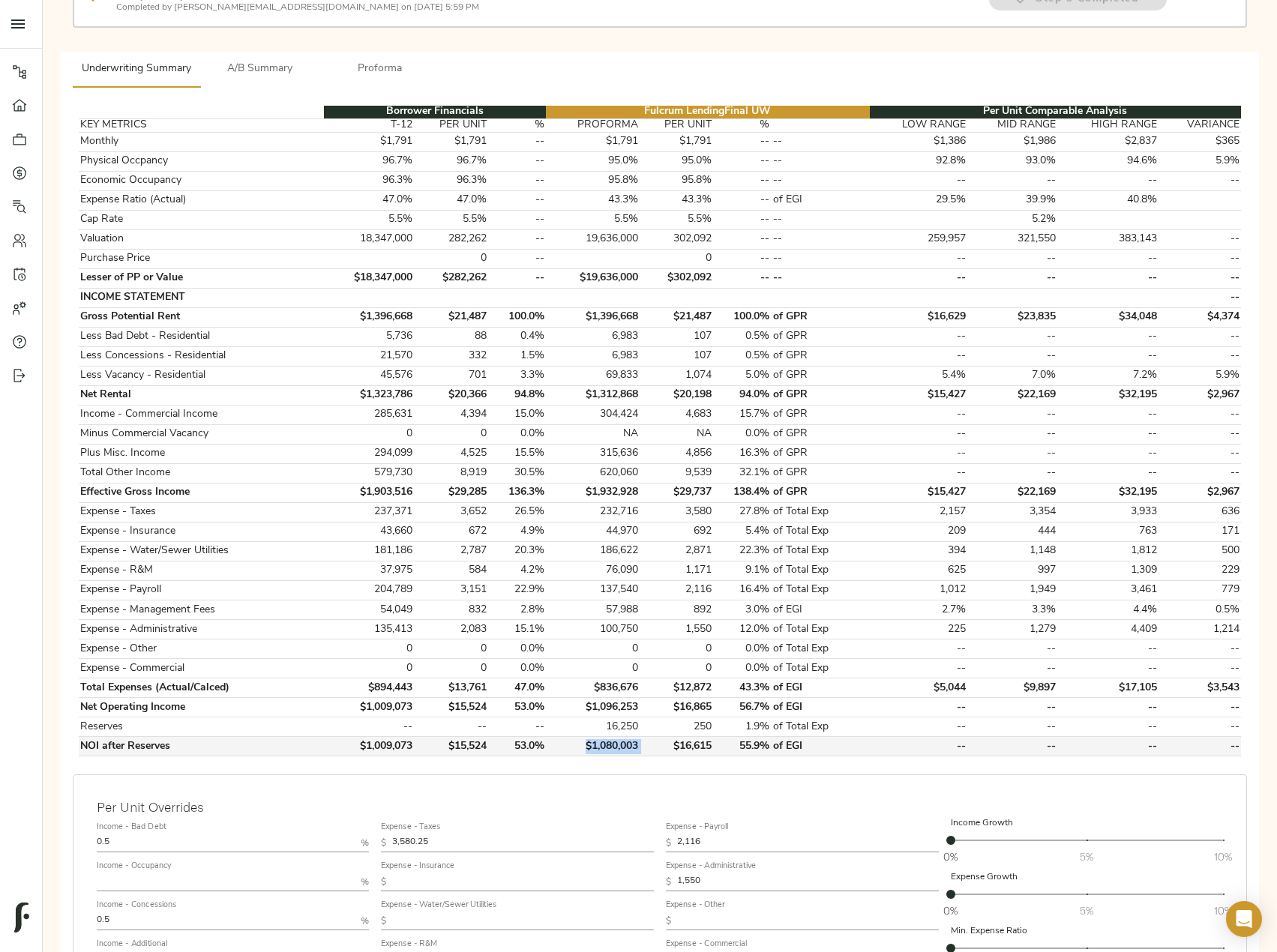
drag, startPoint x: 647, startPoint y: 708, endPoint x: 579, endPoint y: 708, distance: 68.0
click at [579, 737] on tr "NOI after Reserves $1,009,073 $15,524 53.0% $1,080,003 $16,615 55.9% of EGI -- …" at bounding box center [659, 746] width 1162 height 19
copy td "$1,080,003"
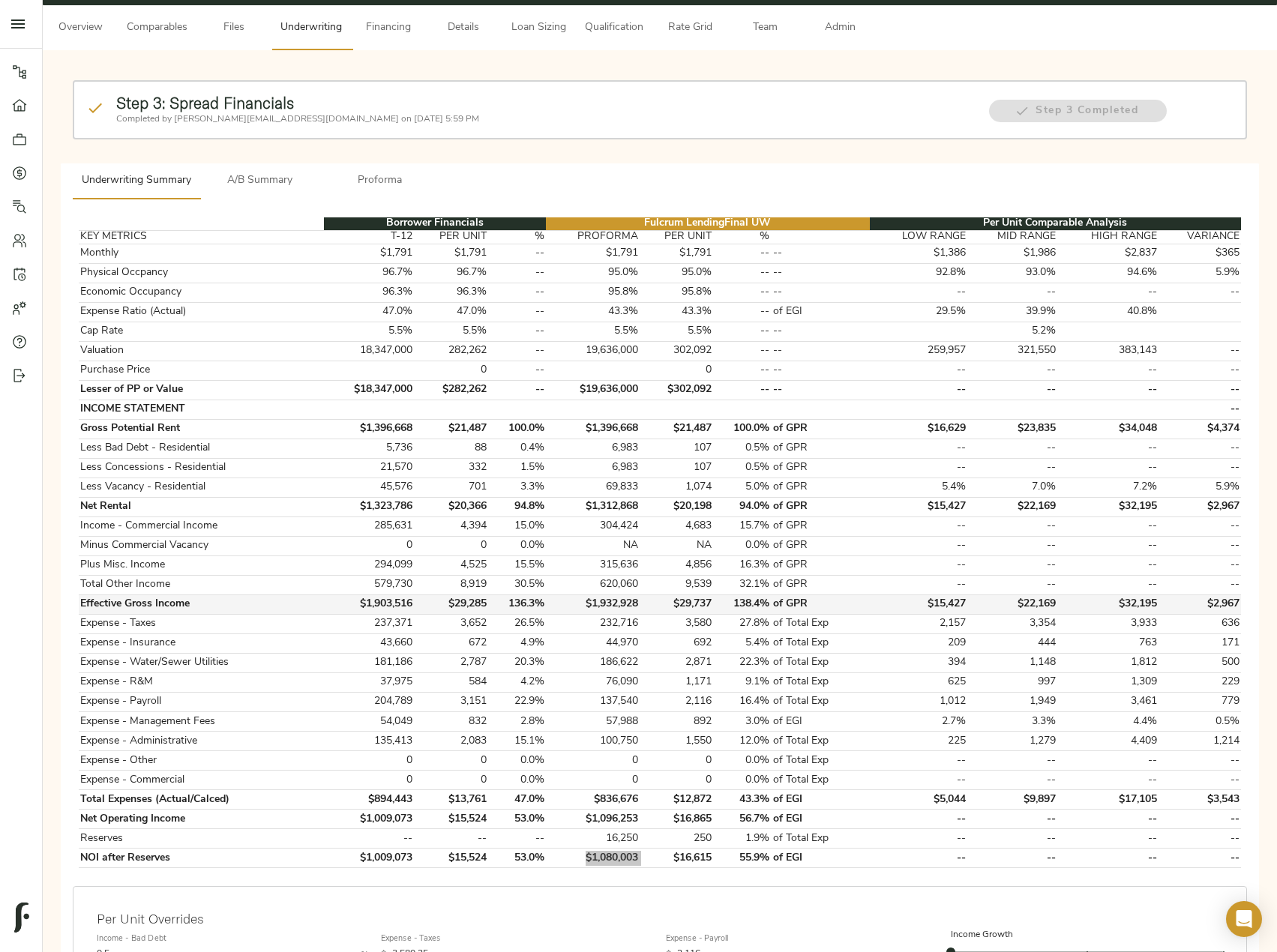
scroll to position [0, 0]
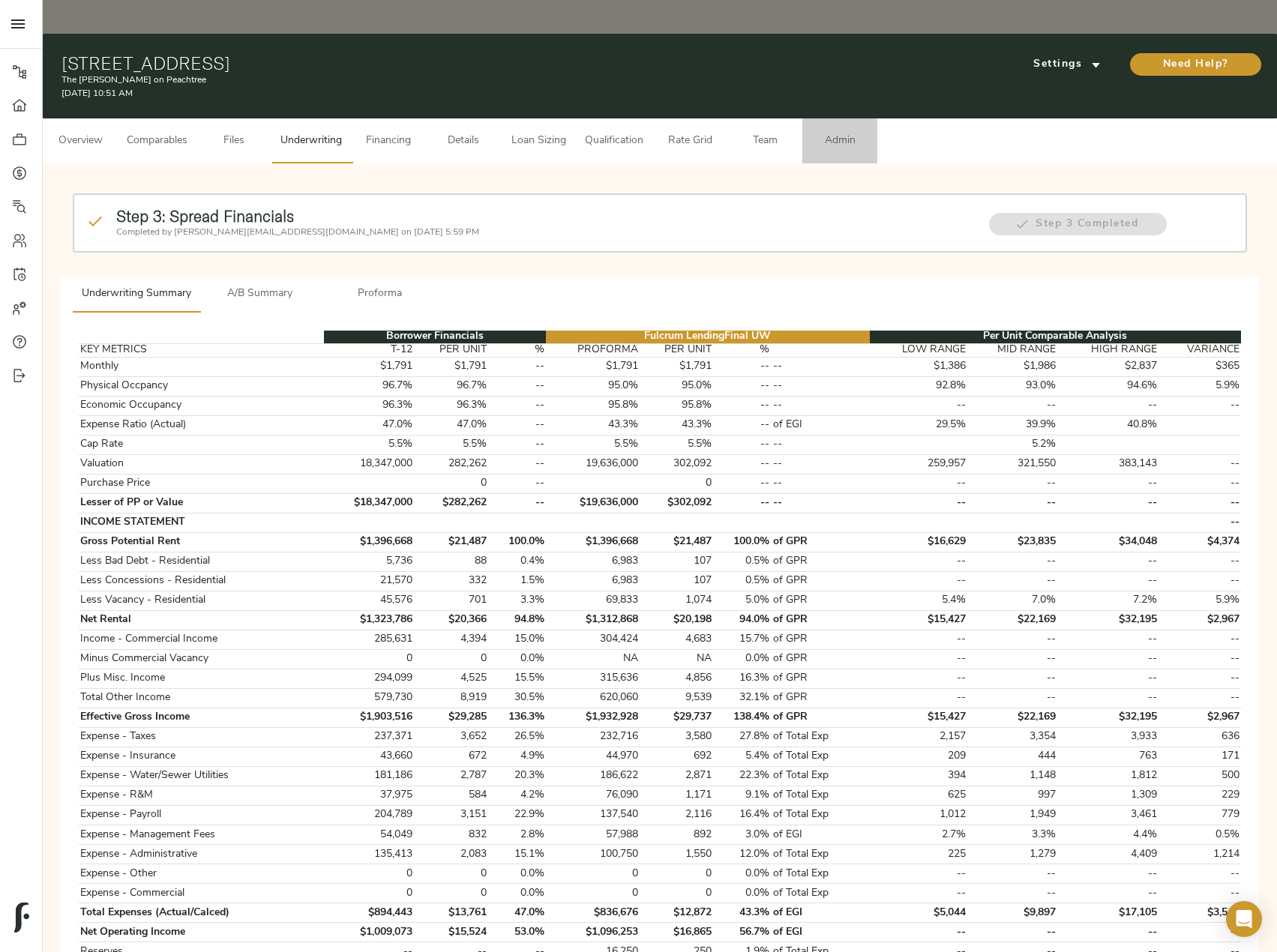
click at [854, 118] on button "Admin" at bounding box center [840, 140] width 75 height 45
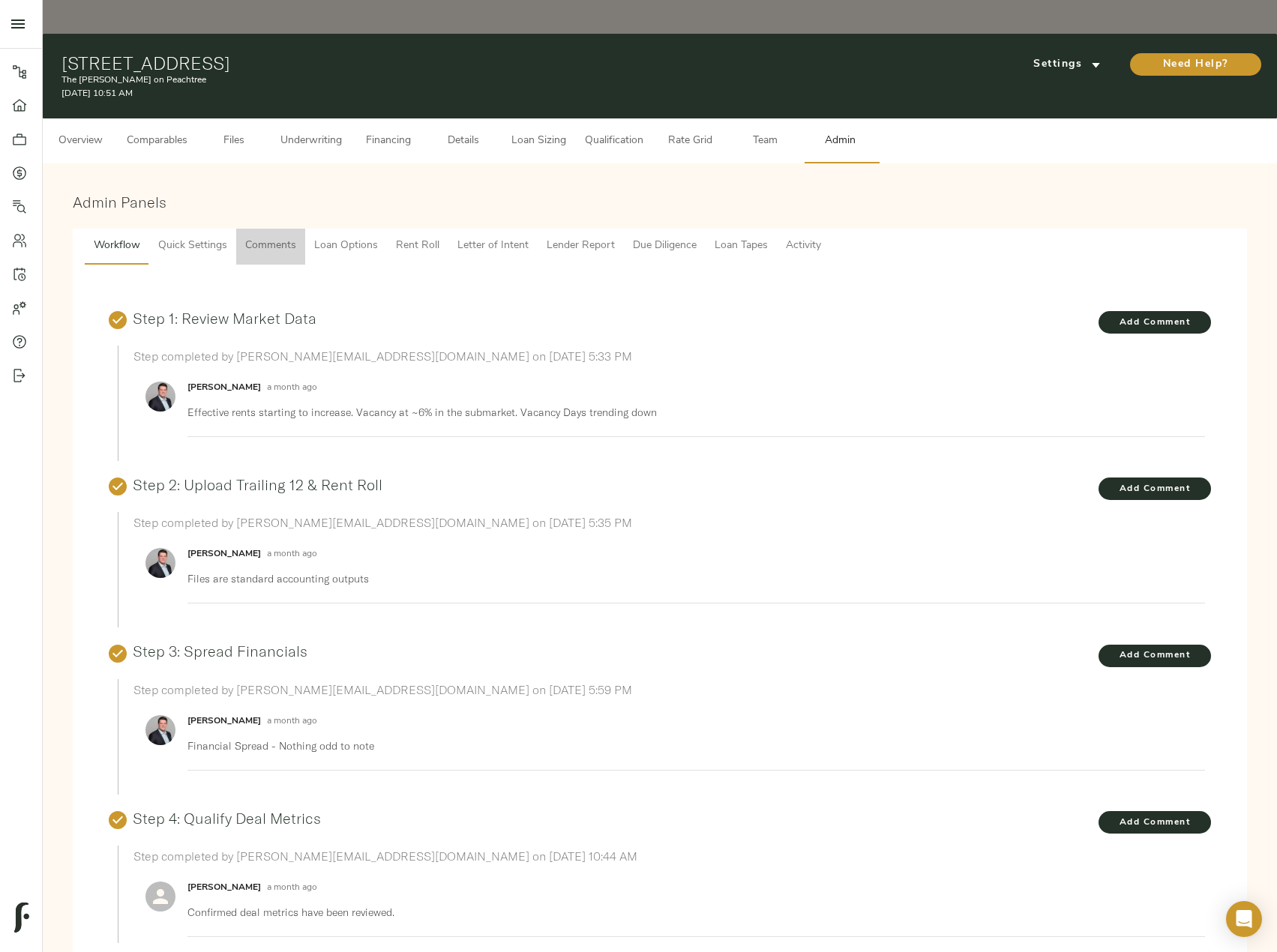
click at [287, 237] on span "Comments" at bounding box center [270, 247] width 51 height 19
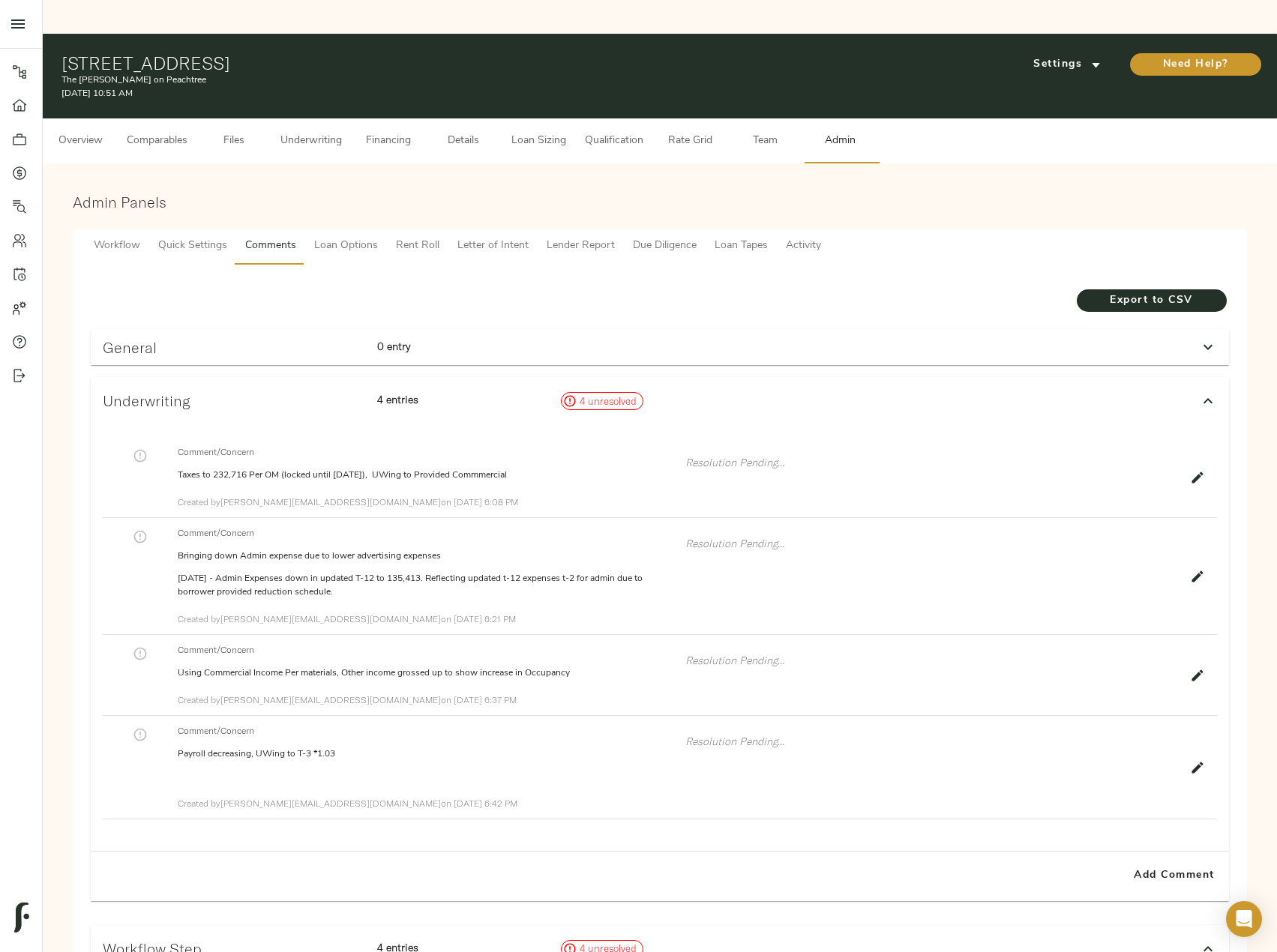
click at [309, 121] on button "Underwriting" at bounding box center [310, 140] width 80 height 45
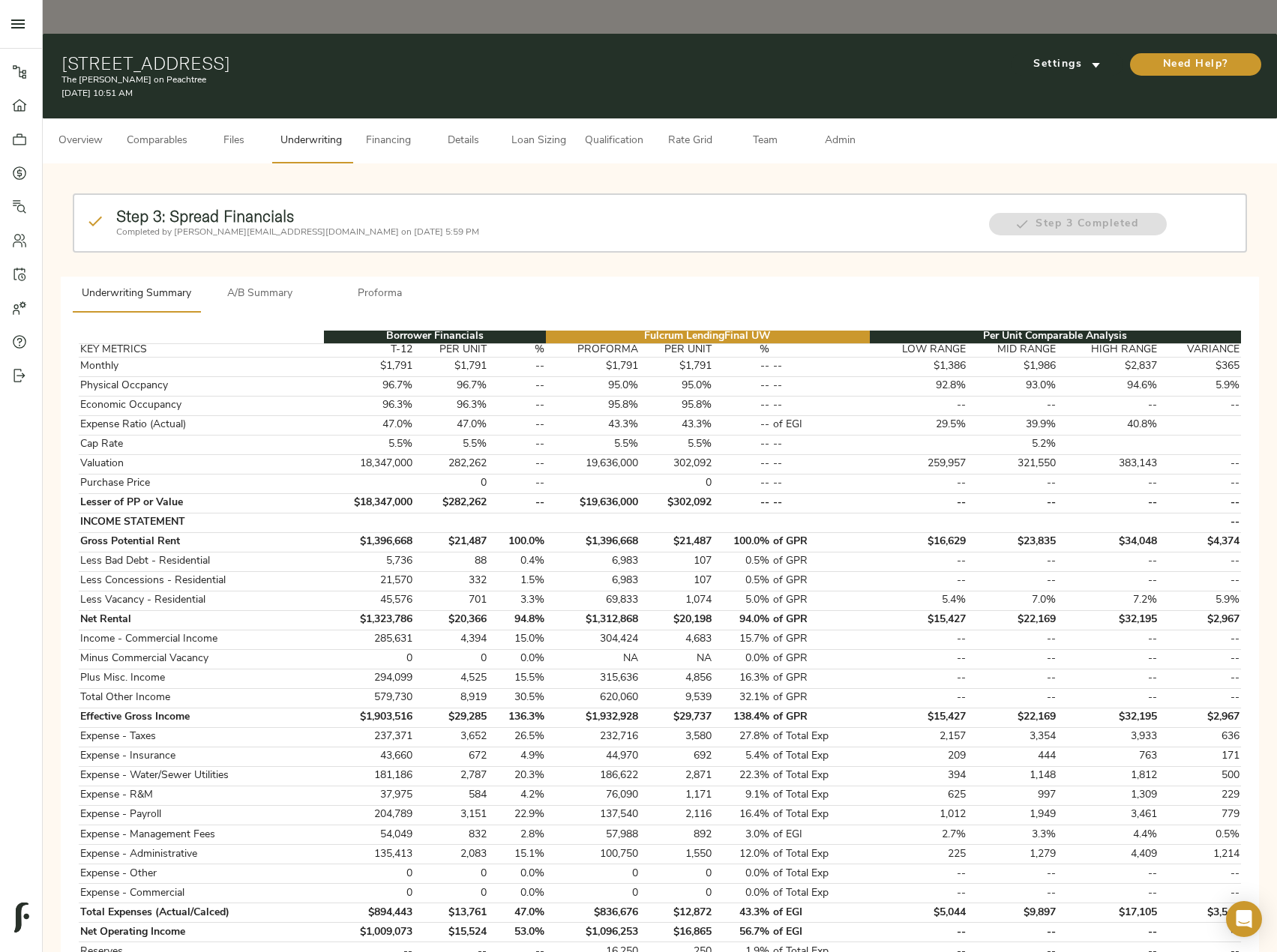
click at [840, 132] on span "Admin" at bounding box center [839, 141] width 57 height 19
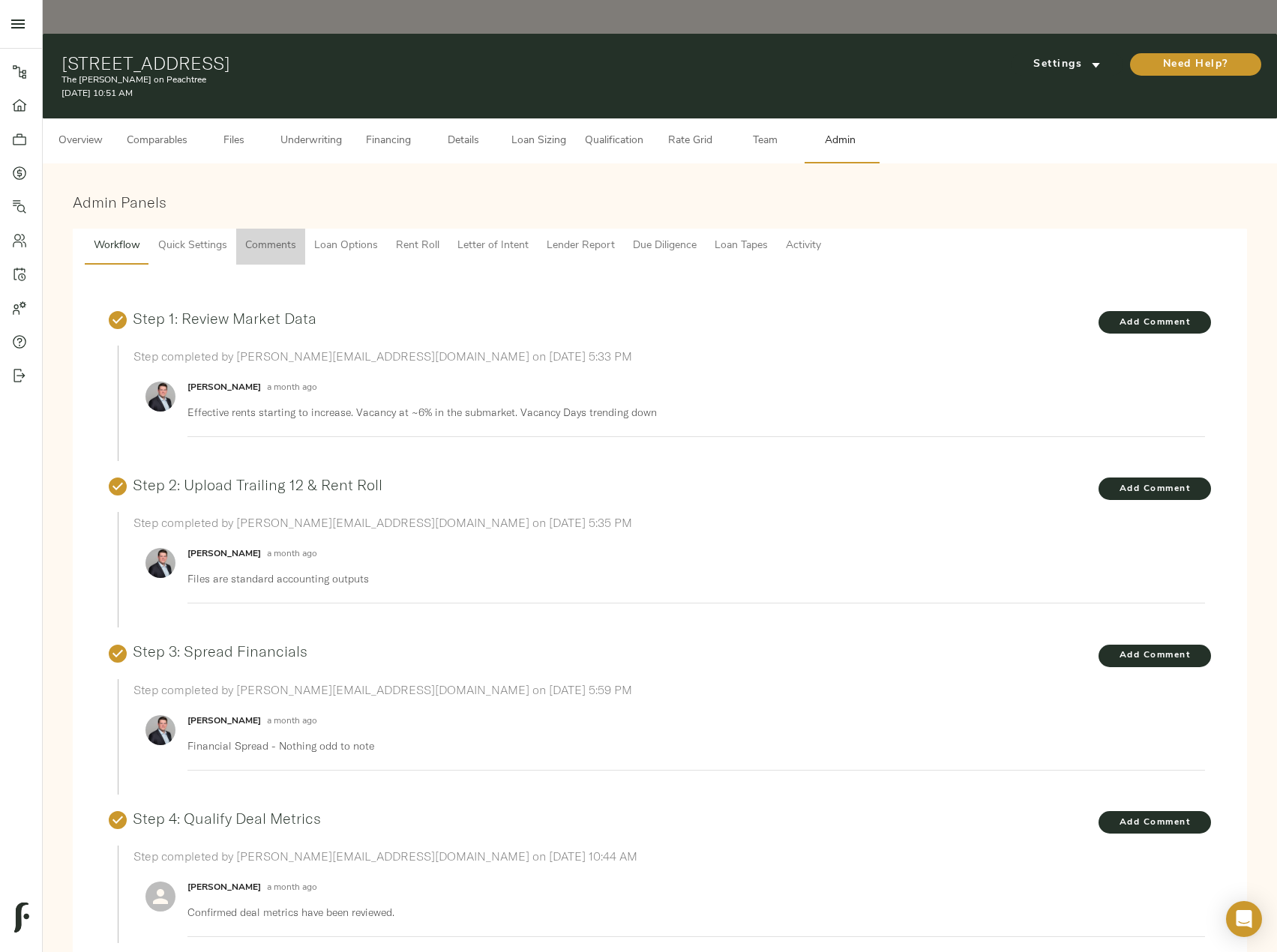
click at [288, 237] on span "Comments" at bounding box center [270, 247] width 51 height 19
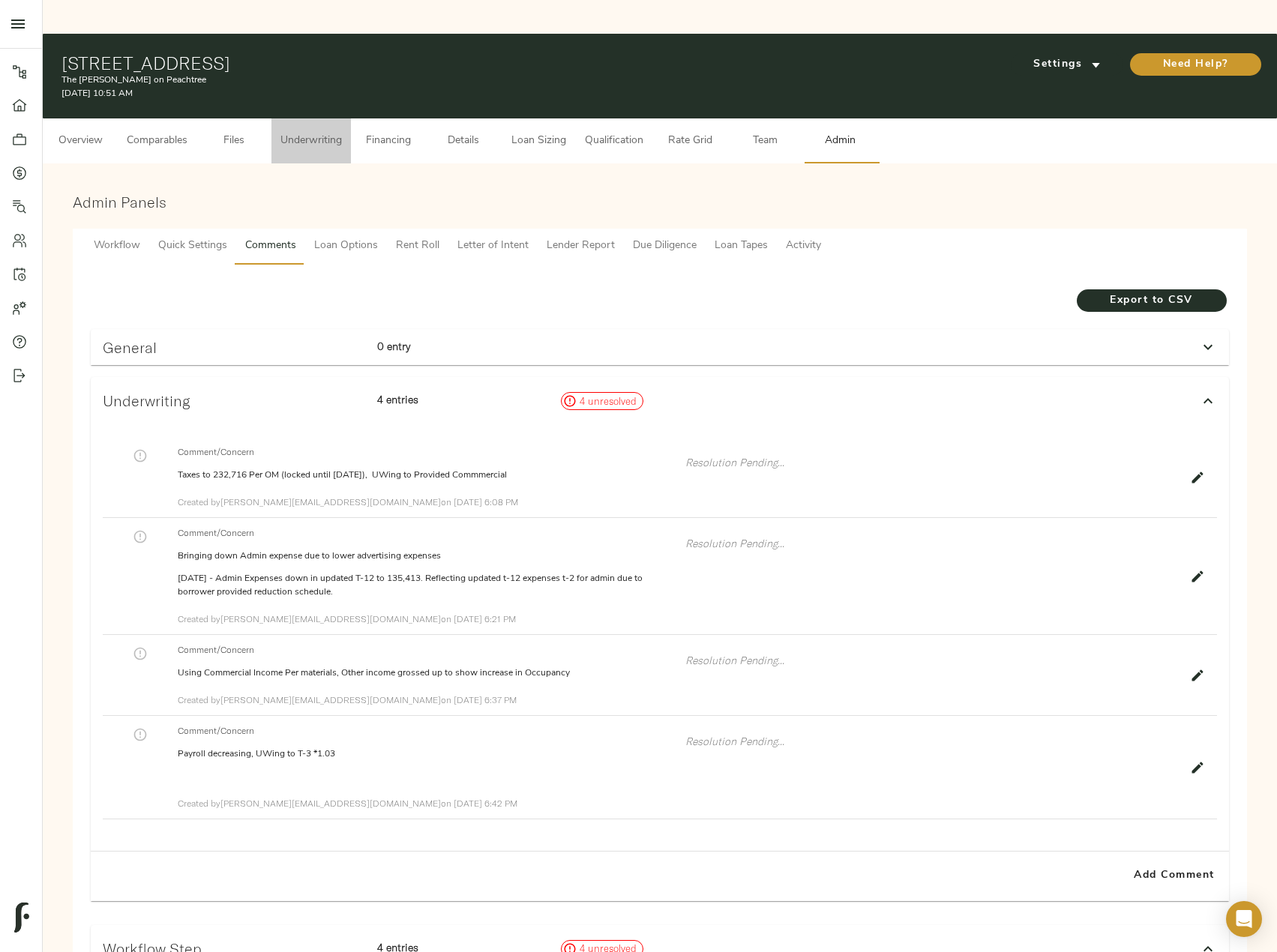
click at [295, 132] on span "Underwriting" at bounding box center [311, 141] width 61 height 19
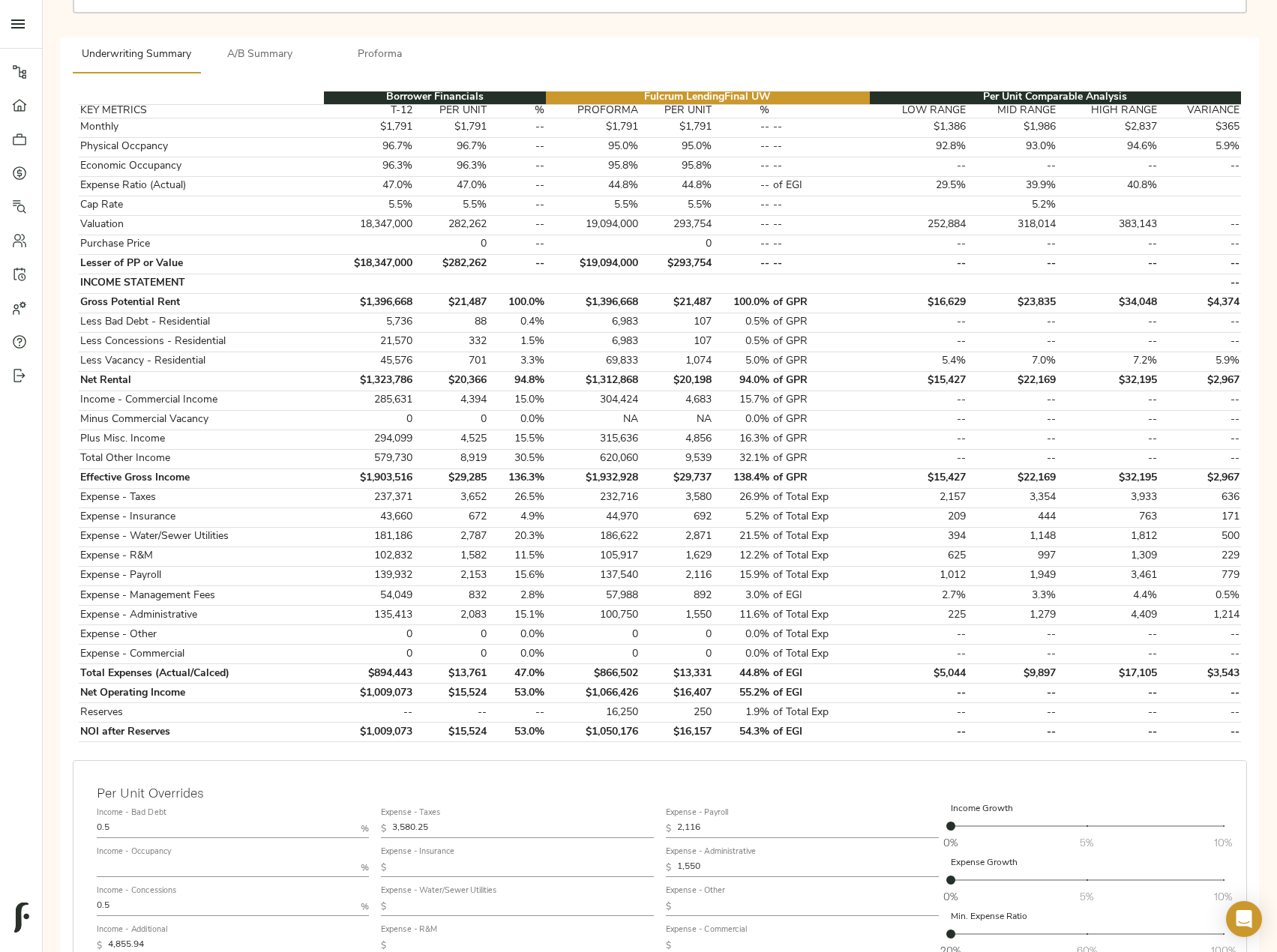
scroll to position [447, 0]
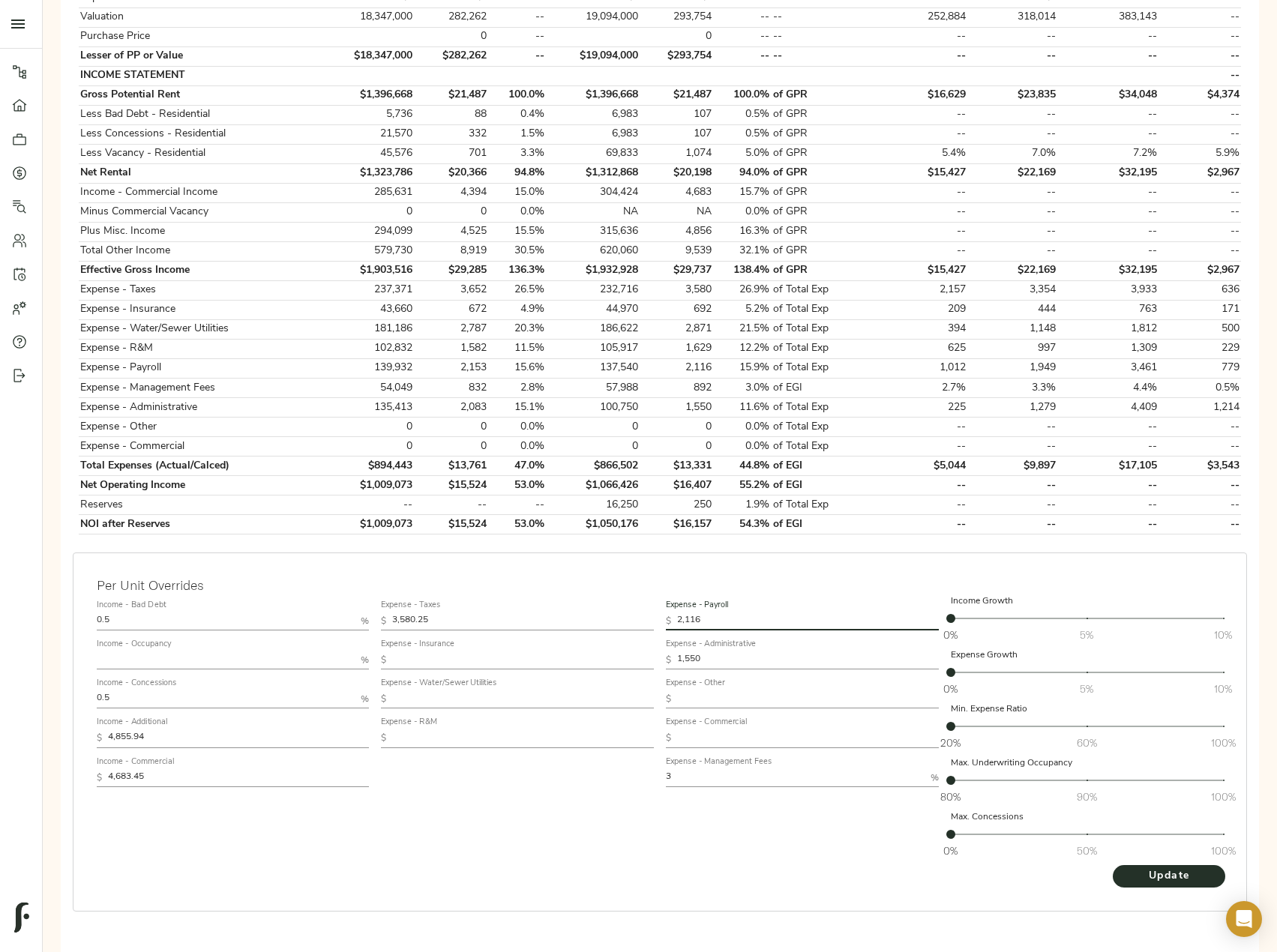
drag, startPoint x: 651, startPoint y: 582, endPoint x: 576, endPoint y: 578, distance: 75.1
click at [576, 589] on div "Income - Bad Debt 0.5 % Income - Occupancy % Income - Concessions 0.5 % Income …" at bounding box center [659, 729] width 1139 height 281
click at [1185, 867] on span "Update" at bounding box center [1169, 877] width 83 height 19
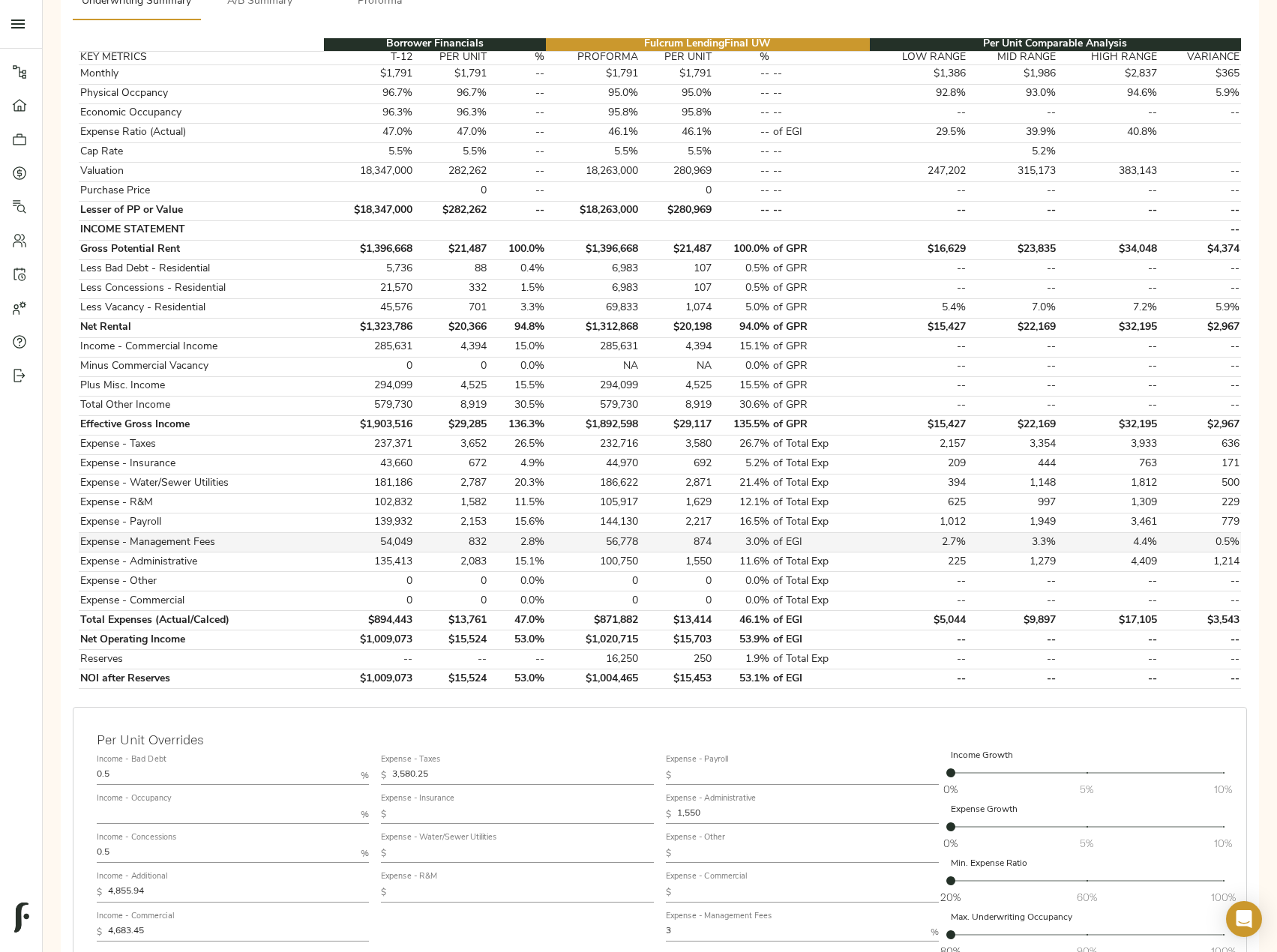
scroll to position [300, 0]
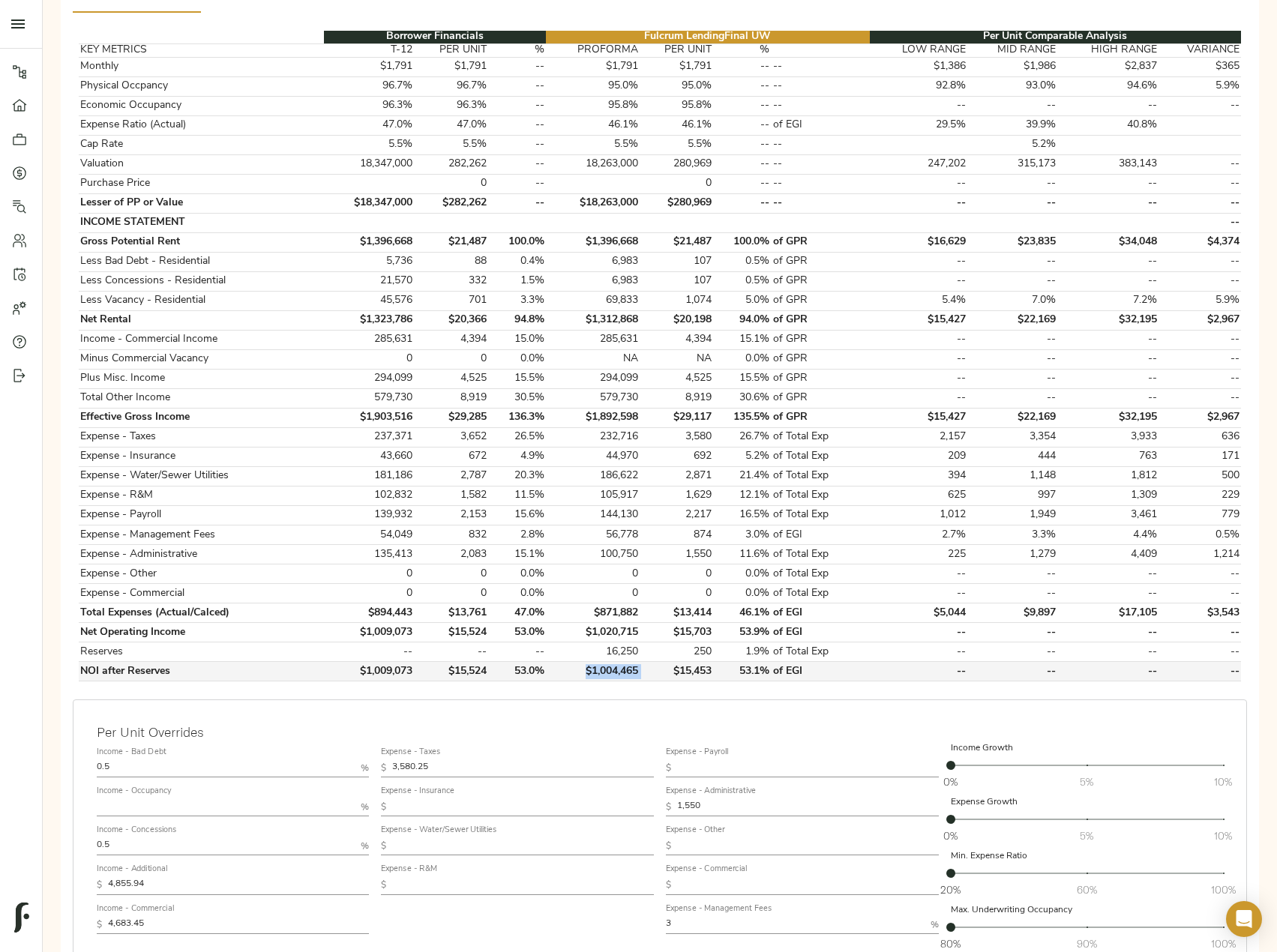
drag, startPoint x: 645, startPoint y: 640, endPoint x: 555, endPoint y: 640, distance: 90.0
click at [555, 662] on tr "NOI after Reserves $1,009,073 $15,524 53.0% $1,004,465 $15,453 53.1% of EGI -- …" at bounding box center [659, 671] width 1162 height 19
copy td "$1,004,465"
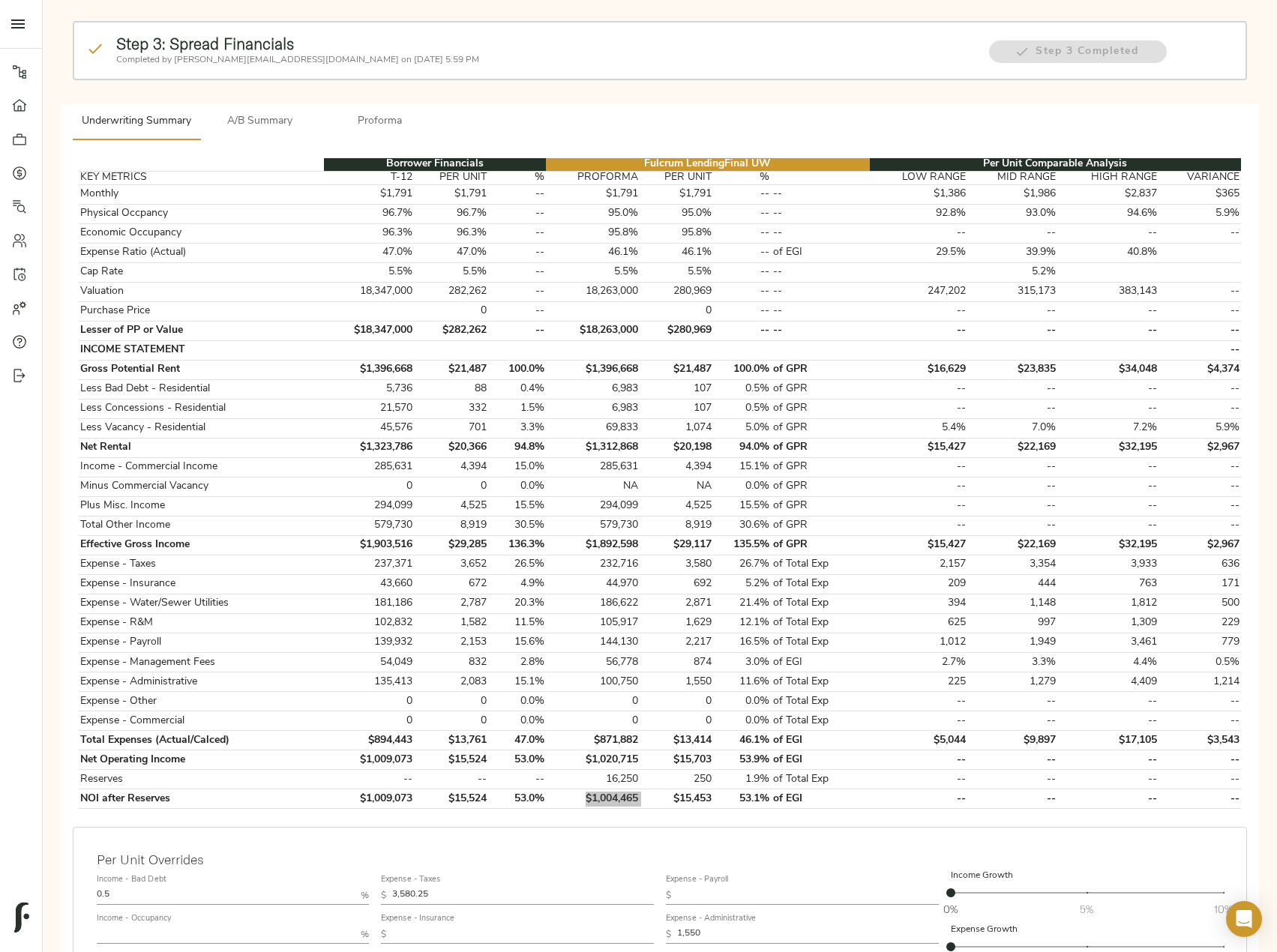
scroll to position [0, 0]
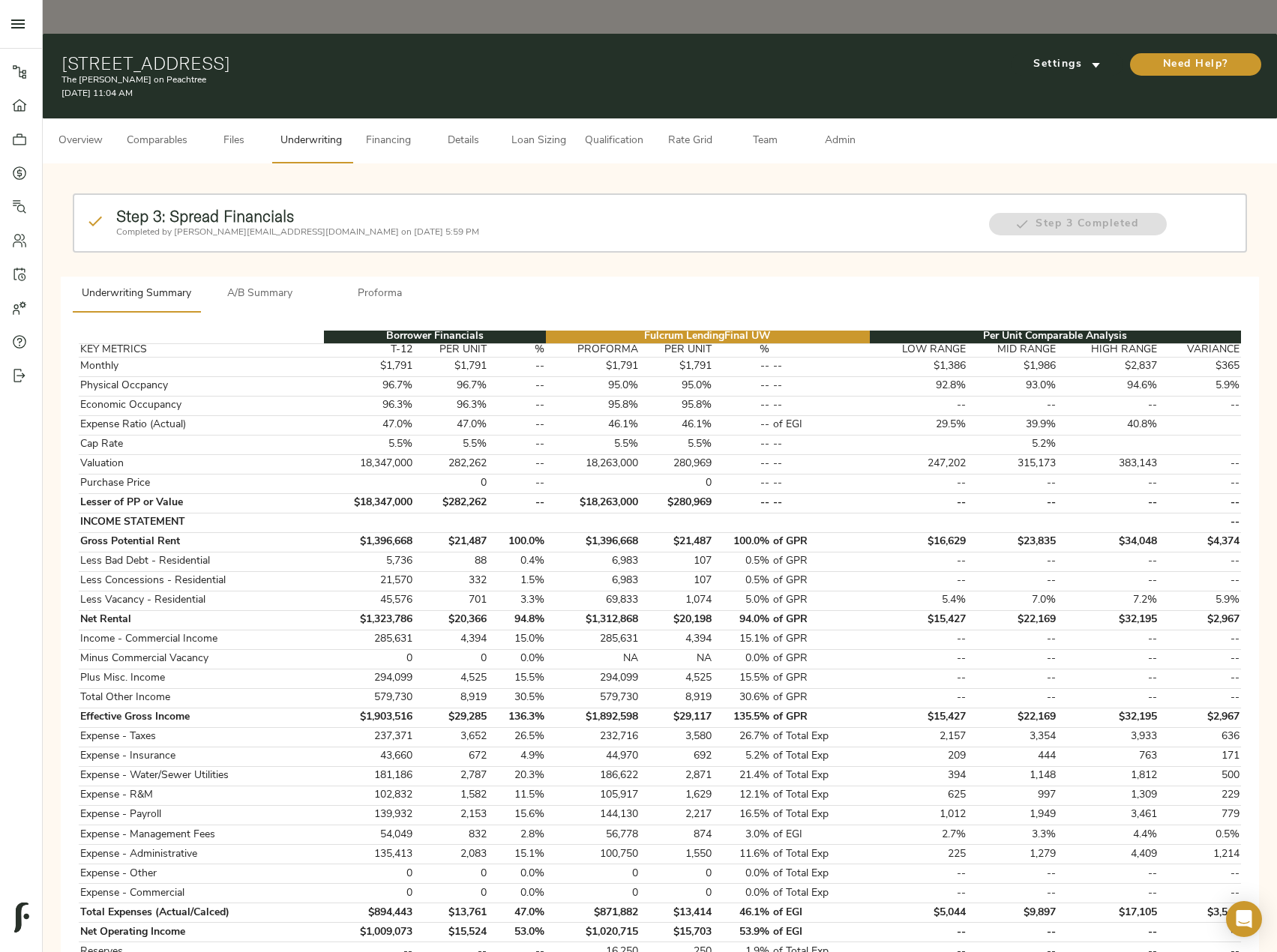
click at [245, 285] on span "A/B Summary" at bounding box center [260, 295] width 102 height 19
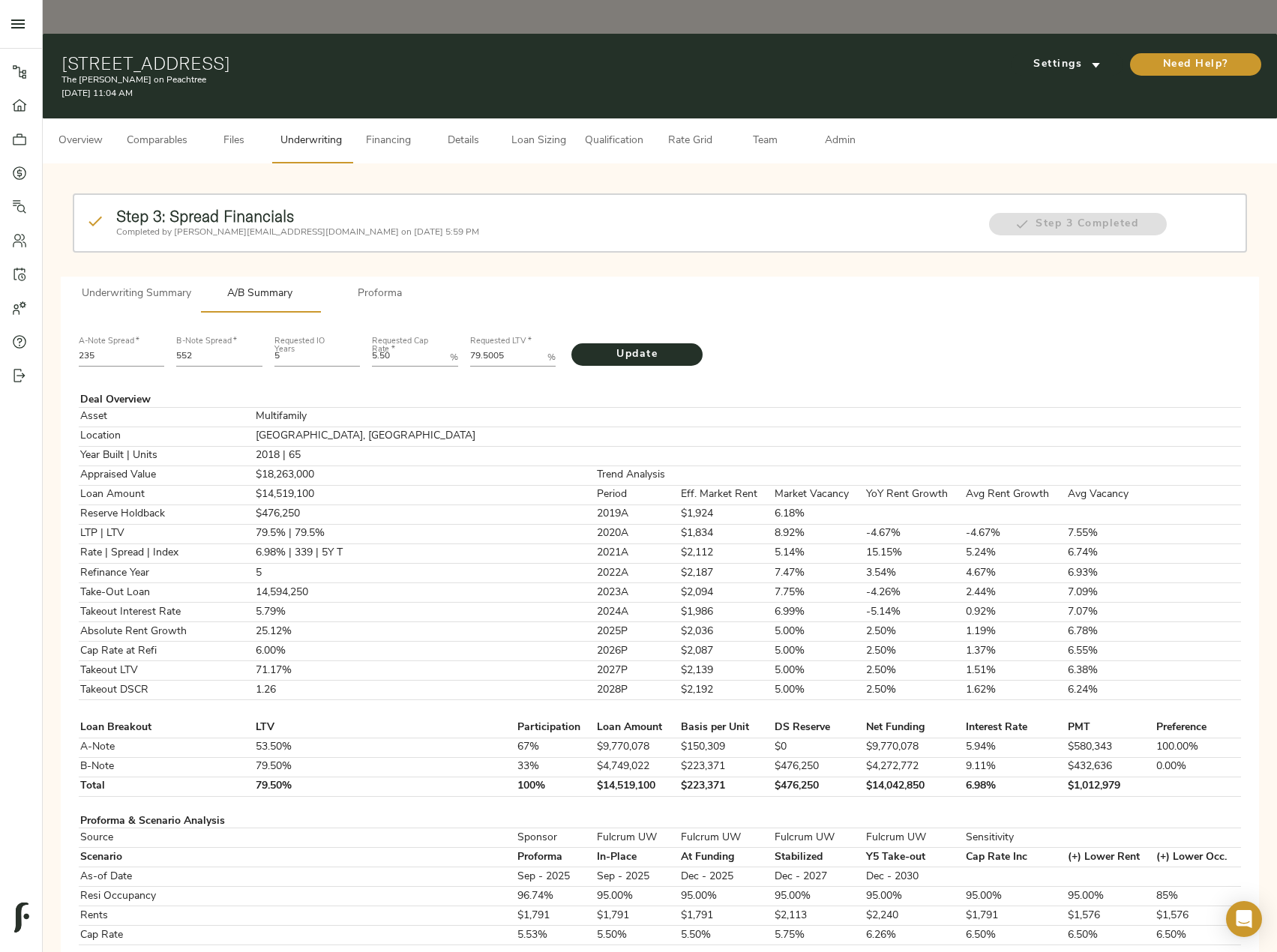
click at [151, 132] on span "Comparables" at bounding box center [157, 141] width 61 height 19
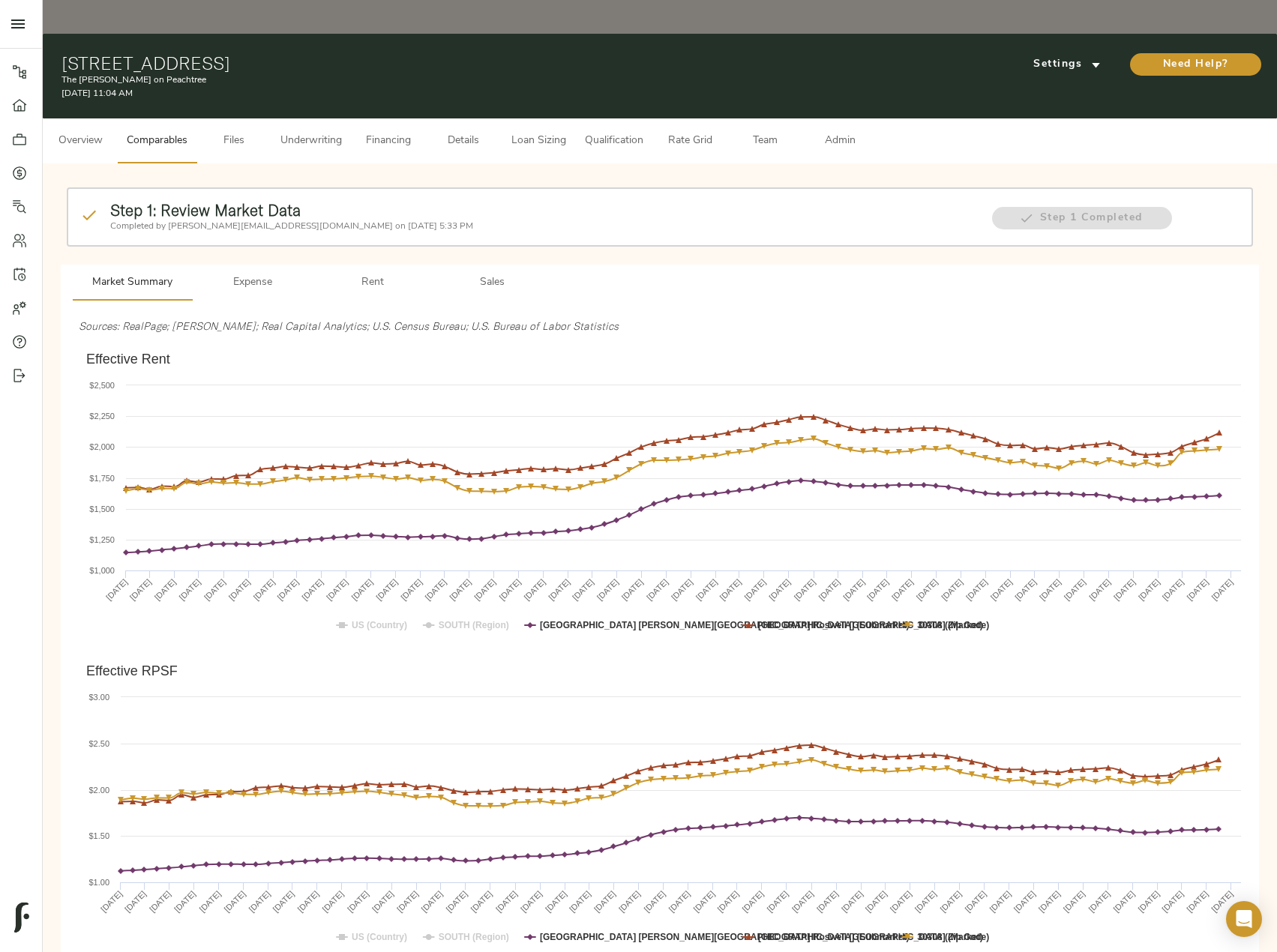
click at [361, 274] on span "Rent" at bounding box center [373, 283] width 102 height 19
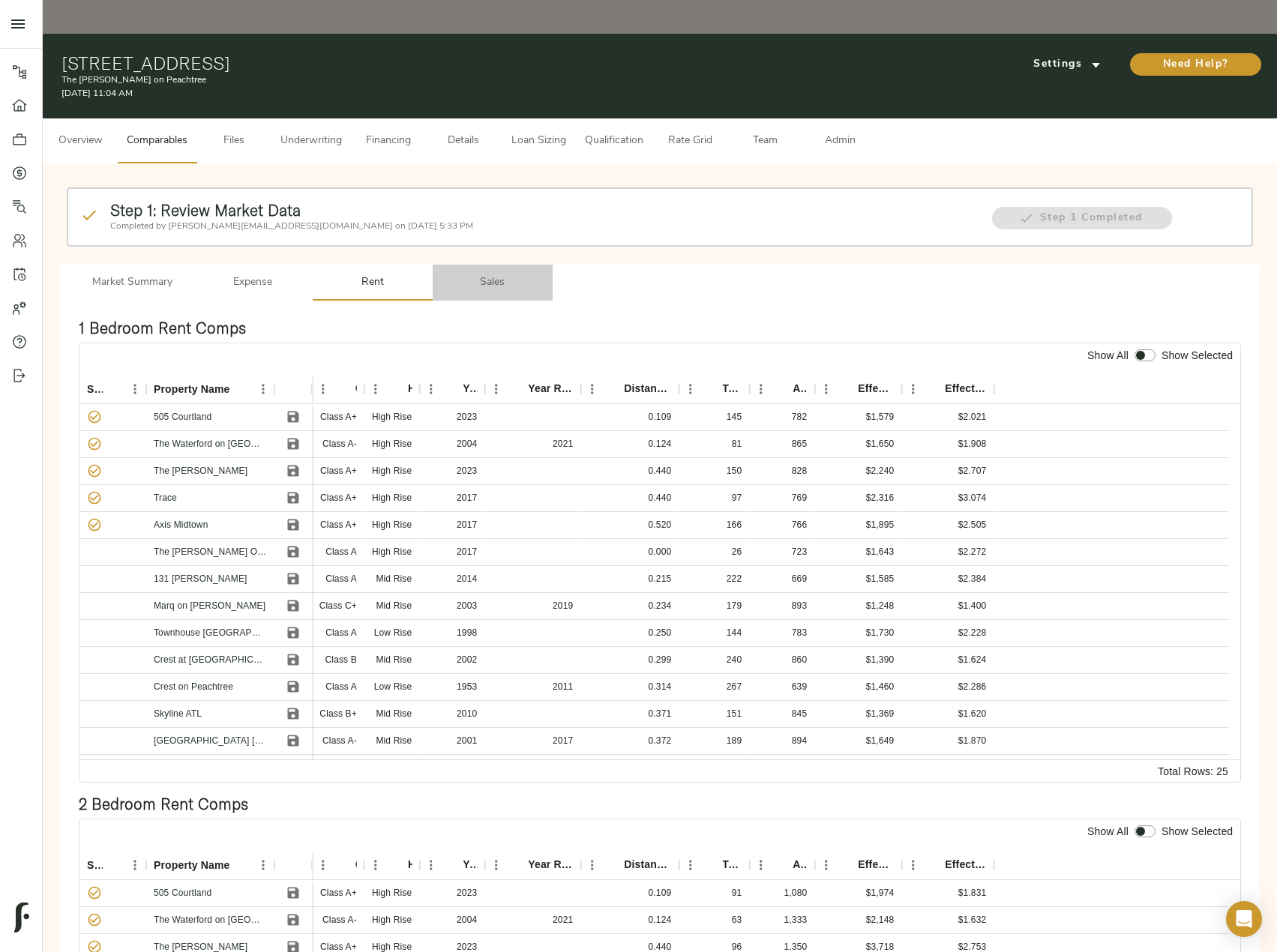
click at [501, 274] on span "Sales" at bounding box center [493, 283] width 102 height 19
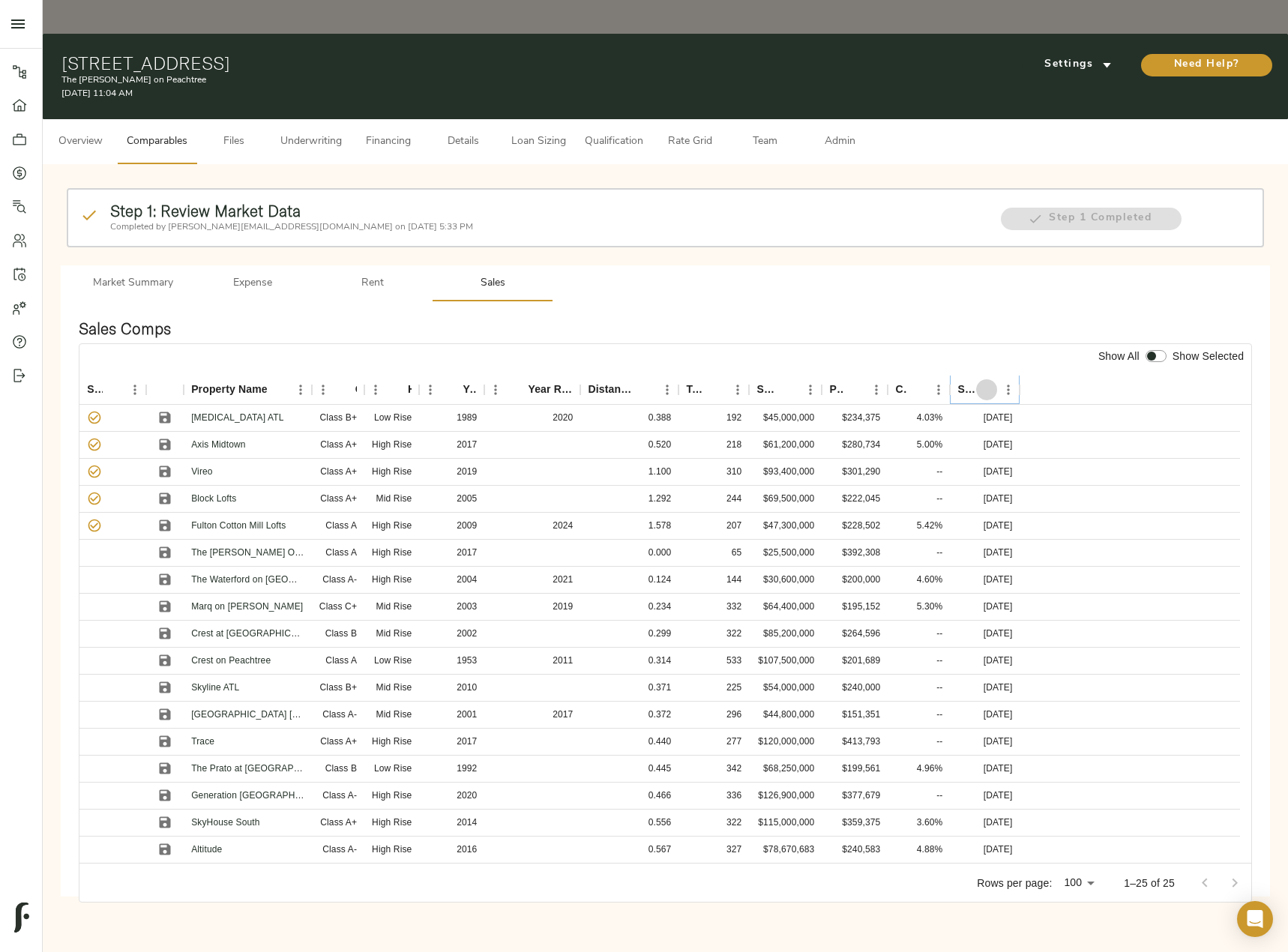
click at [986, 383] on icon "Sort" at bounding box center [986, 390] width 13 height 13
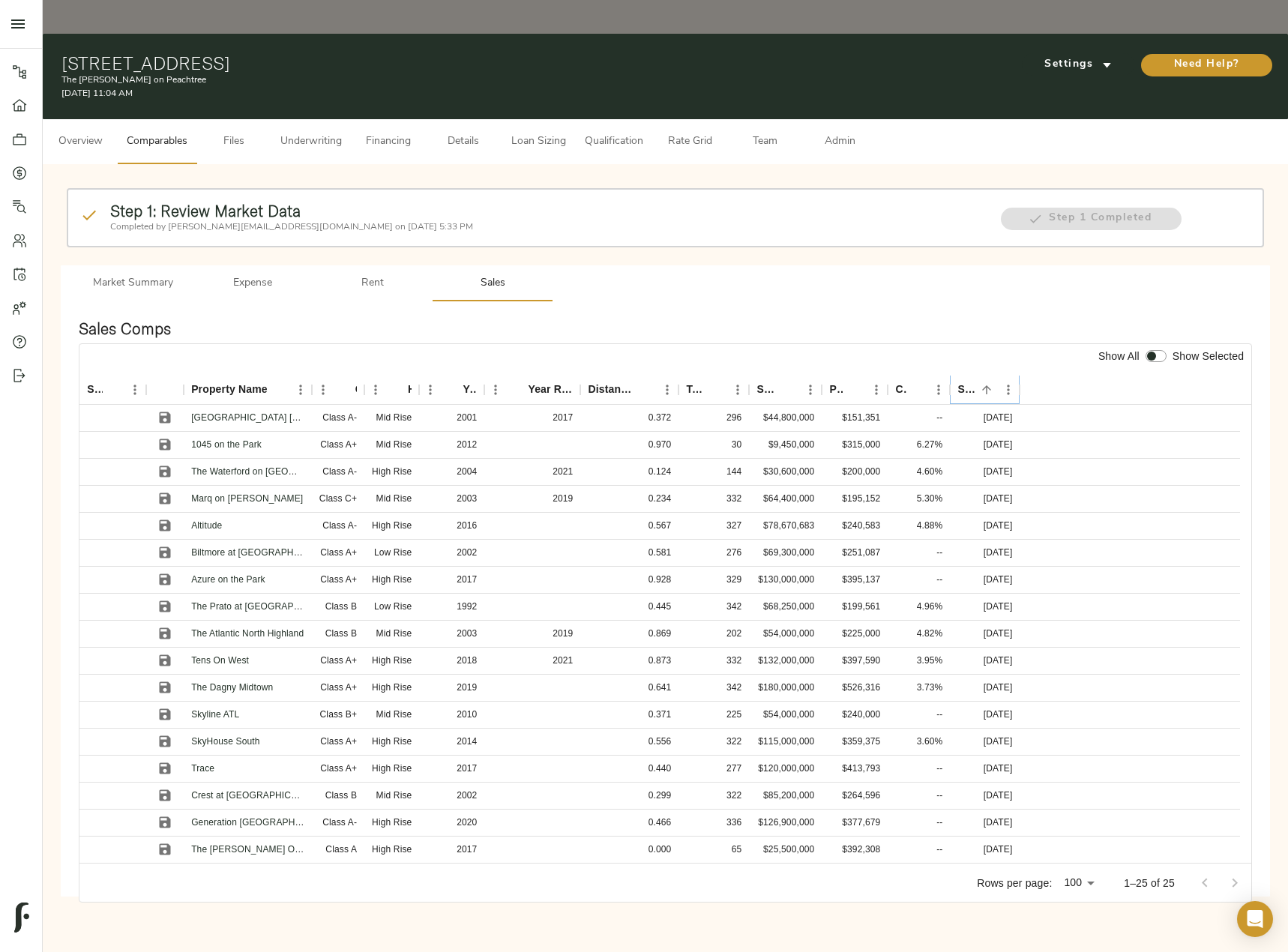
click at [986, 383] on icon "Sort" at bounding box center [986, 390] width 13 height 13
